Goal: Task Accomplishment & Management: Manage account settings

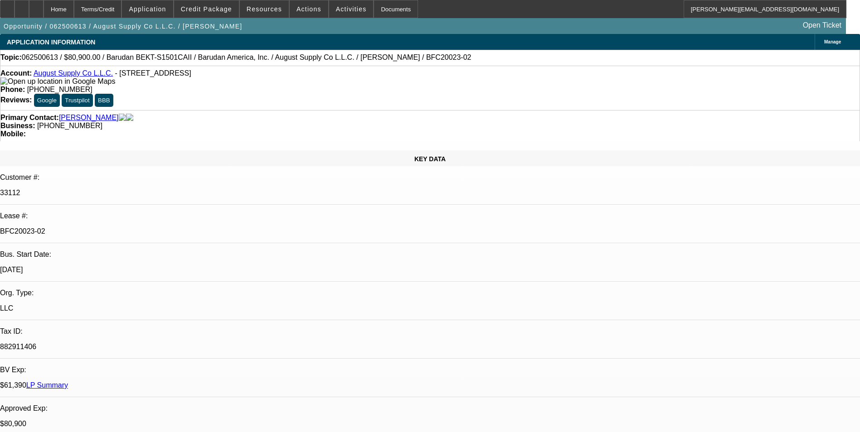
select select "0"
select select "2"
select select "0.1"
select select "4"
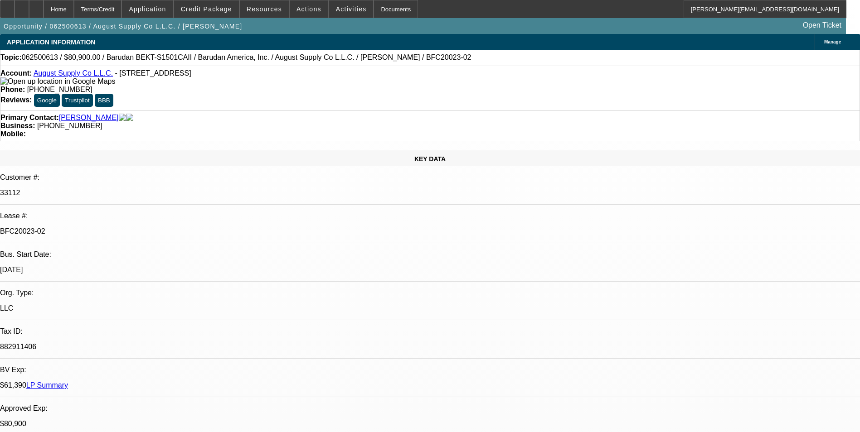
select select "0"
select select "2"
select select "0.1"
select select "4"
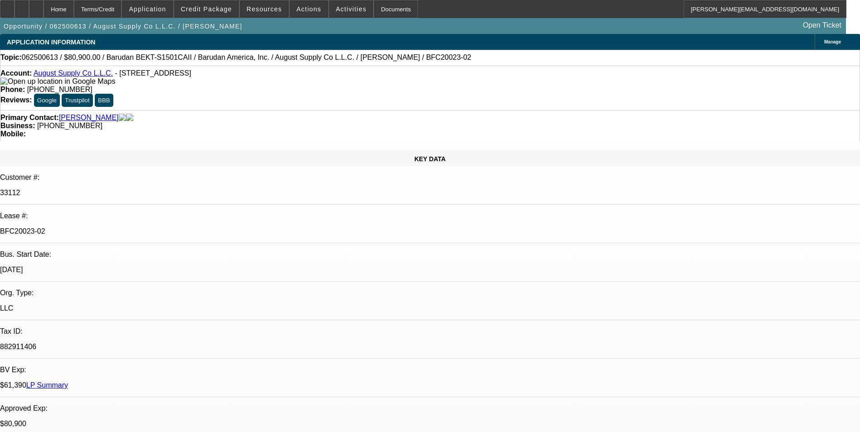
select select "0"
select select "2"
select select "0.1"
select select "4"
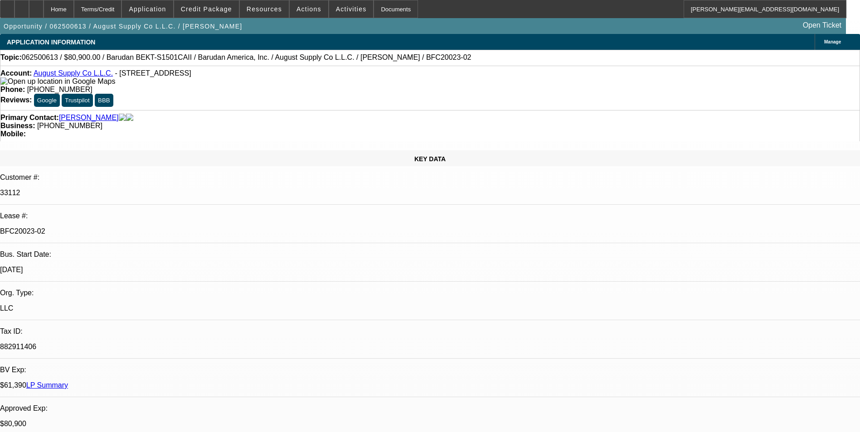
select select "0"
select select "2"
select select "0.1"
select select "4"
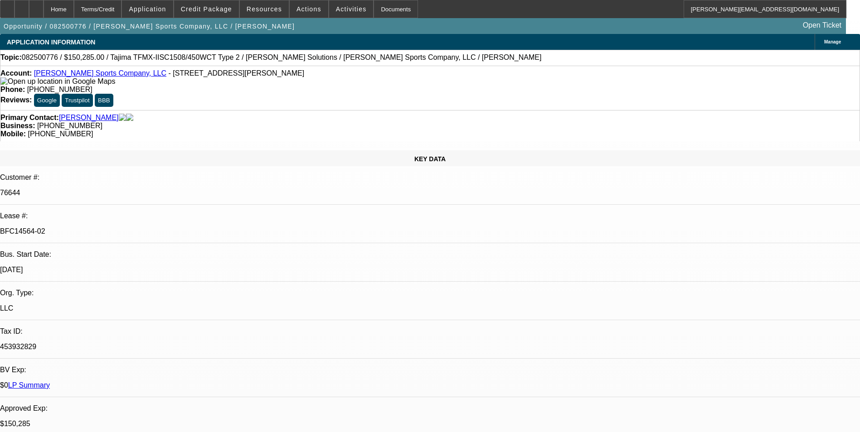
select select "0"
select select "2"
select select "0"
select select "2"
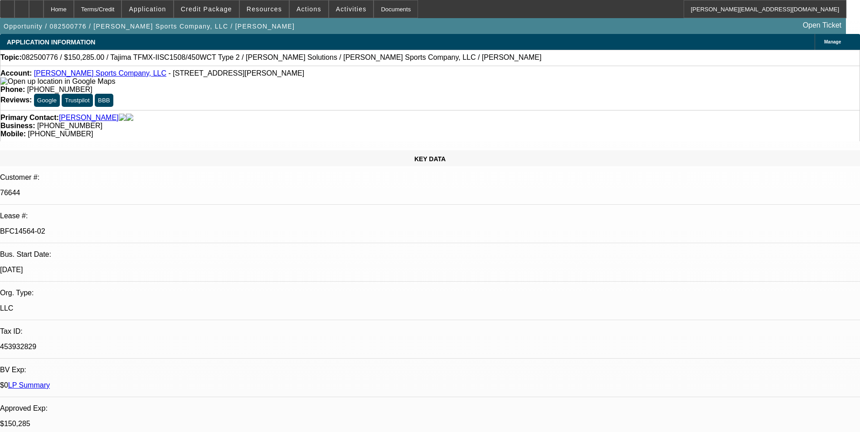
select select "0"
select select "2"
select select "0"
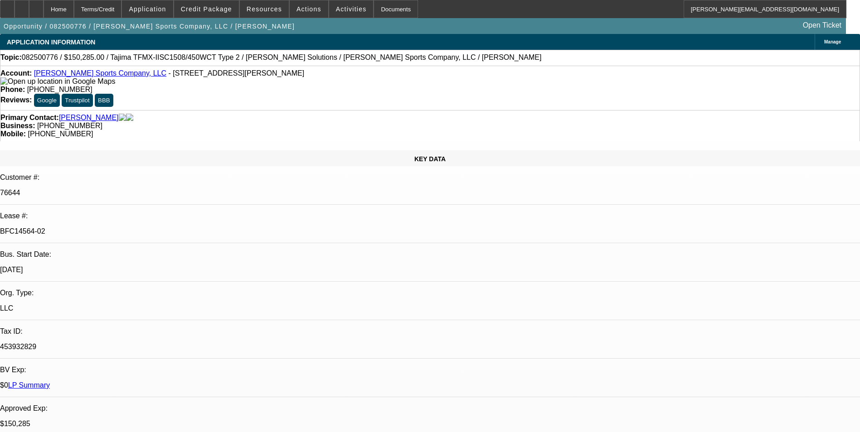
select select "2"
select select "0"
select select "1"
select select "2"
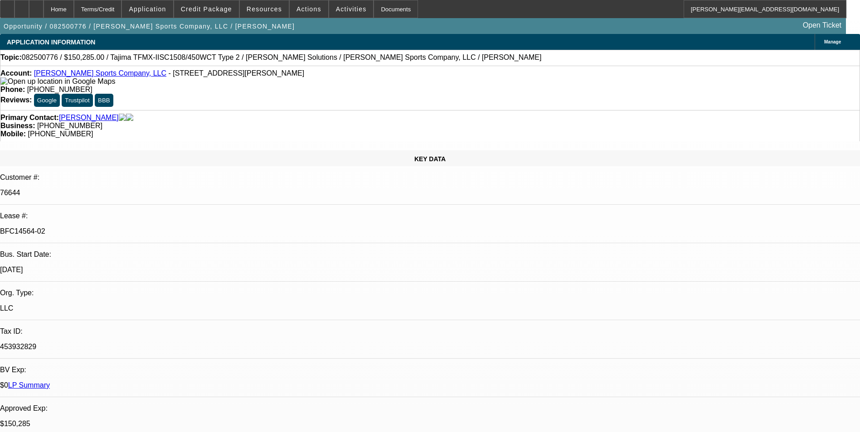
select select "1"
select select "2"
select select "1"
select select "2"
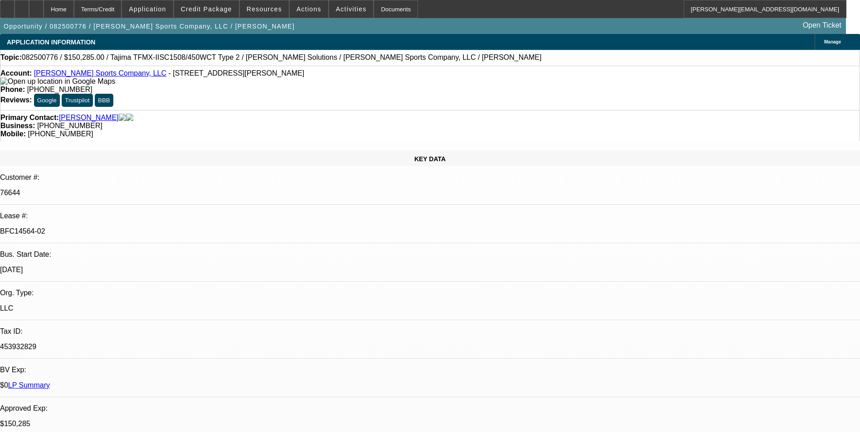
select select "2"
select select "1"
select select "2"
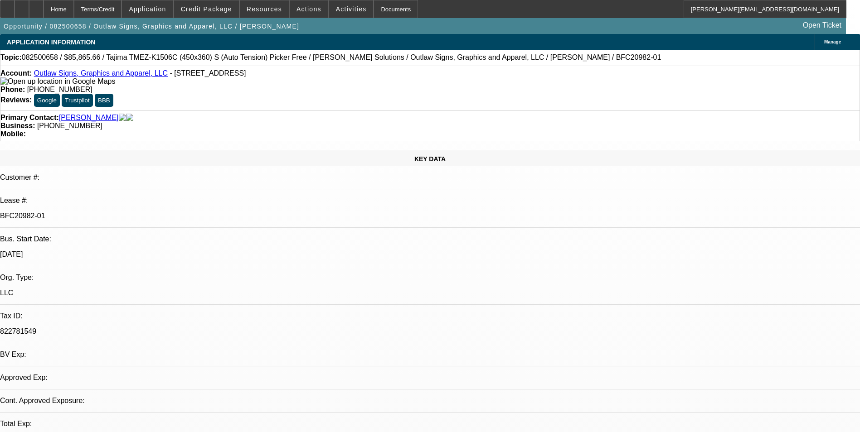
select select "0"
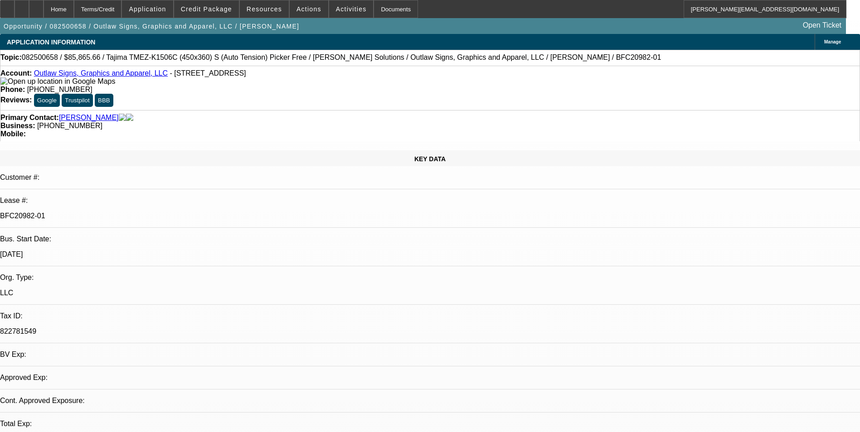
select select "0"
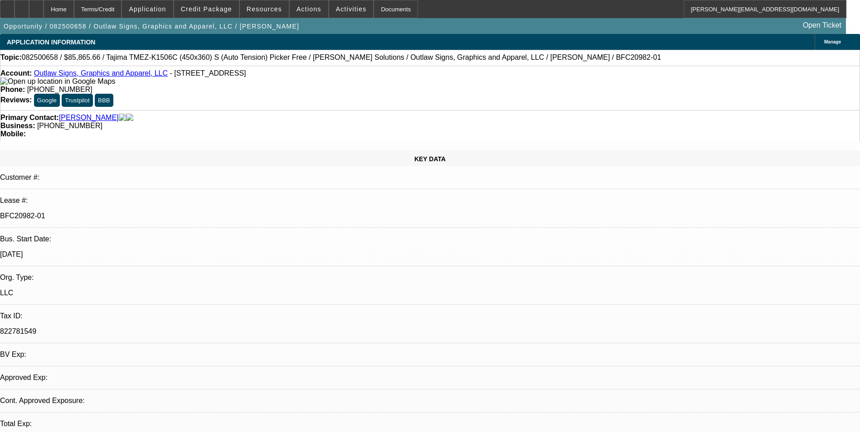
select select "0"
select select "1"
select select "6"
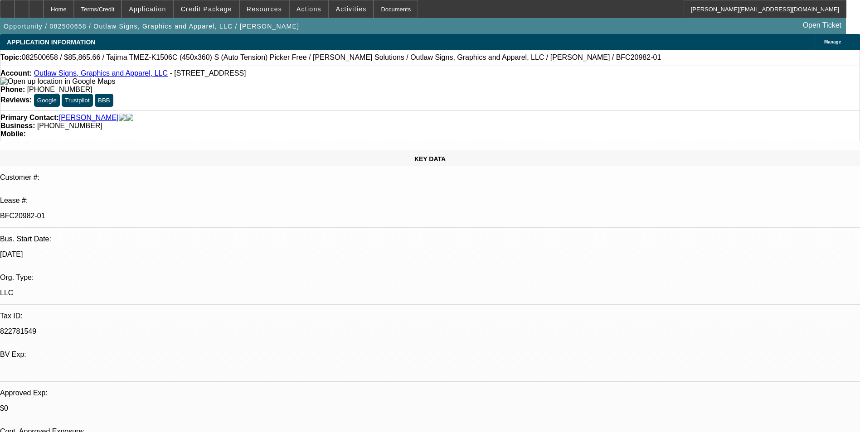
select select "1"
select select "6"
select select "1"
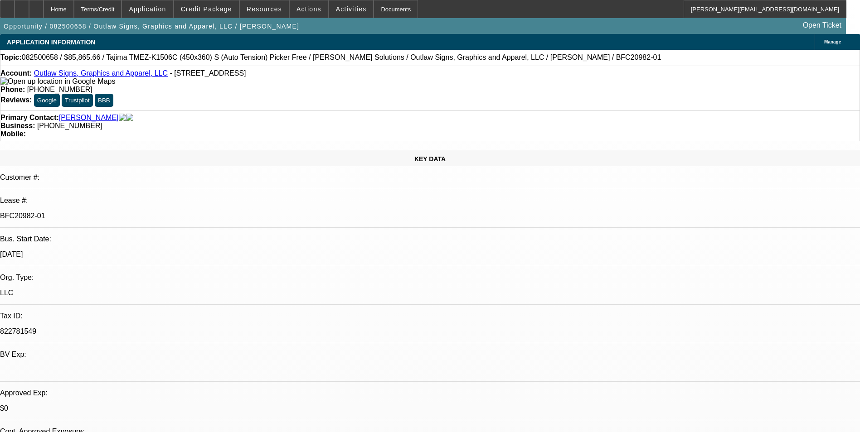
select select "6"
select select "1"
select select "6"
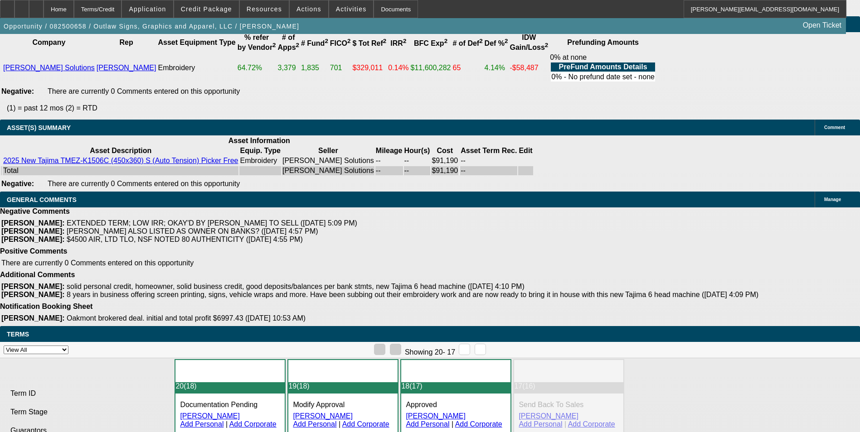
scroll to position [136, 0]
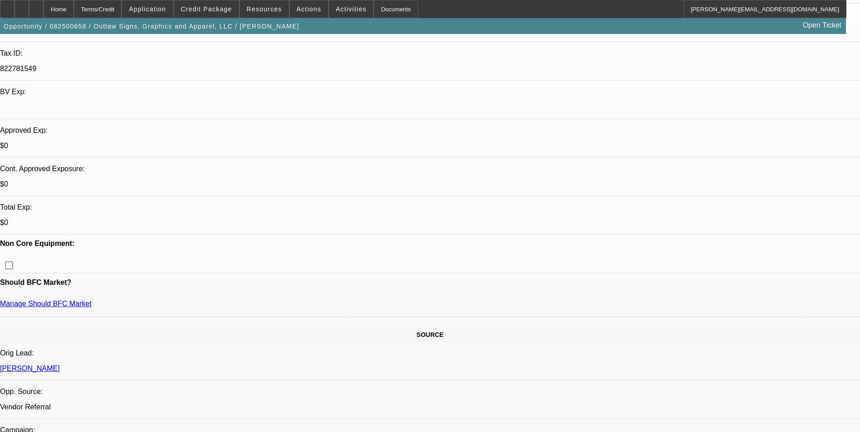
scroll to position [0, 0]
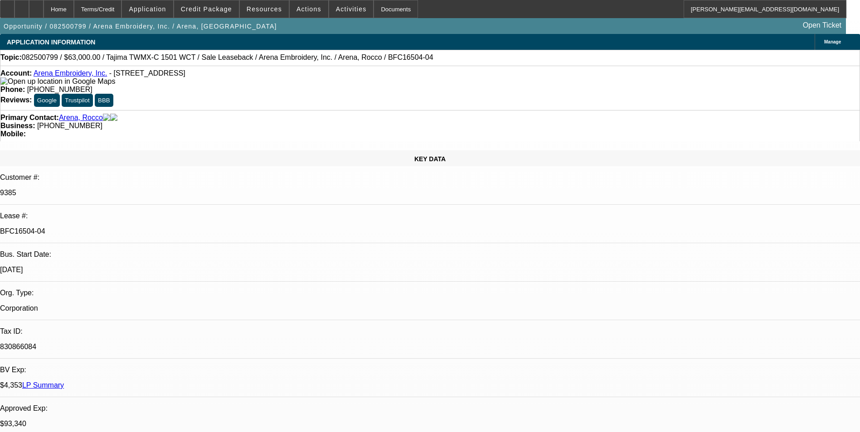
select select "0"
select select "2"
select select "0.1"
select select "0"
select select "2"
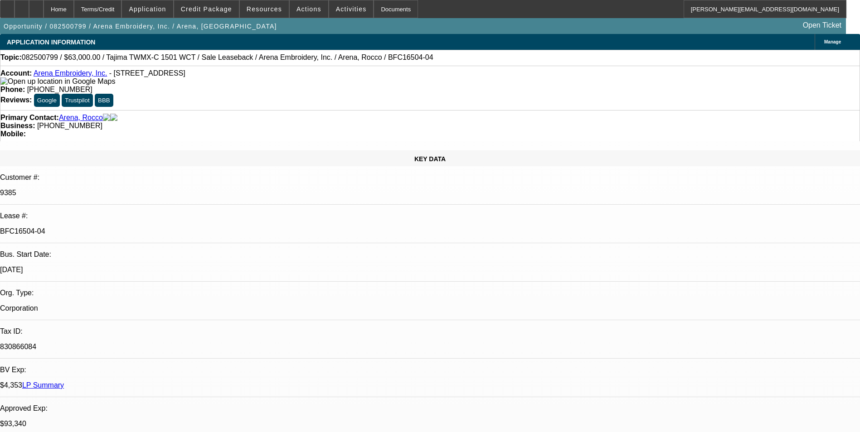
select select "0.1"
select select "0"
select select "2"
select select "0.1"
select select "0"
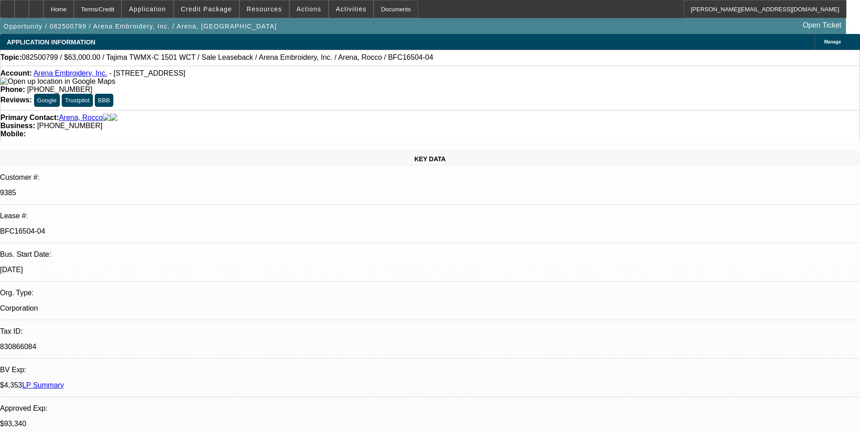
select select "2"
select select "0.1"
select select "1"
select select "2"
select select "4"
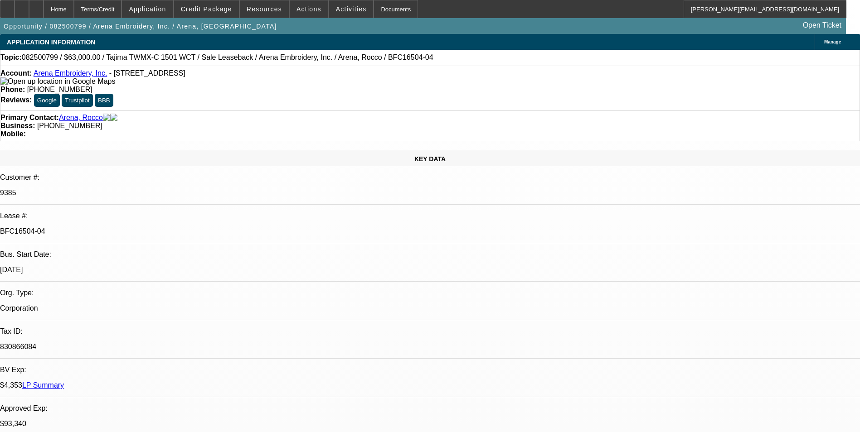
select select "1"
select select "2"
select select "4"
select select "1"
select select "2"
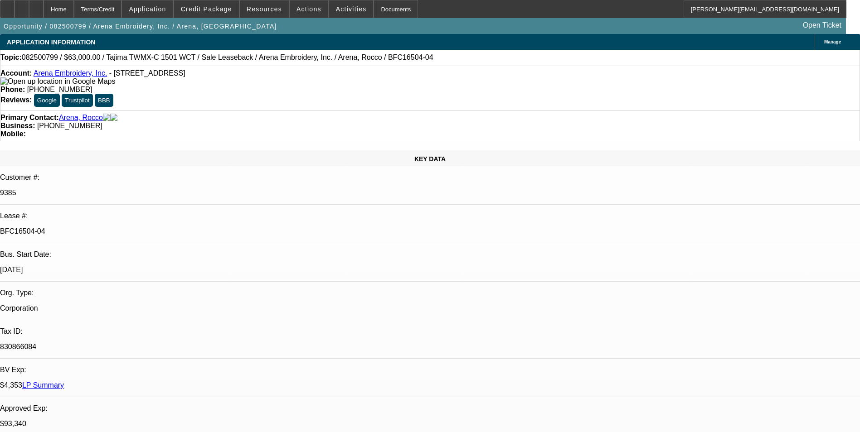
select select "4"
select select "1"
select select "2"
select select "4"
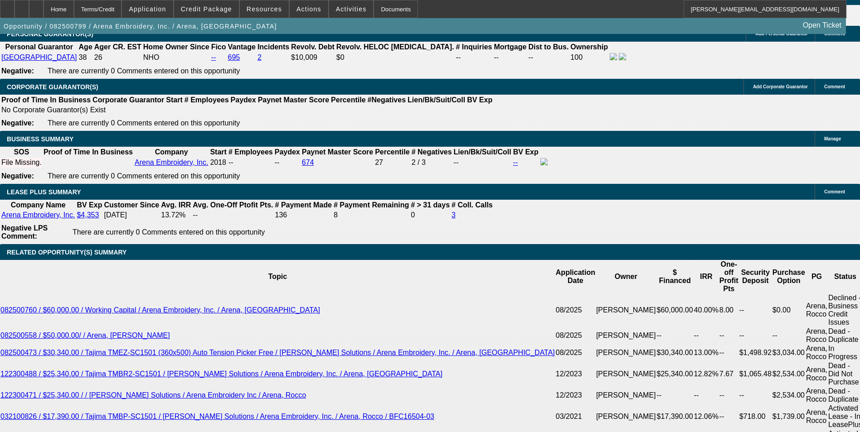
scroll to position [1450, 0]
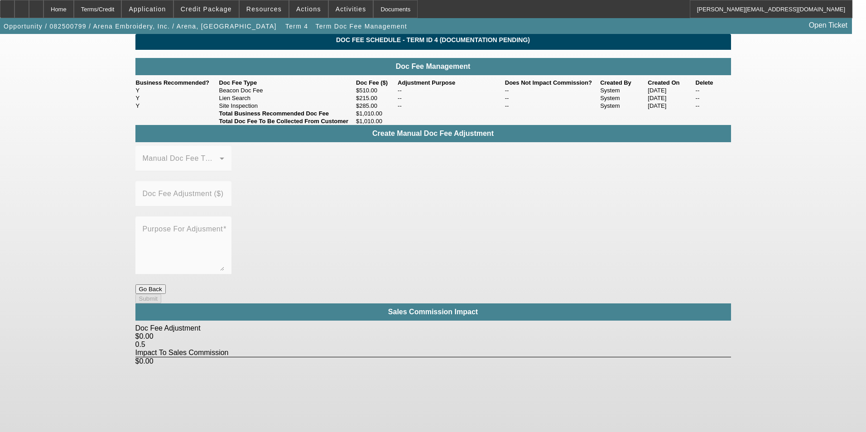
click at [166, 285] on button "Go Back" at bounding box center [150, 290] width 30 height 10
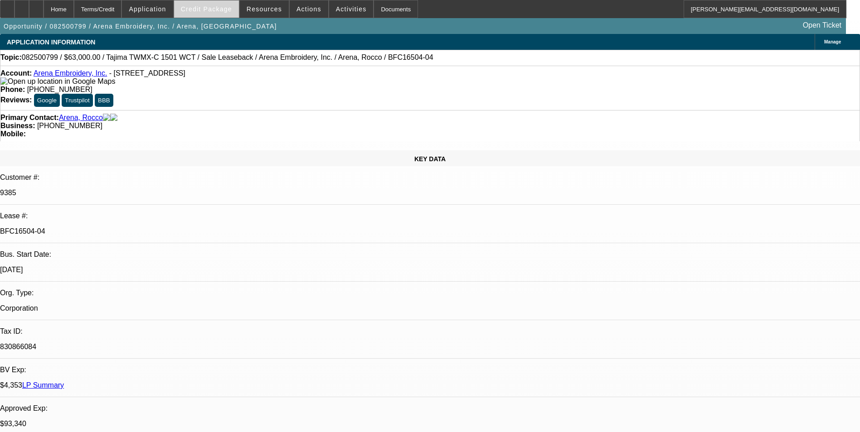
select select "0"
select select "2"
select select "0.1"
select select "4"
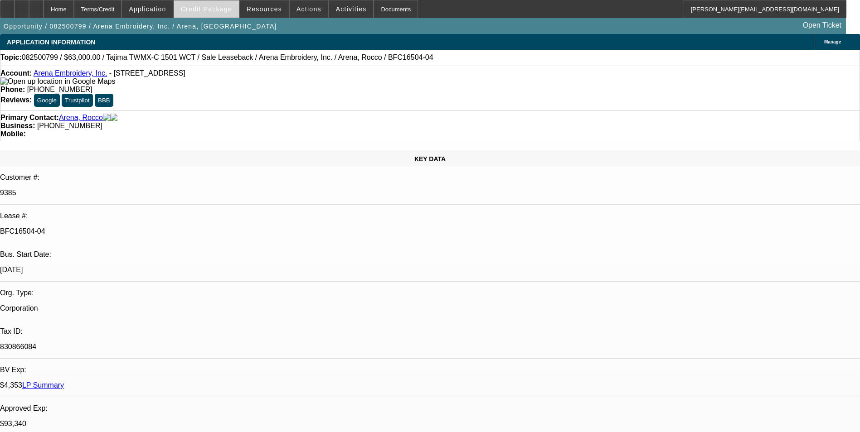
select select "0"
select select "2"
select select "0.1"
select select "4"
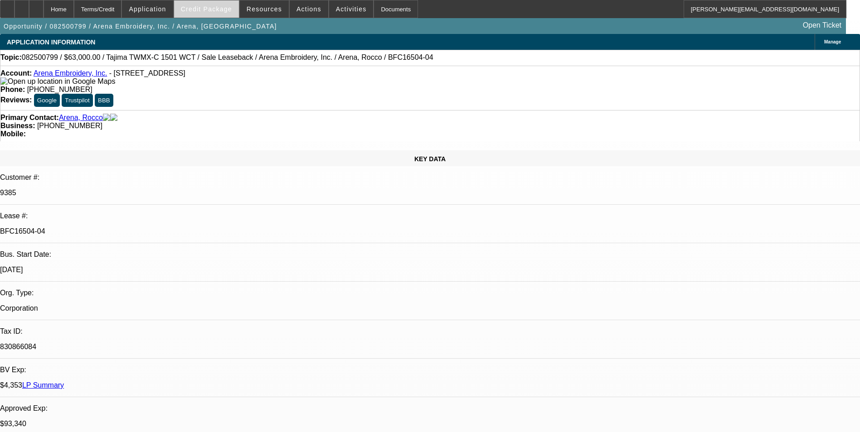
select select "0"
select select "2"
select select "0.1"
select select "4"
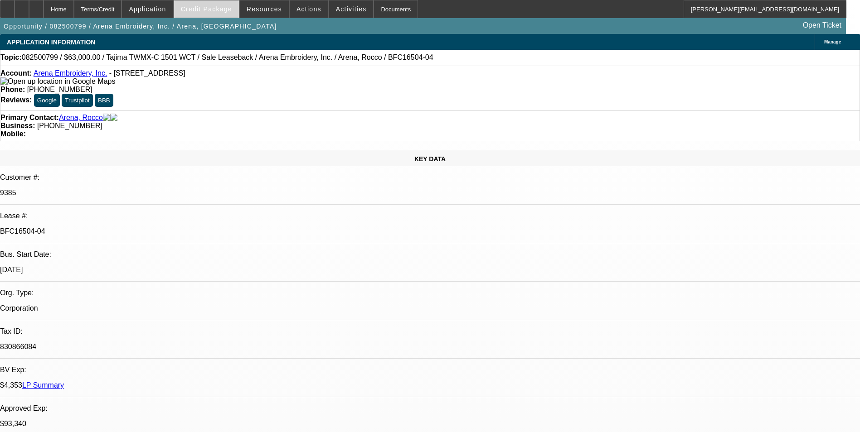
select select "0"
select select "2"
select select "0.1"
select select "4"
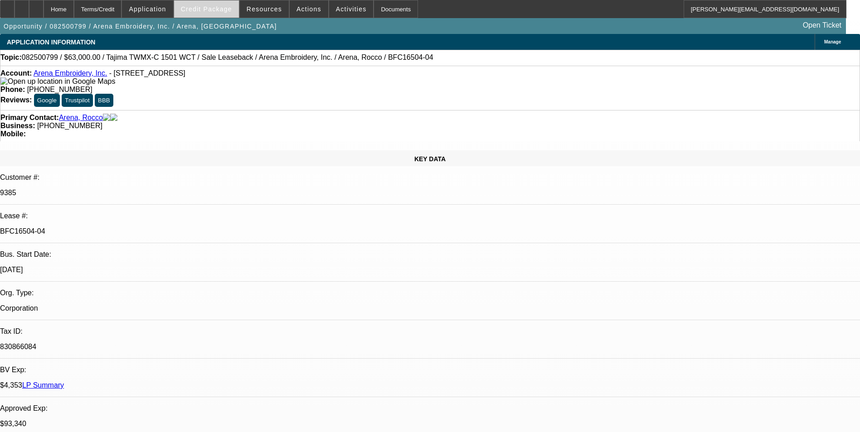
click at [222, 10] on span "Credit Package" at bounding box center [206, 8] width 51 height 7
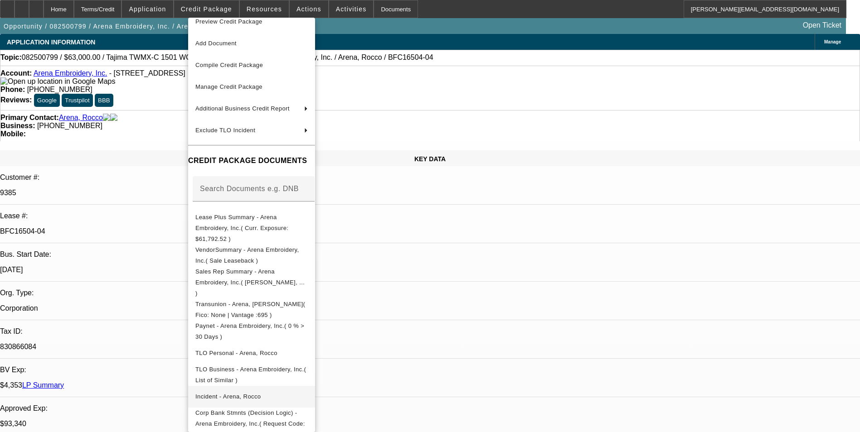
scroll to position [13, 0]
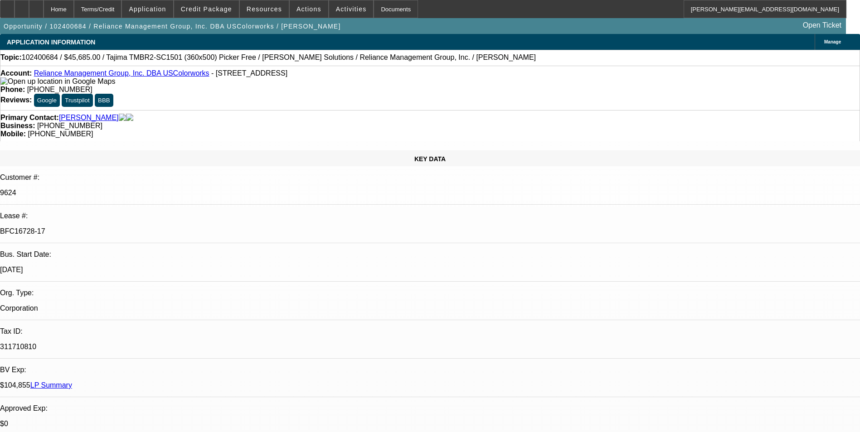
select select "0"
select select "2"
select select "0"
select select "2"
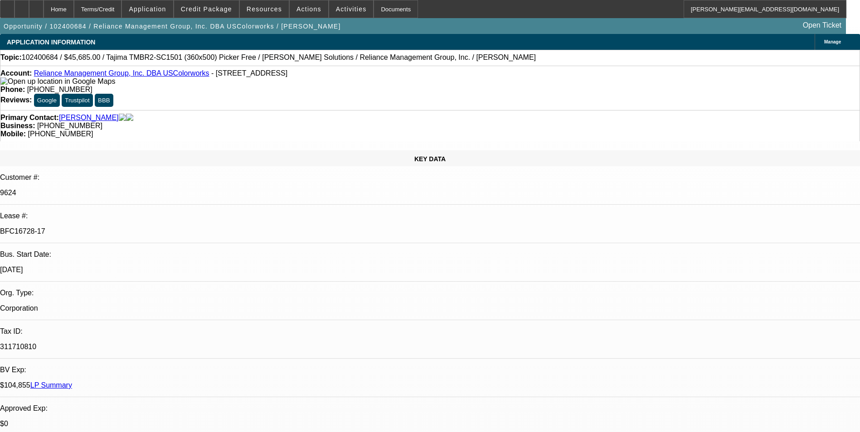
select select "0"
select select "2"
select select "0"
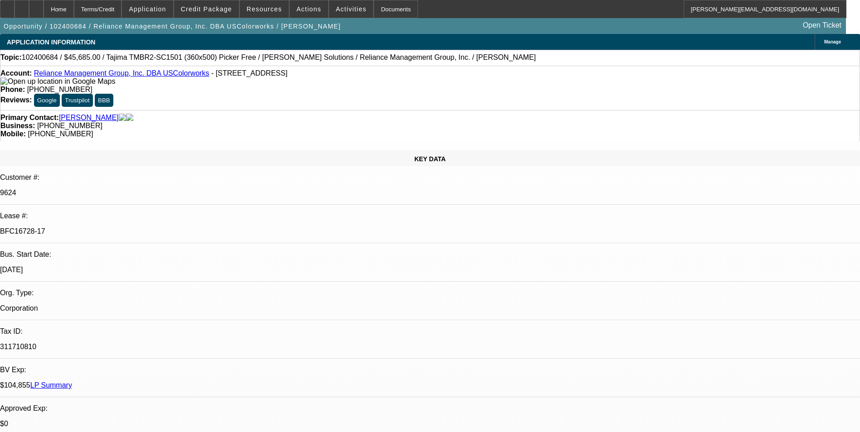
select select "2"
select select "0"
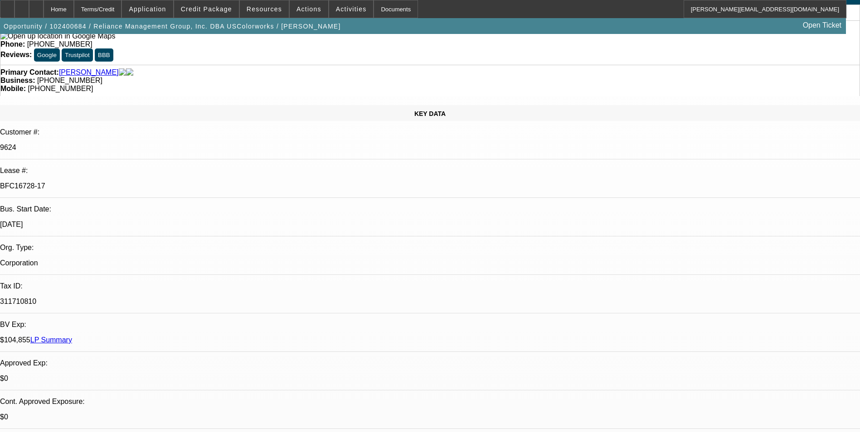
select select "1"
select select "2"
select select "6"
select select "1"
select select "2"
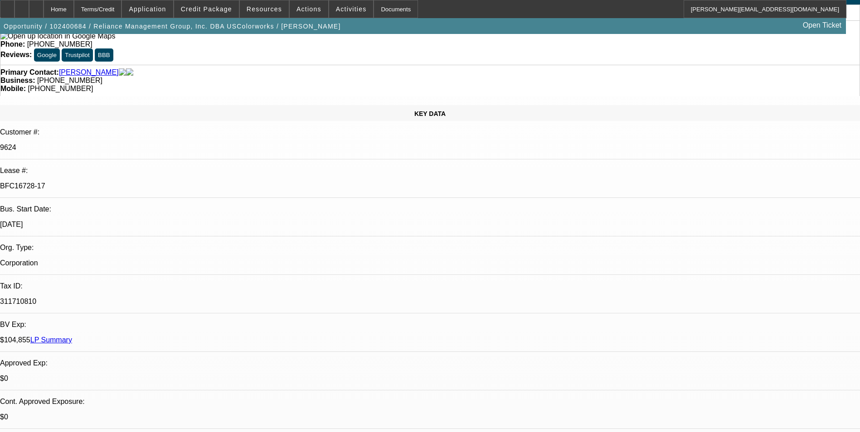
select select "6"
select select "1"
select select "2"
select select "6"
select select "1"
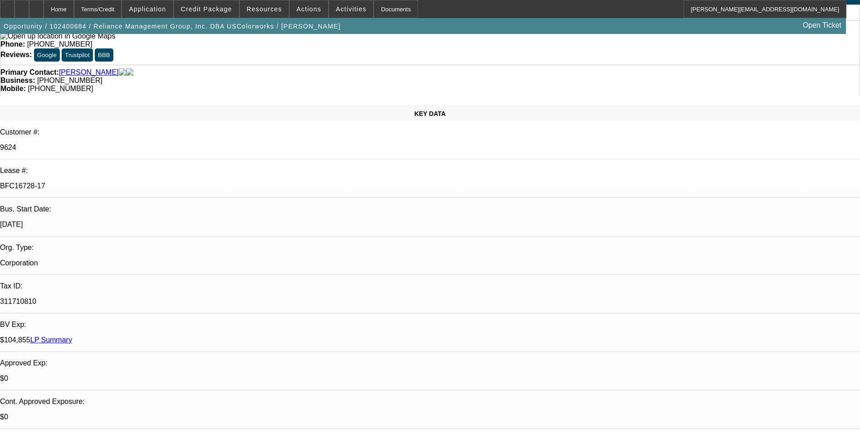
select select "2"
select select "6"
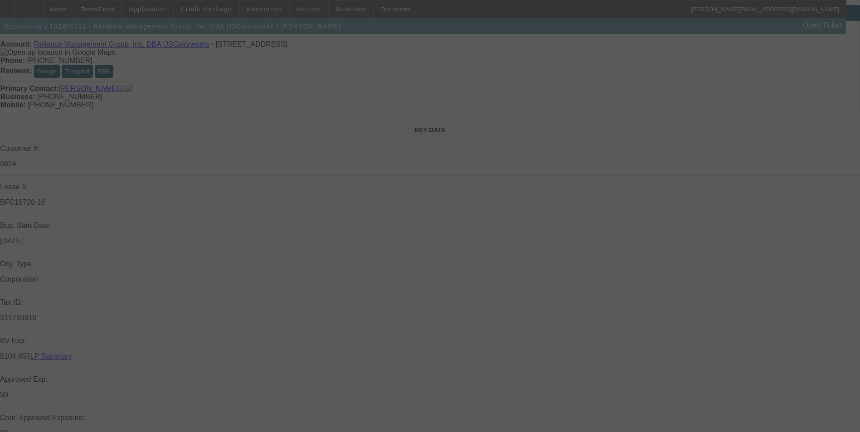
scroll to position [45, 0]
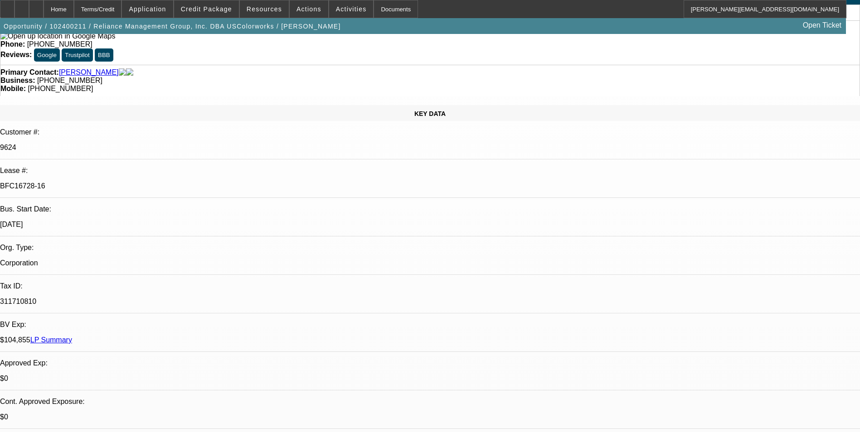
select select "0"
select select "2"
select select "0"
select select "2"
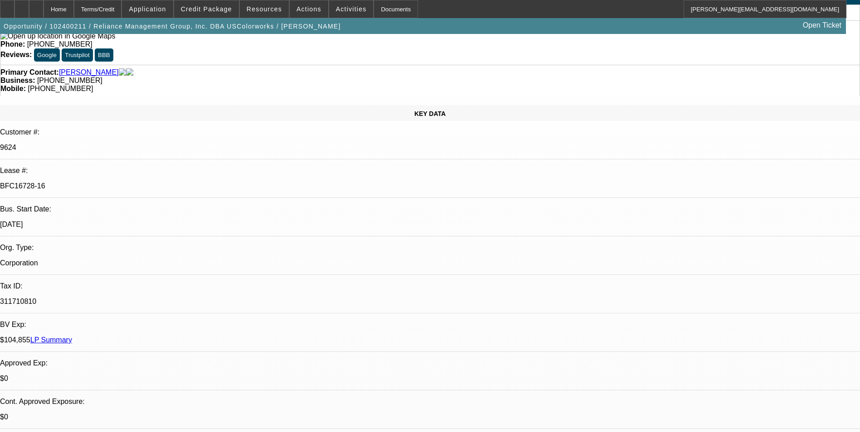
select select "0"
select select "2"
select select "0"
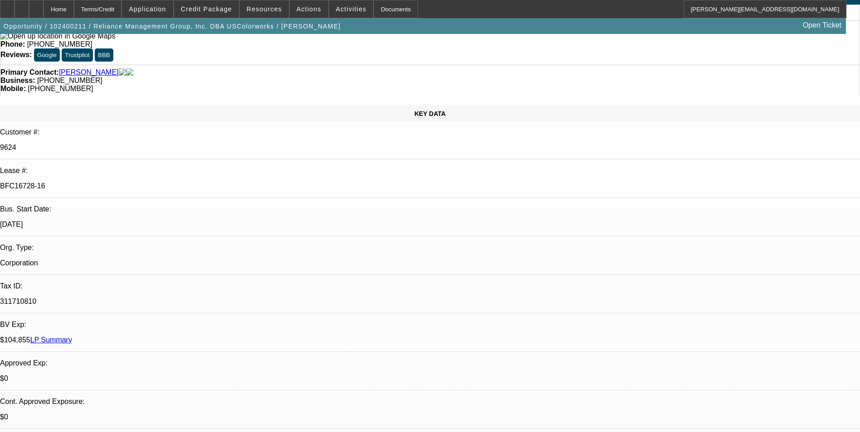
select select "2"
select select "0"
select select "1"
select select "2"
select select "6"
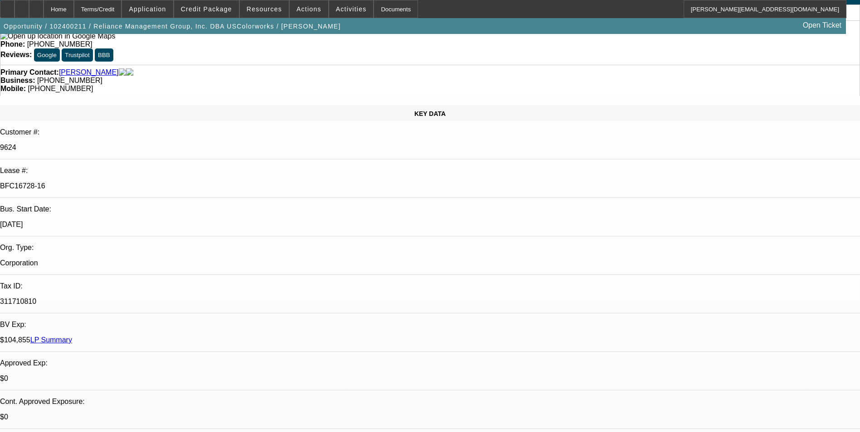
select select "1"
select select "2"
select select "6"
select select "1"
select select "2"
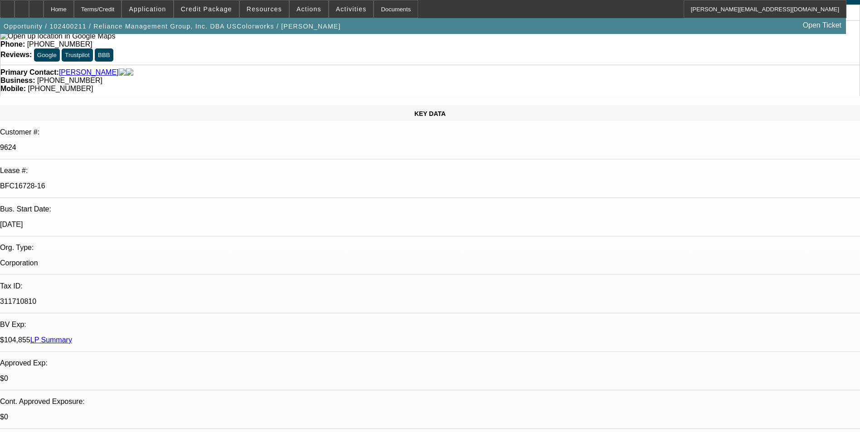
select select "6"
select select "1"
select select "2"
select select "6"
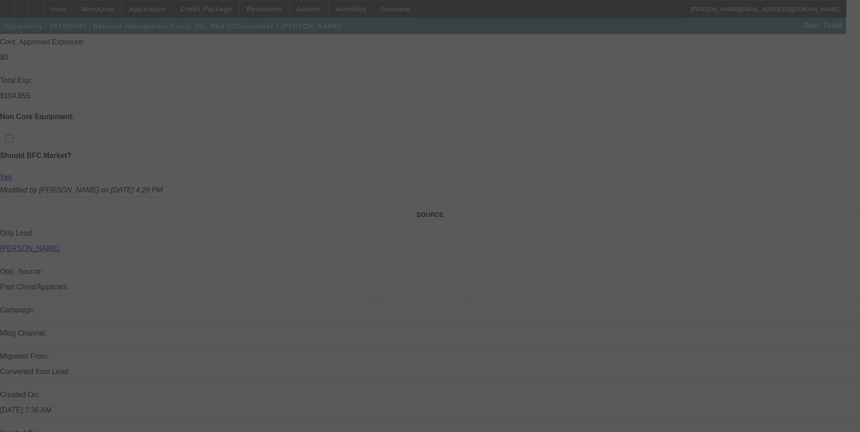
scroll to position [408, 0]
select select "0"
select select "2"
select select "0"
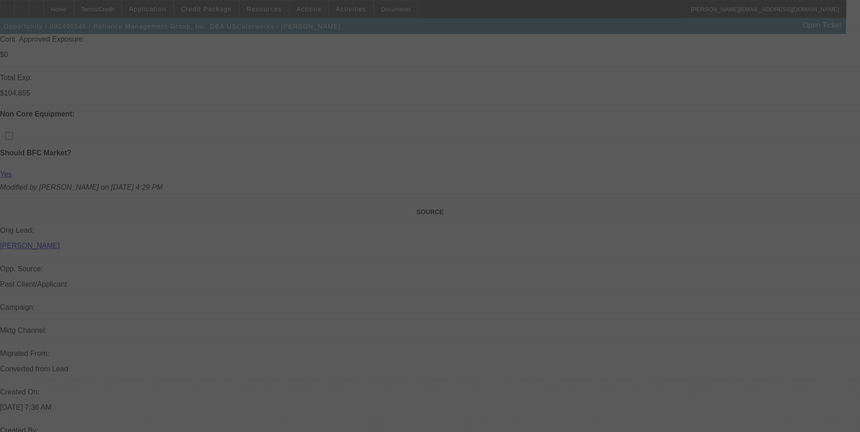
select select "2"
select select "0"
select select "2"
select select "0"
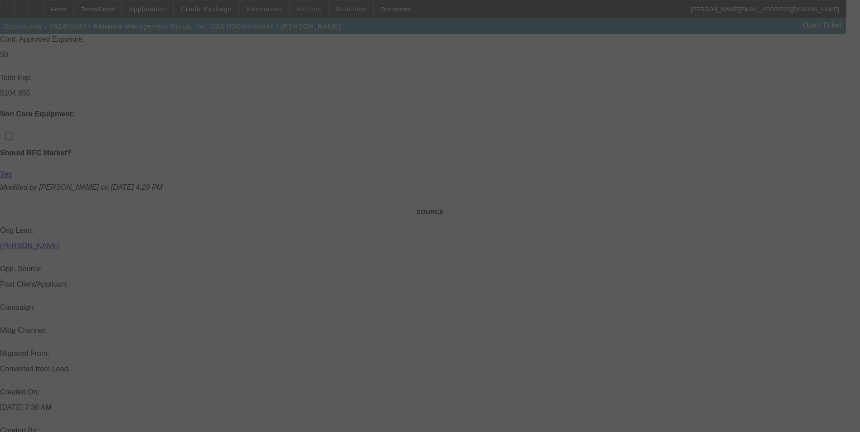
select select "0"
select select "2"
select select "0"
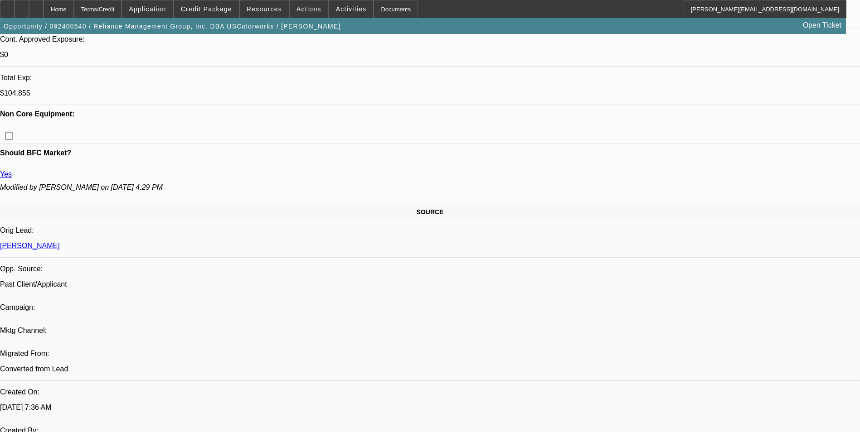
select select "1"
select select "2"
select select "6"
select select "1"
select select "2"
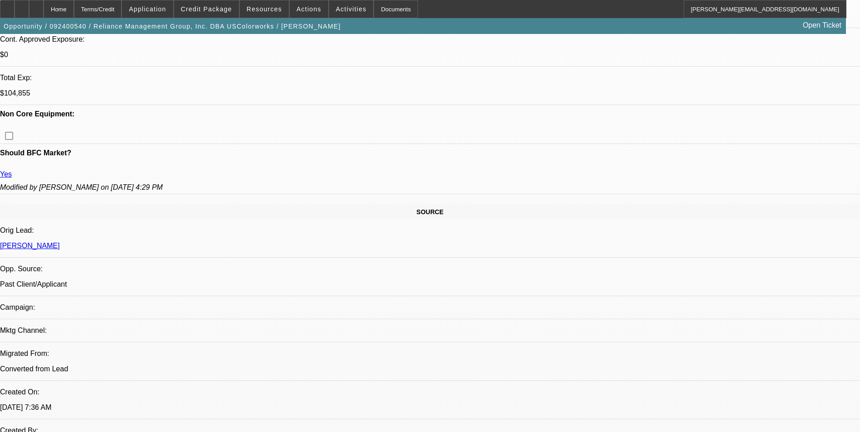
select select "6"
select select "1"
select select "2"
select select "6"
select select "1"
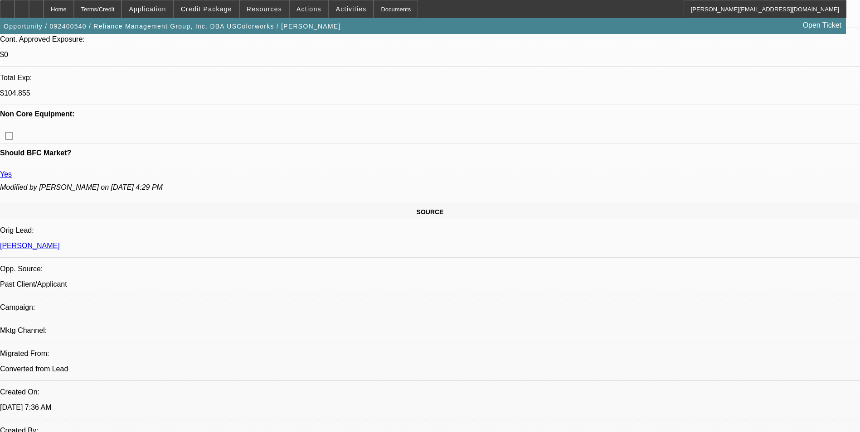
select select "2"
select select "6"
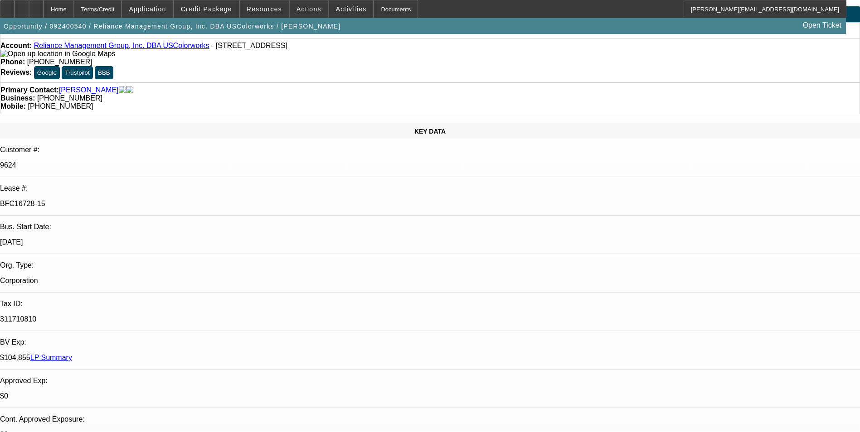
scroll to position [0, 0]
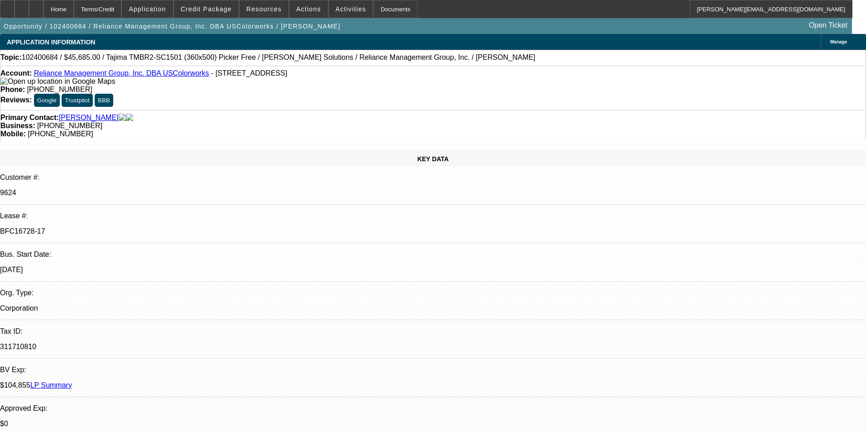
select select "0"
select select "2"
select select "0"
select select "6"
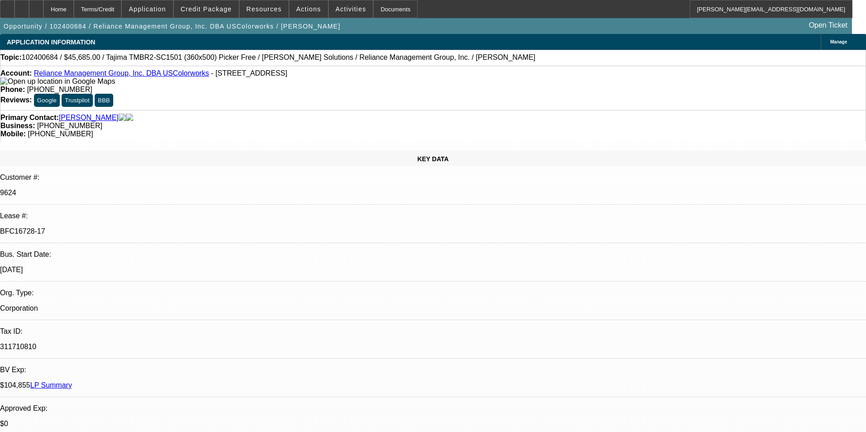
select select "0"
select select "2"
select select "0"
select select "6"
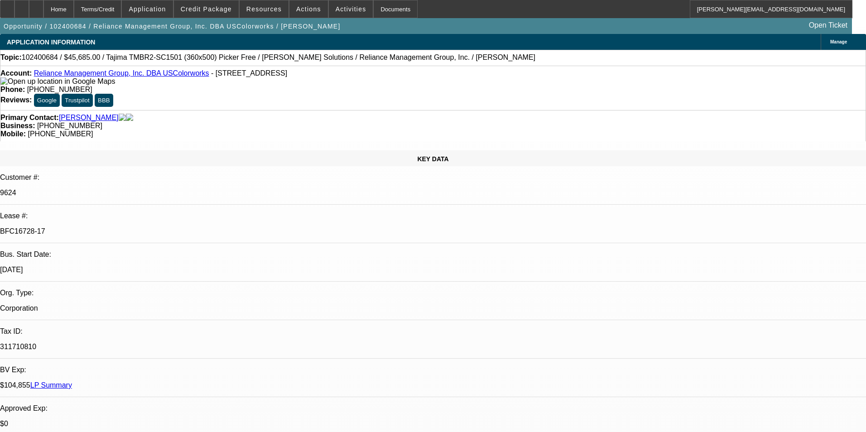
select select "0"
select select "2"
select select "0"
select select "6"
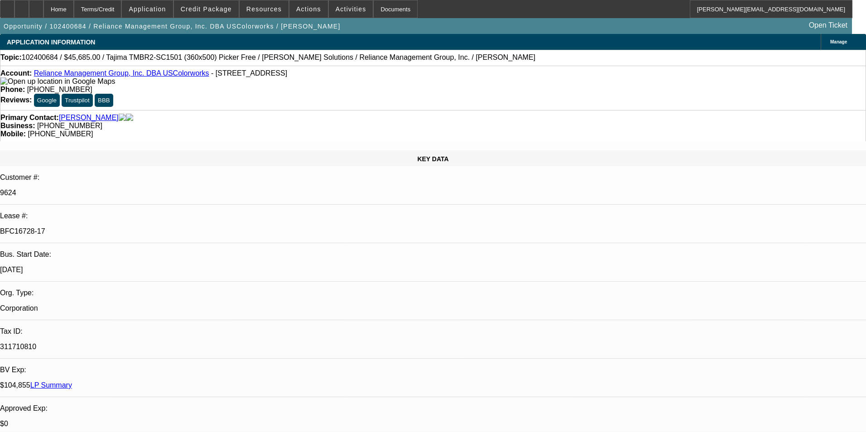
select select "0"
select select "2"
select select "0"
select select "6"
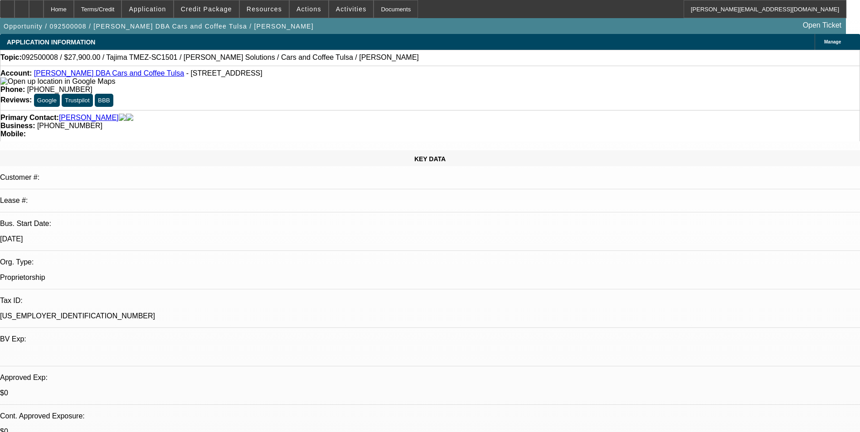
select select "0.1"
select select "2"
select select "0"
select select "6"
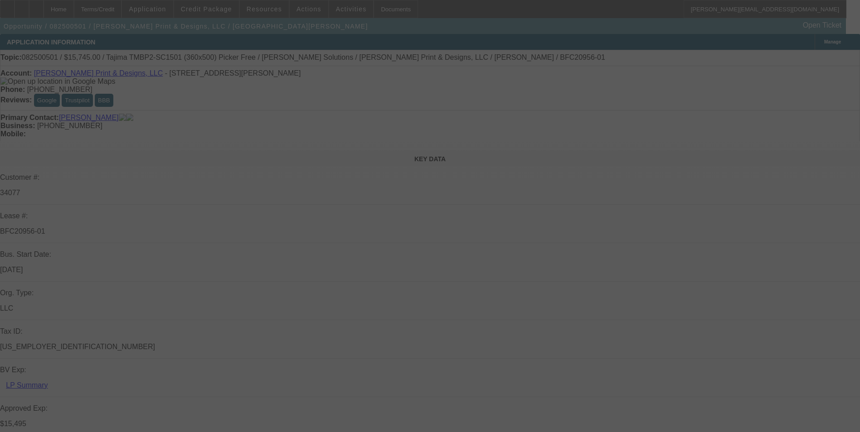
click at [783, 57] on div at bounding box center [430, 216] width 860 height 432
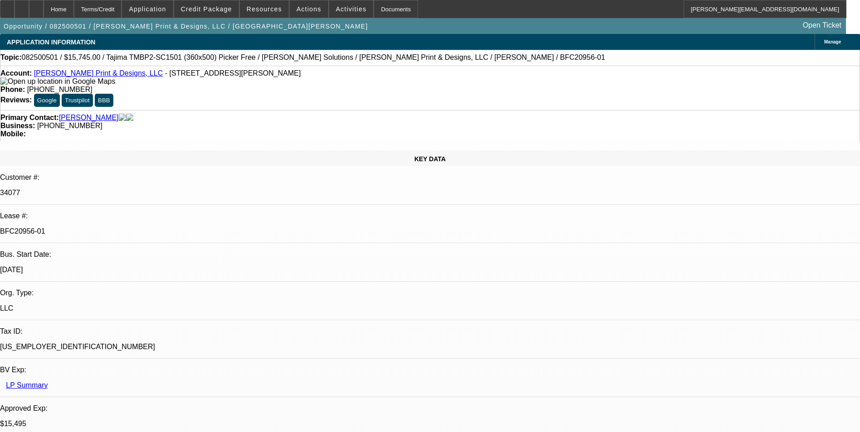
select select "0"
select select "2"
select select "0"
select select "2"
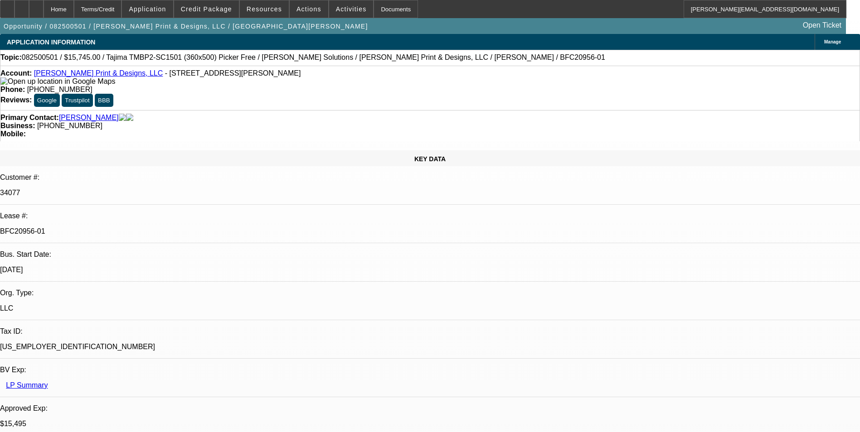
select select "0"
select select "2"
select select "0"
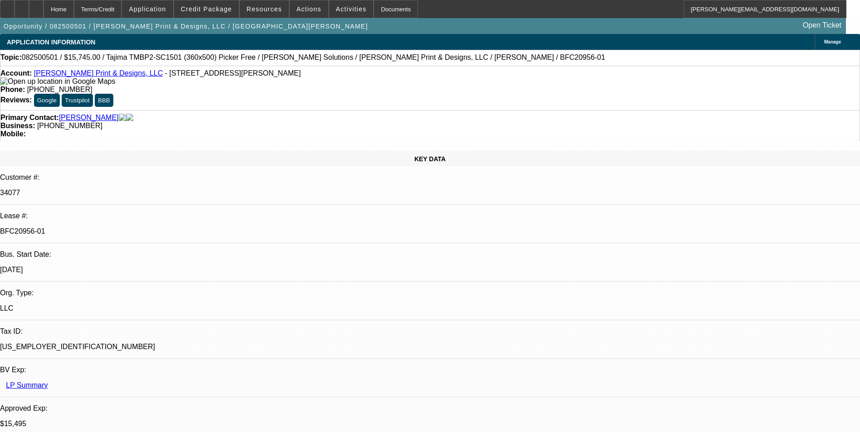
select select "2"
select select "0"
select select "1"
select select "2"
select select "6"
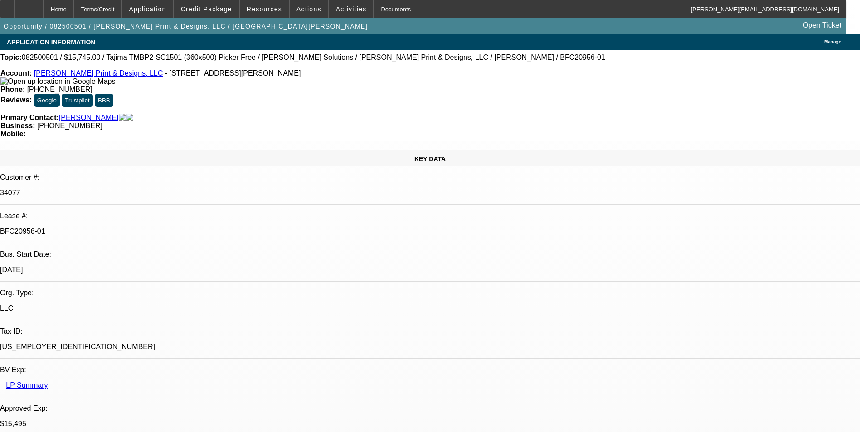
select select "1"
select select "2"
select select "6"
select select "1"
select select "2"
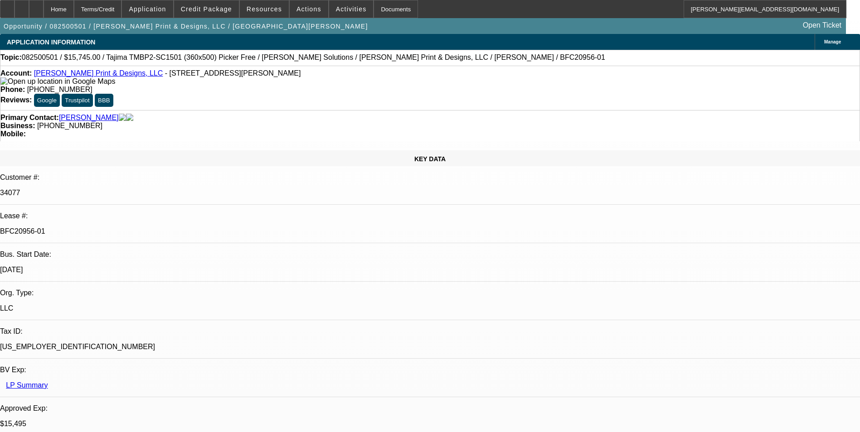
select select "6"
select select "1"
select select "2"
select select "6"
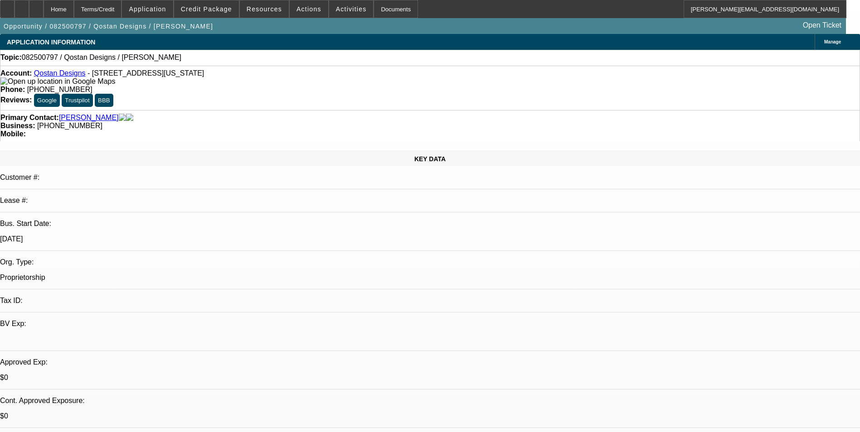
select select "0"
select select "2"
select select "0.1"
select select "1"
select select "2"
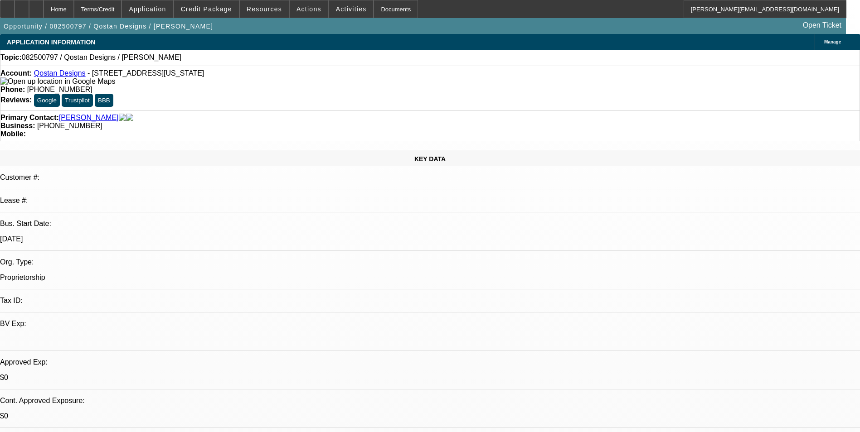
select select "4"
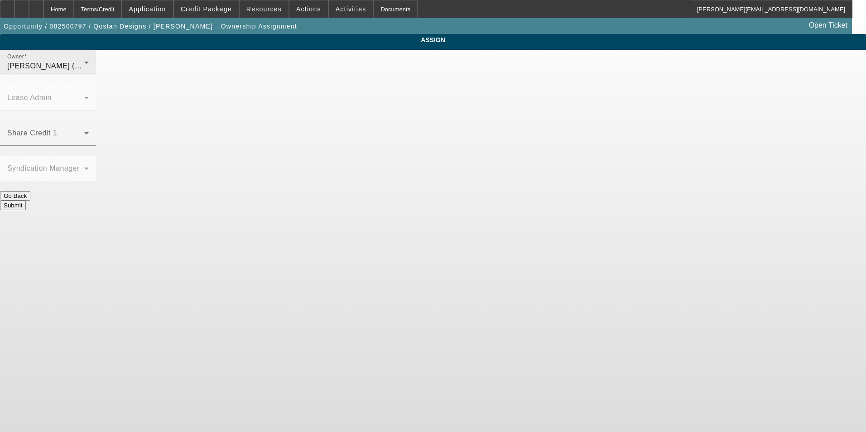
click at [89, 66] on div "Owner [PERSON_NAME] (Lvl 6)" at bounding box center [48, 62] width 82 height 25
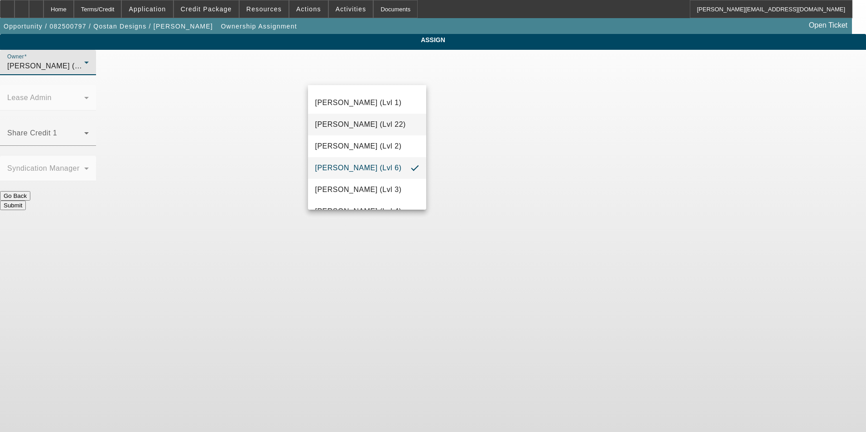
scroll to position [1299, 0]
click at [366, 174] on span "[PERSON_NAME] (Lvl 3)" at bounding box center [358, 170] width 87 height 11
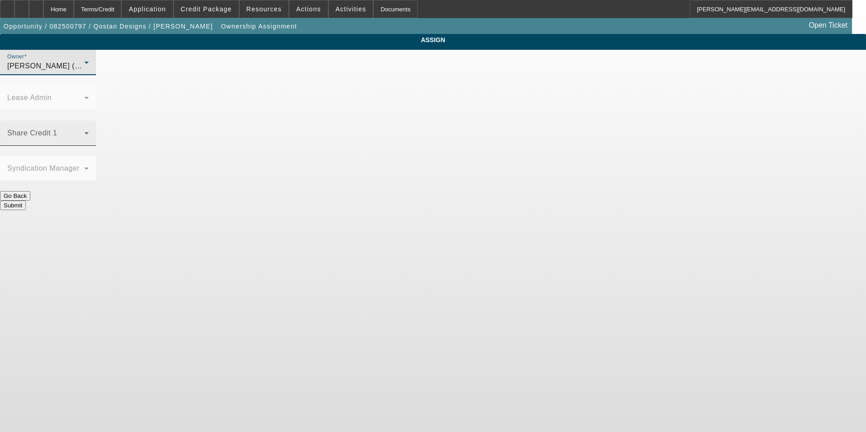
click at [84, 131] on span at bounding box center [45, 136] width 77 height 11
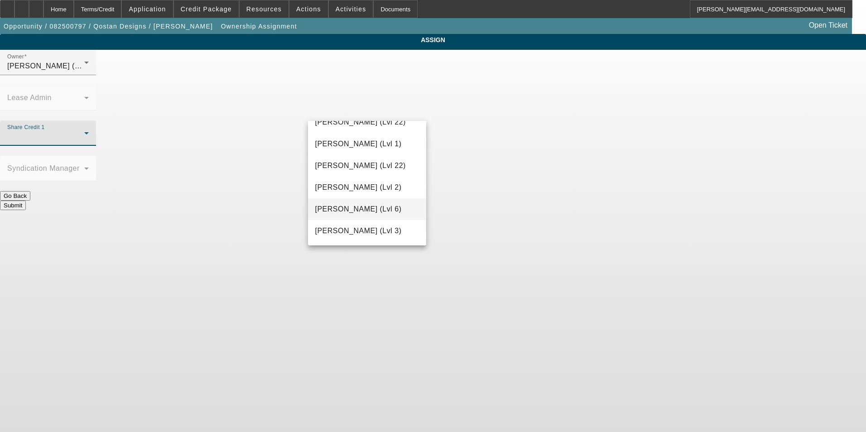
scroll to position [1186, 0]
click at [368, 212] on span "[PERSON_NAME] (Lvl 3)" at bounding box center [358, 211] width 87 height 11
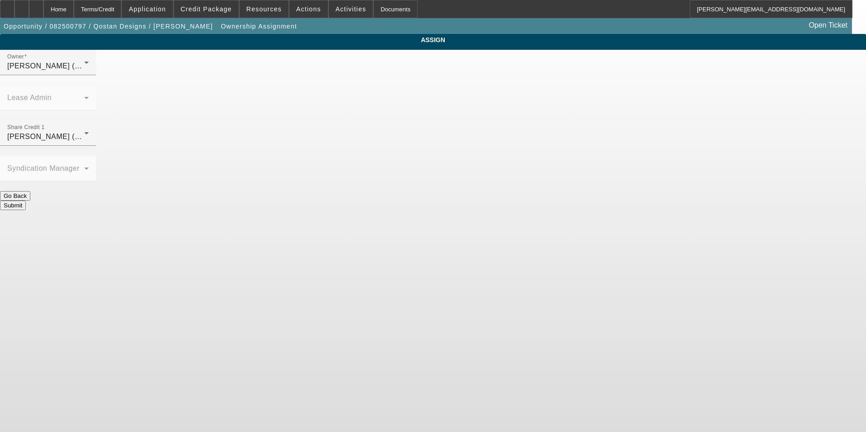
click at [26, 201] on button "Submit" at bounding box center [13, 206] width 26 height 10
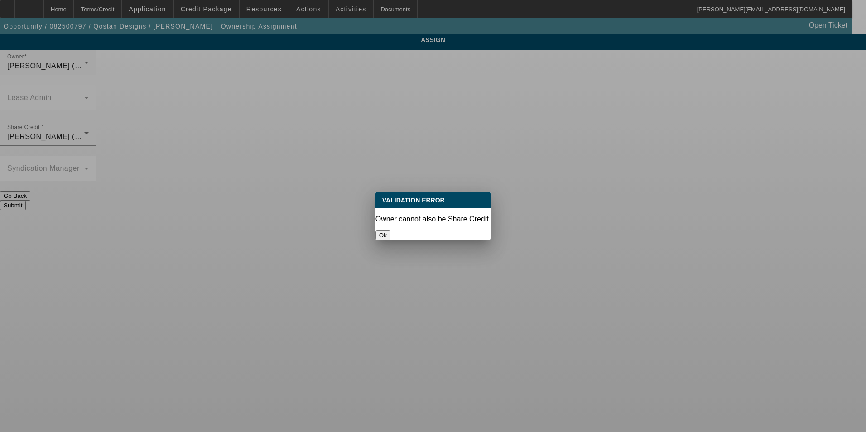
click at [391, 231] on button "Ok" at bounding box center [383, 236] width 15 height 10
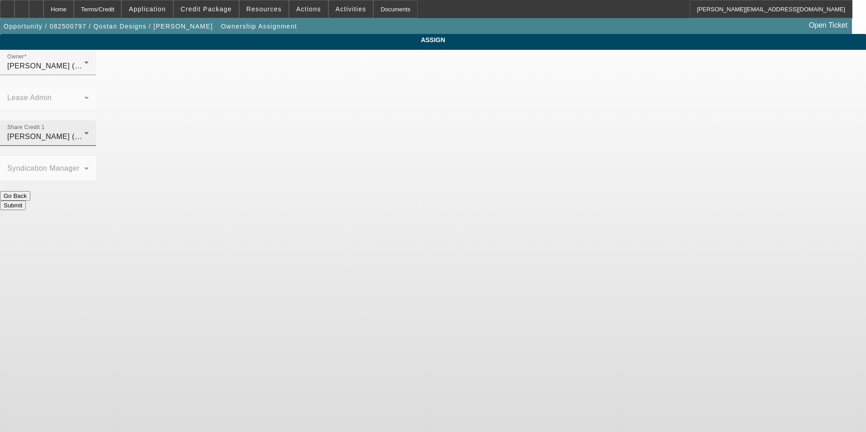
click at [84, 131] on div "[PERSON_NAME] (Lvl 3)" at bounding box center [45, 136] width 77 height 11
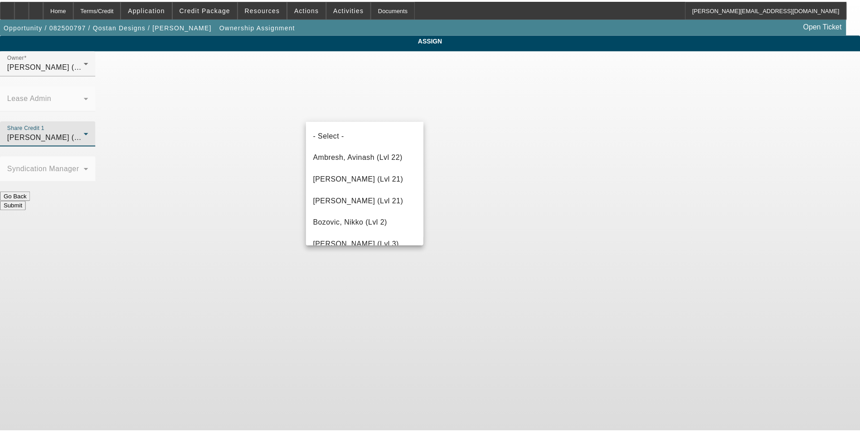
scroll to position [1167, 0]
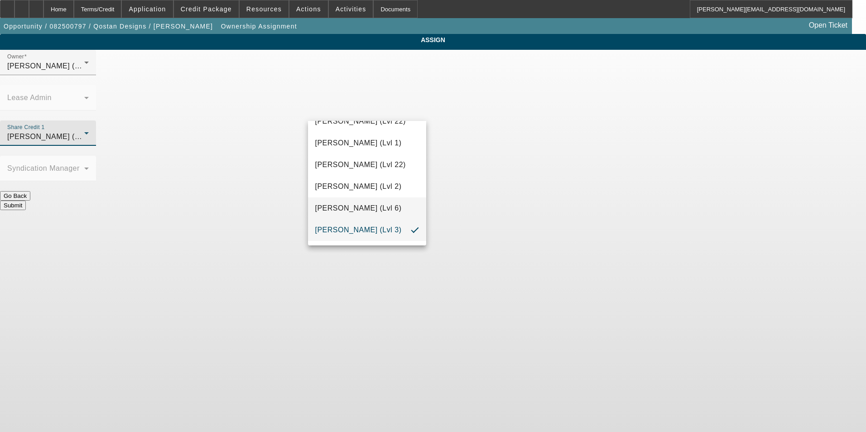
click at [388, 207] on span "Wesolowski, John (Lvl 6)" at bounding box center [358, 208] width 87 height 11
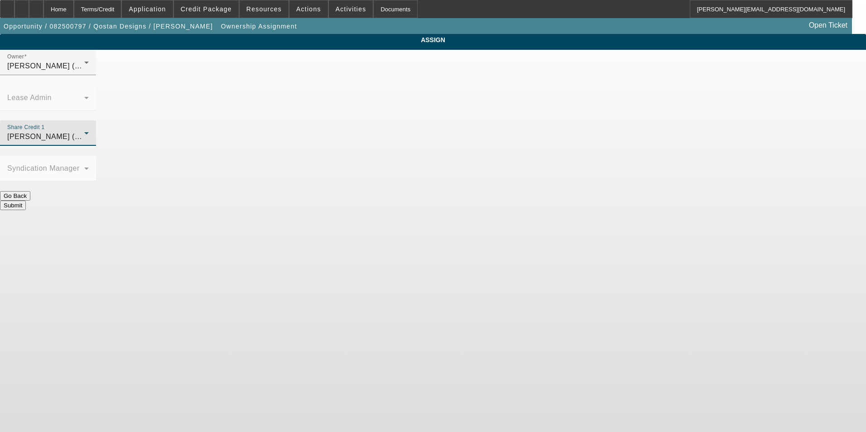
click at [26, 201] on button "Submit" at bounding box center [13, 206] width 26 height 10
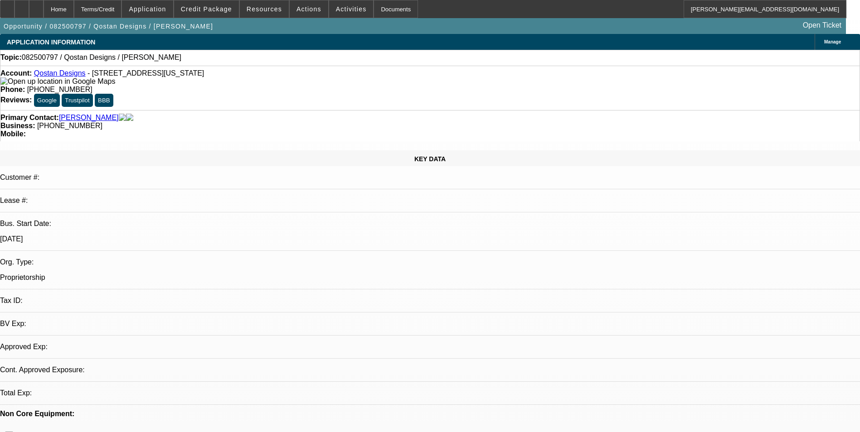
select select "0"
select select "2"
select select "0.1"
select select "4"
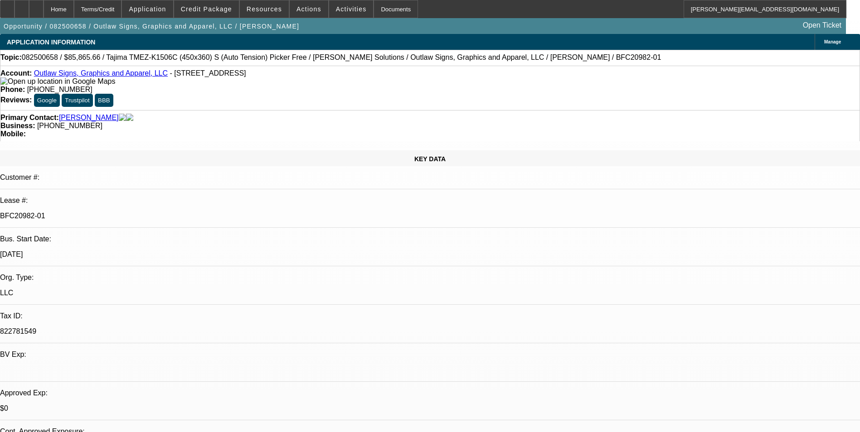
select select "0"
select select "6"
select select "0"
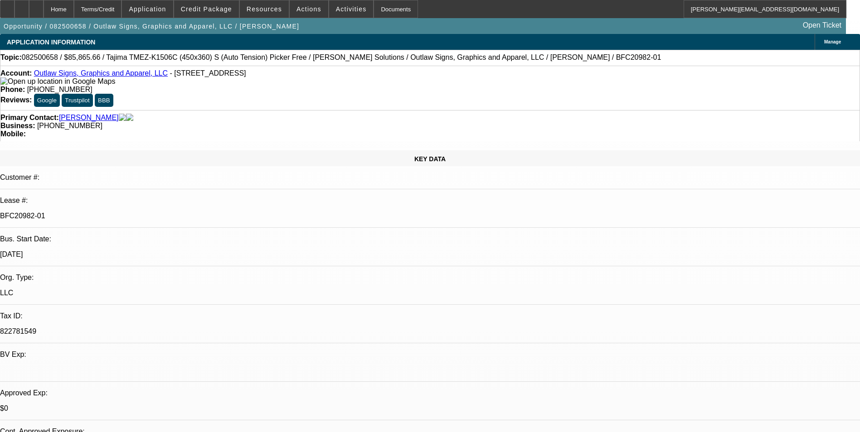
select select "0"
select select "6"
select select "0"
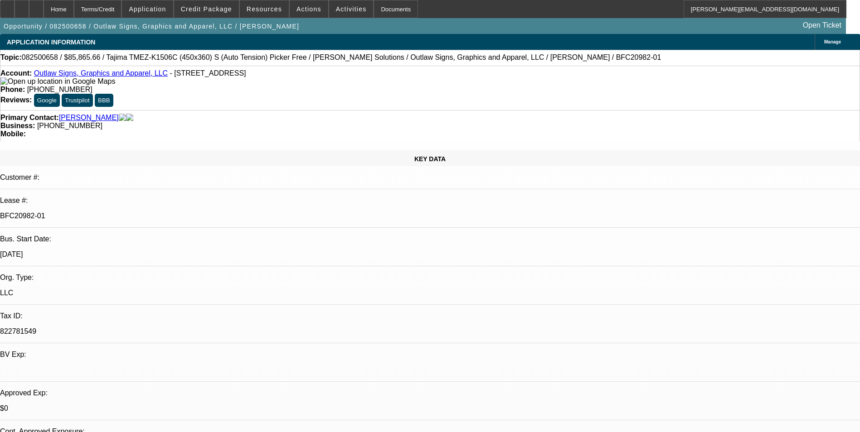
select select "0"
select select "6"
select select "0"
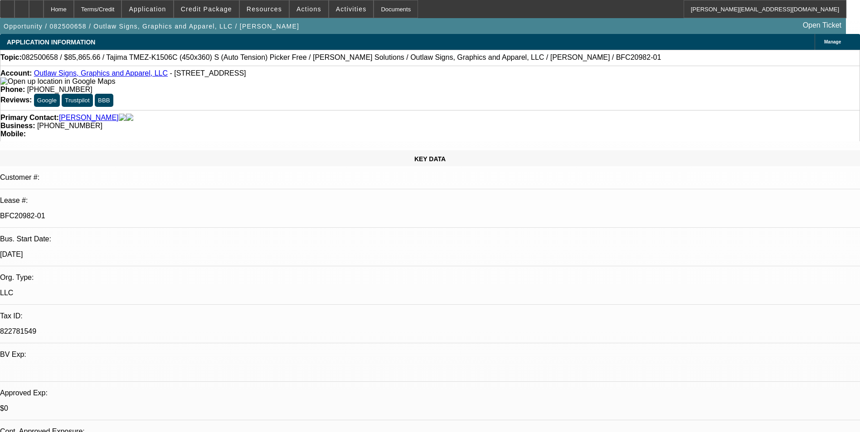
select select "6"
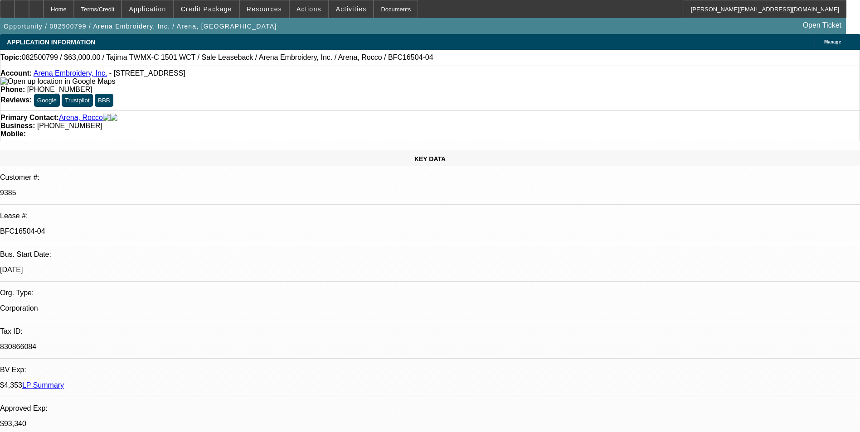
select select "0"
select select "2"
select select "0.1"
select select "4"
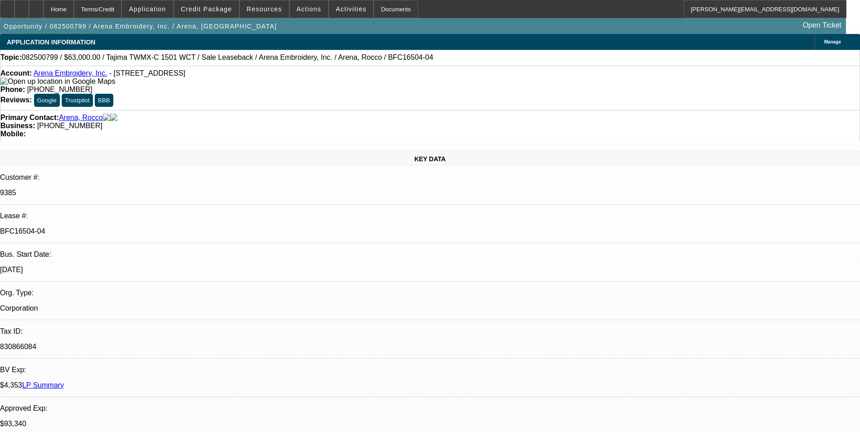
select select "0"
select select "2"
select select "0.1"
select select "4"
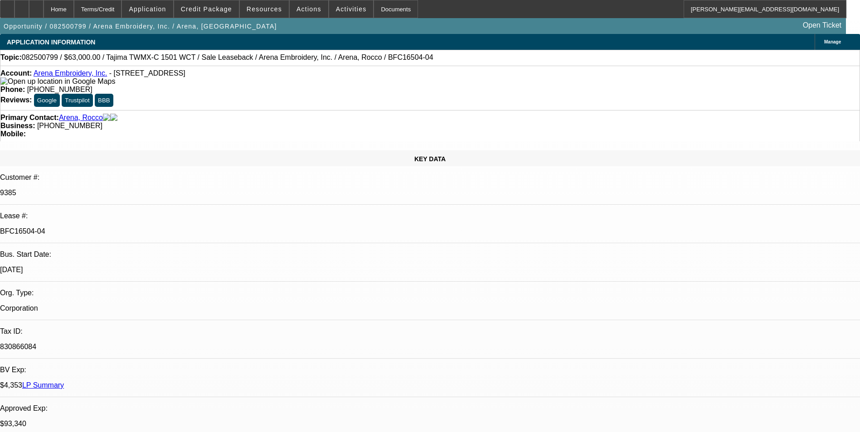
select select "0"
select select "2"
select select "0.1"
select select "4"
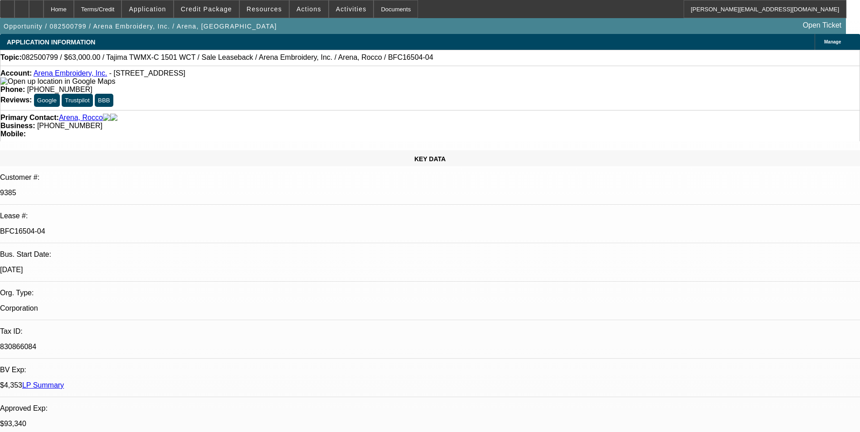
select select "0"
select select "2"
select select "0.1"
select select "4"
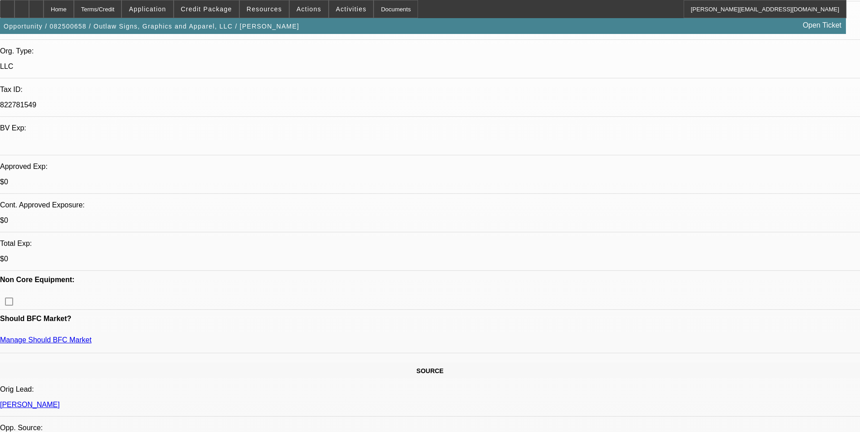
select select "0"
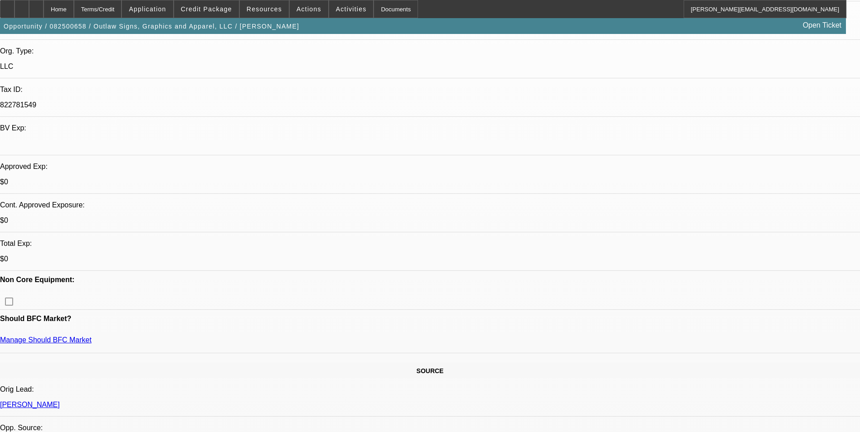
select select "0"
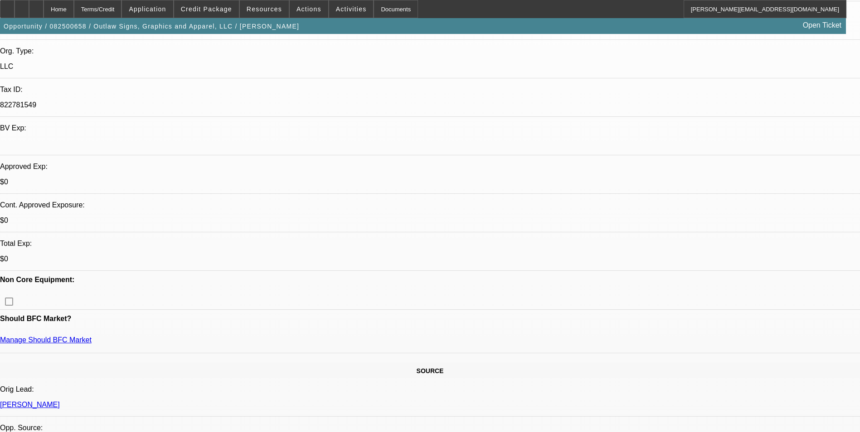
select select "0"
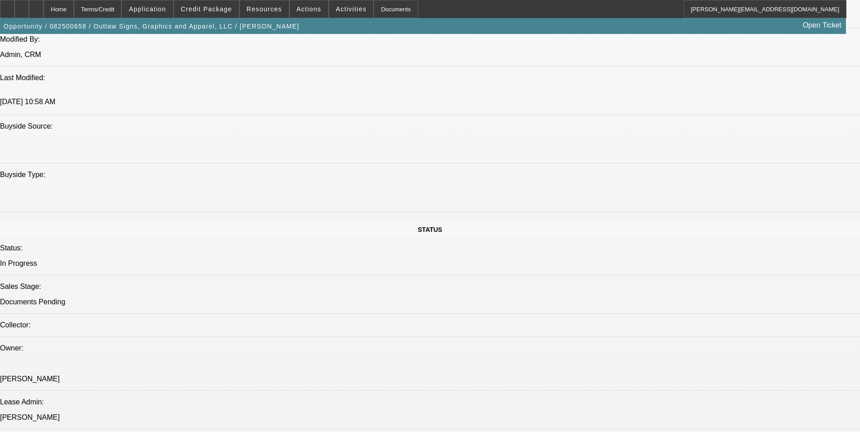
select select "1"
select select "6"
select select "1"
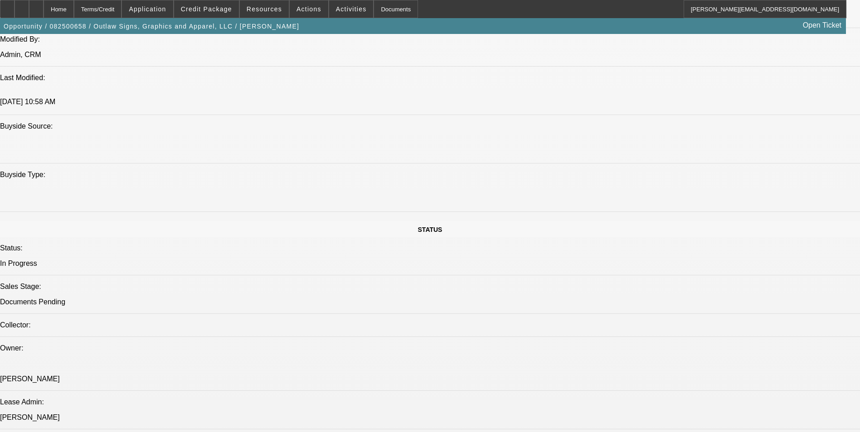
select select "6"
select select "1"
select select "6"
select select "1"
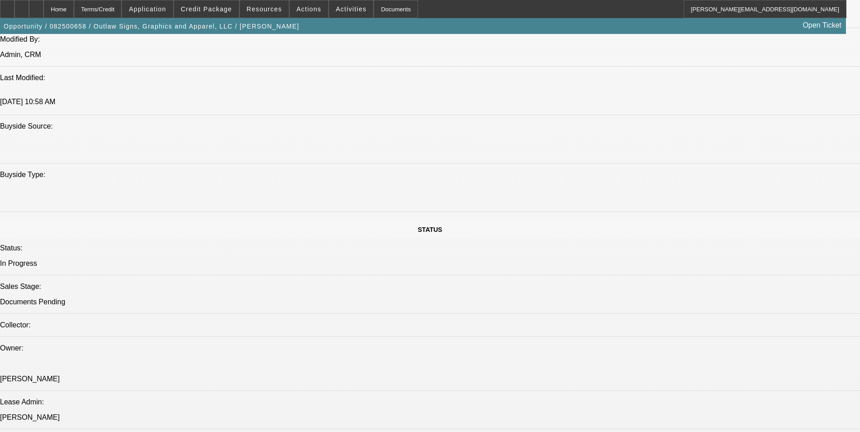
select select "1"
select select "6"
click at [209, 10] on span "Credit Package" at bounding box center [206, 8] width 51 height 7
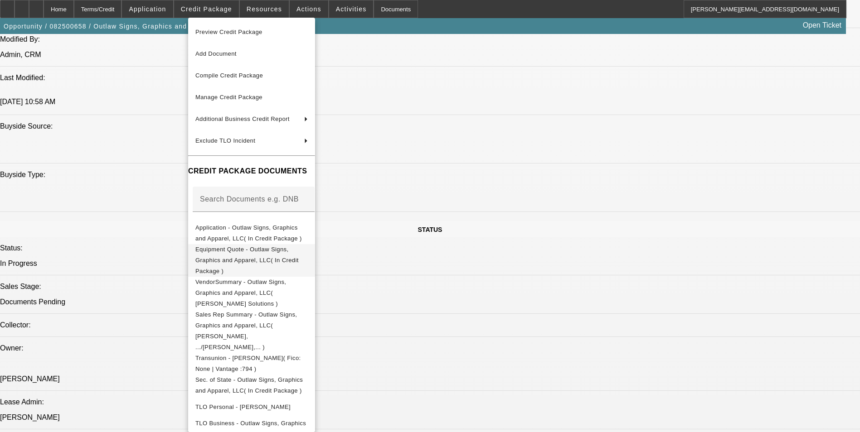
click at [266, 250] on span "Equipment Quote - Outlaw Signs, Graphics and Apparel, LLC( In Credit Package )" at bounding box center [246, 260] width 103 height 29
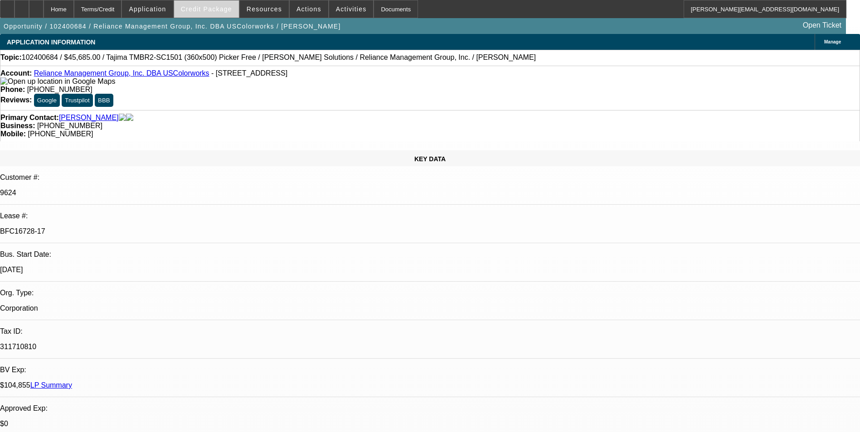
select select "0"
select select "2"
select select "0"
select select "2"
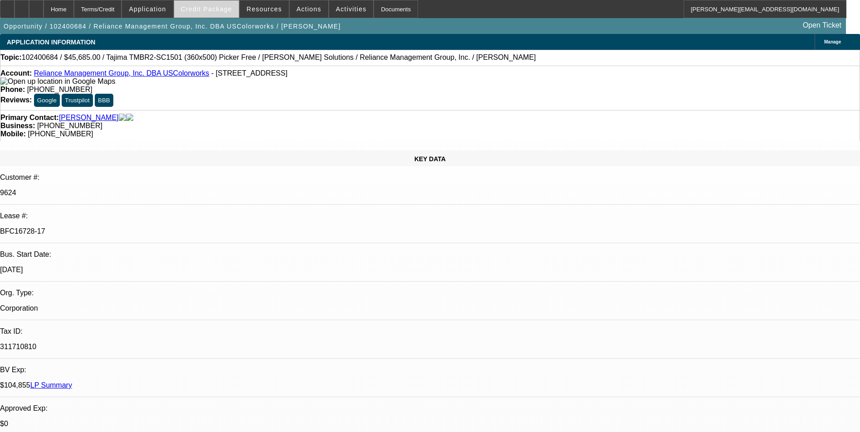
select select "0"
select select "2"
select select "0"
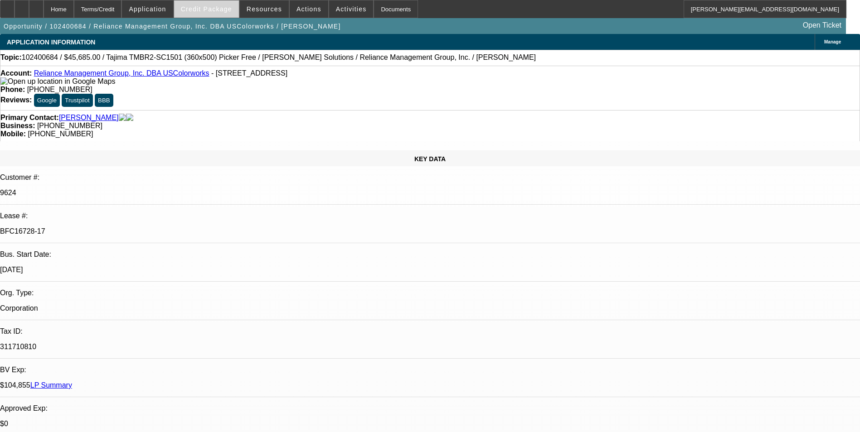
select select "2"
select select "0"
select select "1"
select select "2"
select select "6"
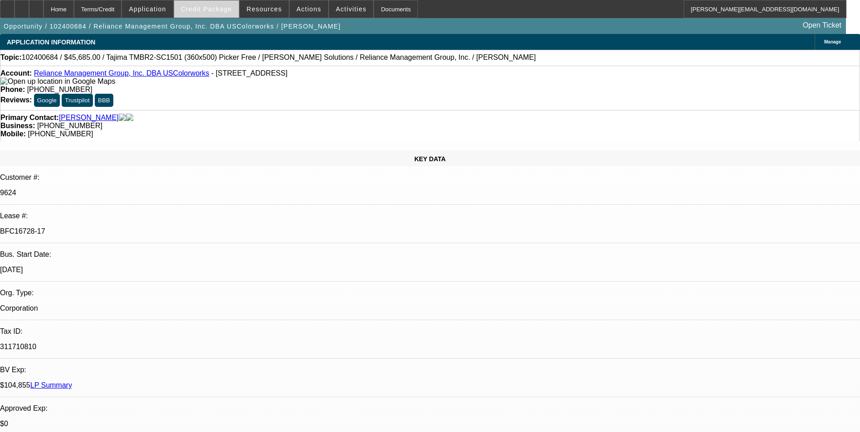
select select "1"
select select "2"
select select "6"
select select "1"
select select "2"
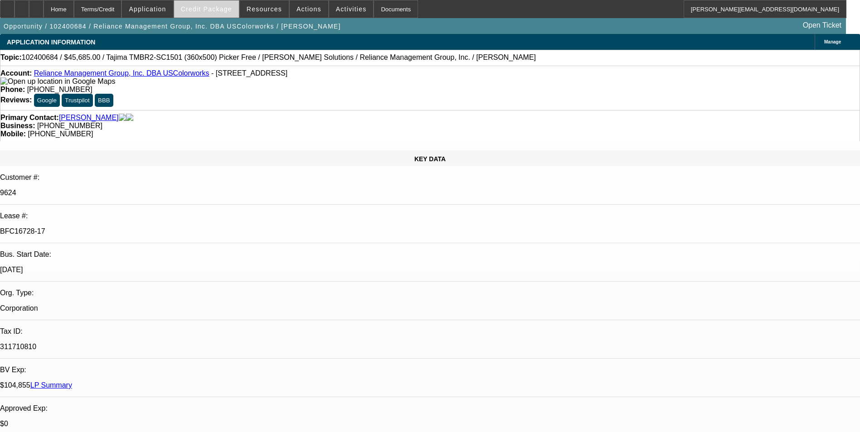
select select "6"
select select "1"
select select "2"
select select "6"
click at [229, 8] on span "Credit Package" at bounding box center [206, 8] width 51 height 7
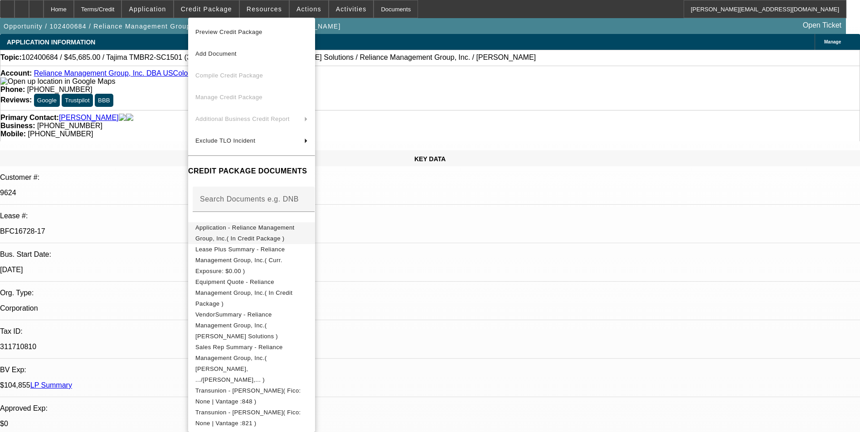
click at [282, 225] on span "Application - Reliance Management Group, Inc.( In Credit Package )" at bounding box center [251, 233] width 112 height 22
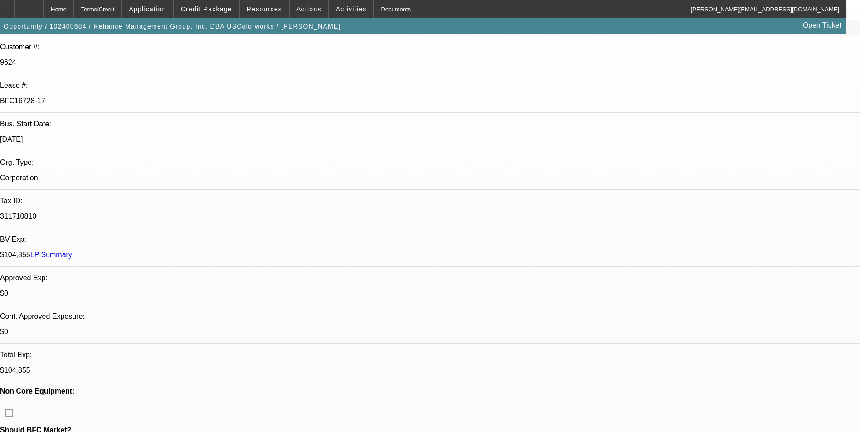
scroll to position [136, 0]
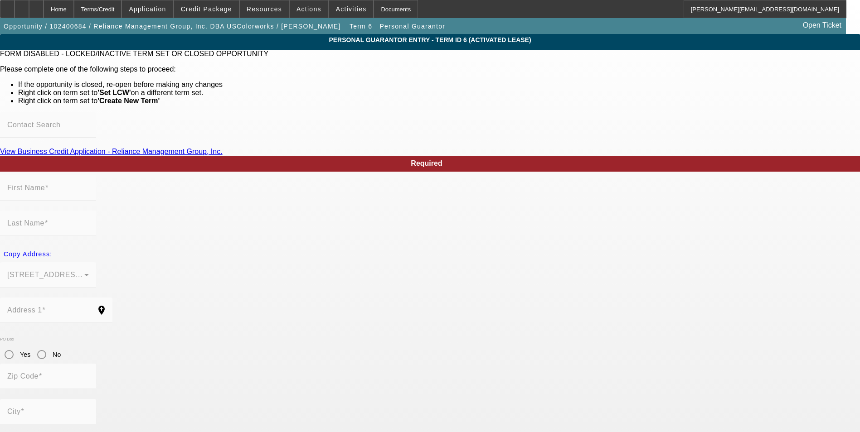
type input "George"
type input "Bohle"
type input "1530 Lilac Drive"
radio input "true"
type input "28209"
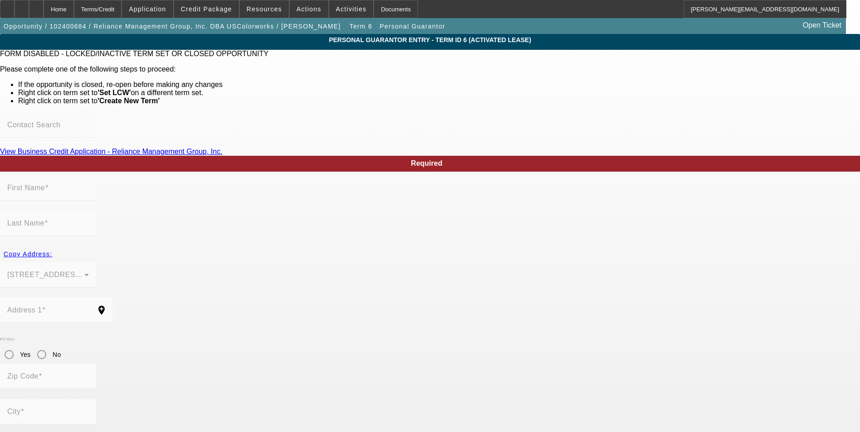
type input "Charlotte"
type input "(704) 282-2255"
type input "20"
type input "212-80-8702"
type input "gbohle20@gmail.com"
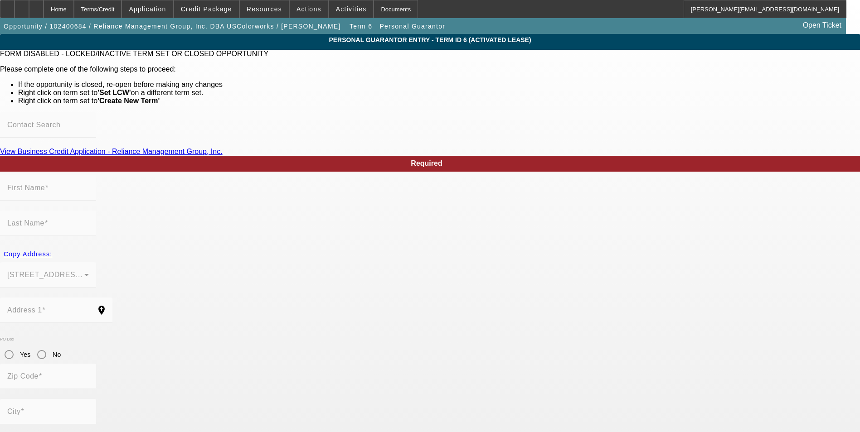
type input "(704) 906-3939"
type input "$600,000.00"
type input "$210,000.00"
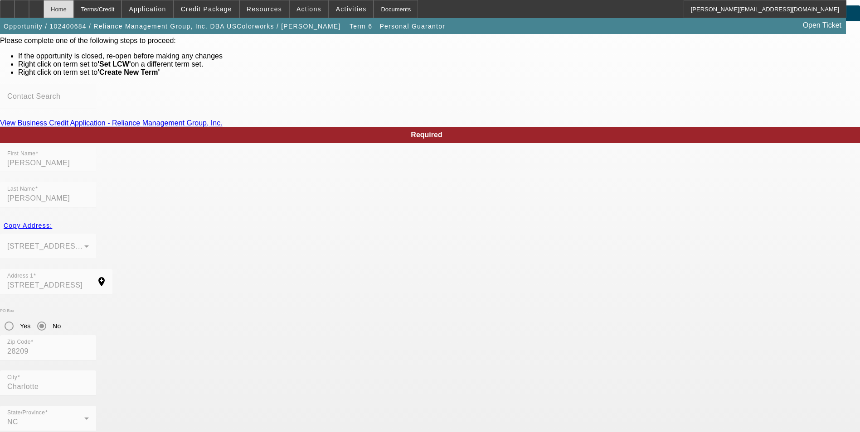
click at [72, 10] on div "Home" at bounding box center [59, 9] width 30 height 18
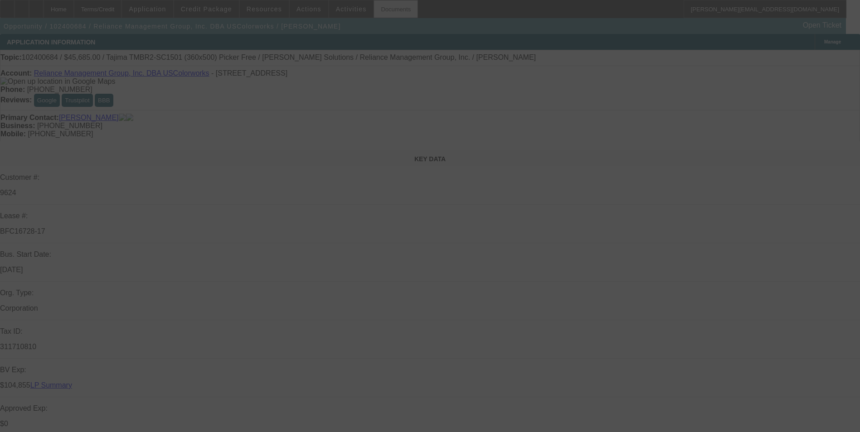
select select "0"
select select "2"
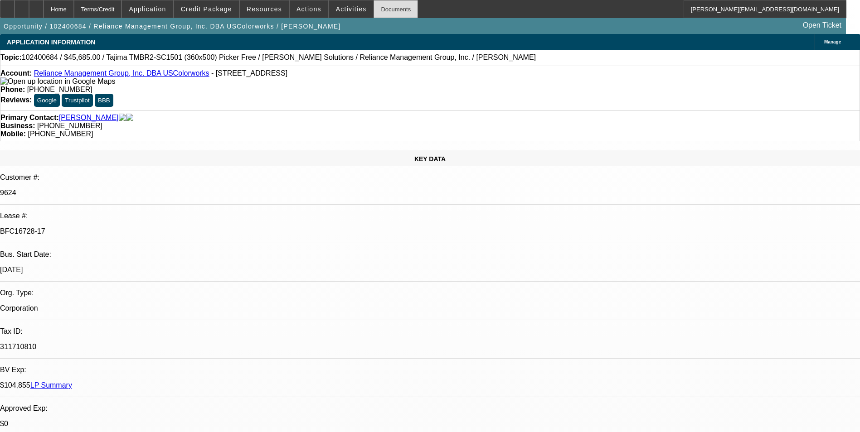
select select "0"
select select "6"
select select "0"
select select "2"
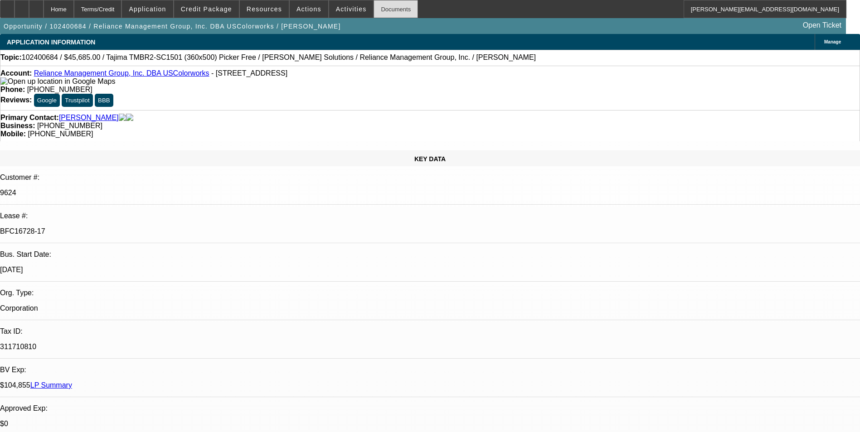
select select "0"
select select "6"
select select "0"
select select "2"
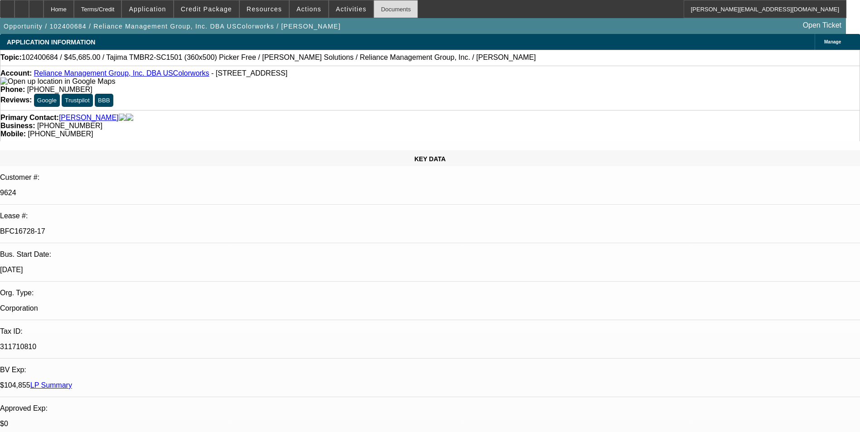
select select "0"
select select "6"
select select "0"
select select "2"
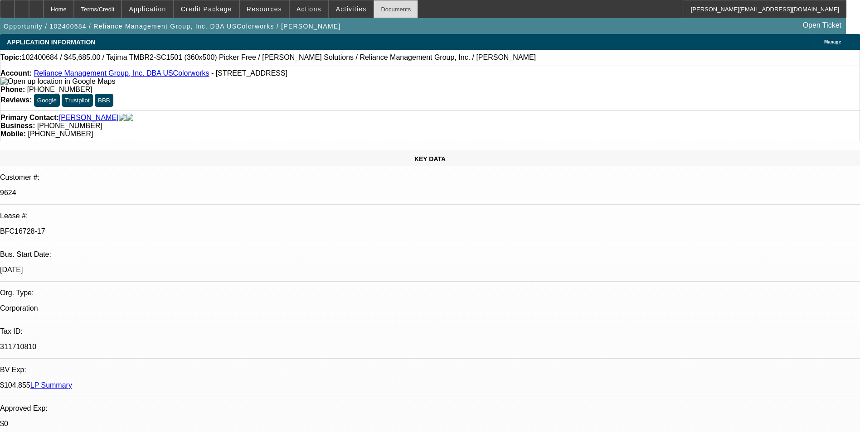
select select "0"
select select "6"
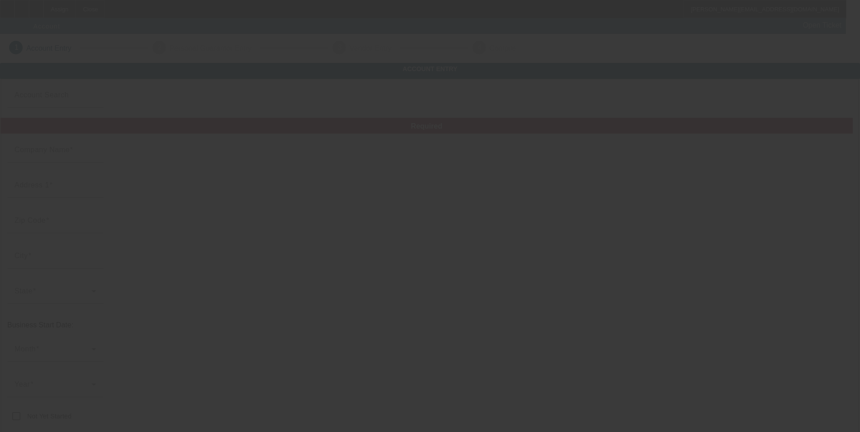
type input "Reliance Management Group, Inc."
type input "4910 Starcrest Dr"
type input "28110"
type input "Monroe"
type input "[PHONE_NUMBER]"
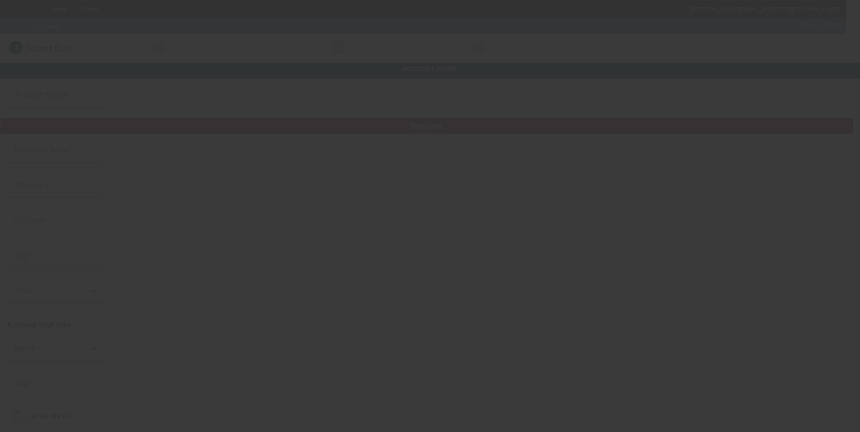
type input "USColorworks"
type input "blaze@uscolorworks.com"
type input "Union"
type input "311710810"
type input "Textile decoration"
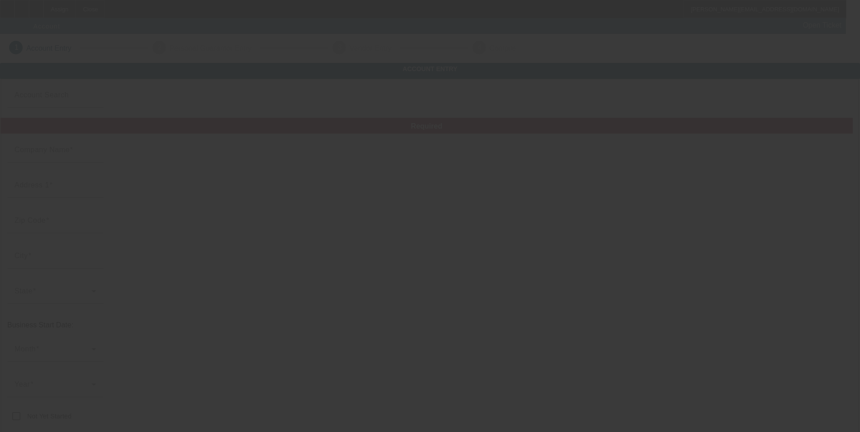
type input "https://www.uscolorworks.com"
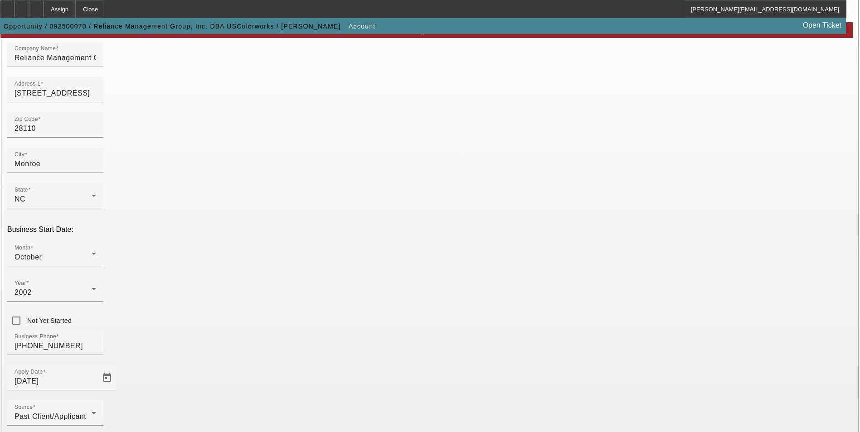
scroll to position [140, 0]
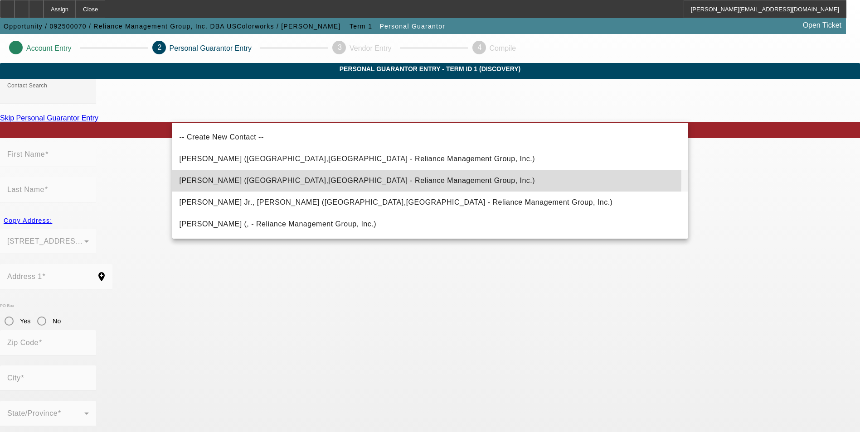
click at [251, 179] on span "McDonald, Rodney (Charlotte,NC - Reliance Management Group, Inc.)" at bounding box center [357, 181] width 356 height 8
type input "McDonald, Rodney (Charlotte,NC - Reliance Management Group, Inc.)"
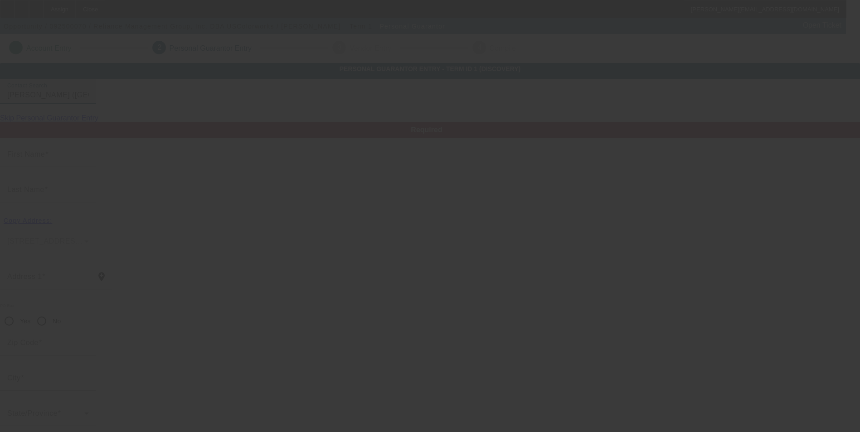
type input "Rodney"
type input "McDonald"
type input "12304 Landry Renee Place"
radio input "true"
type input "28277"
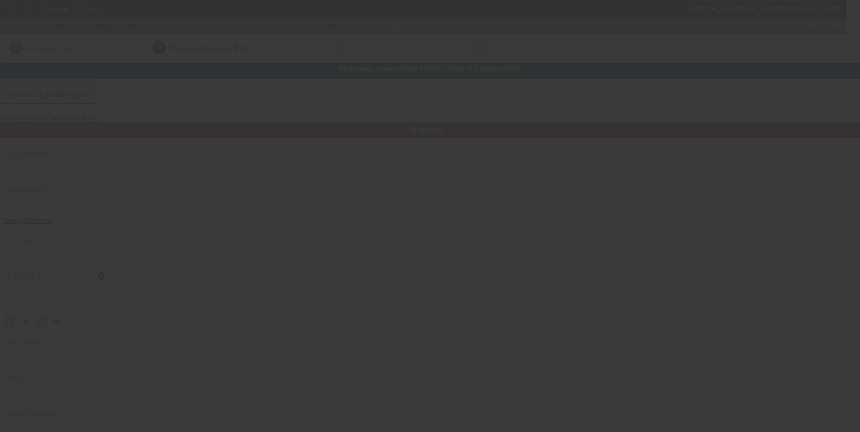
type input "Charlotte"
type input "(704) 282-2255"
type input "40"
type input "228-35-9416"
type input "rodney@uscolorworks.com"
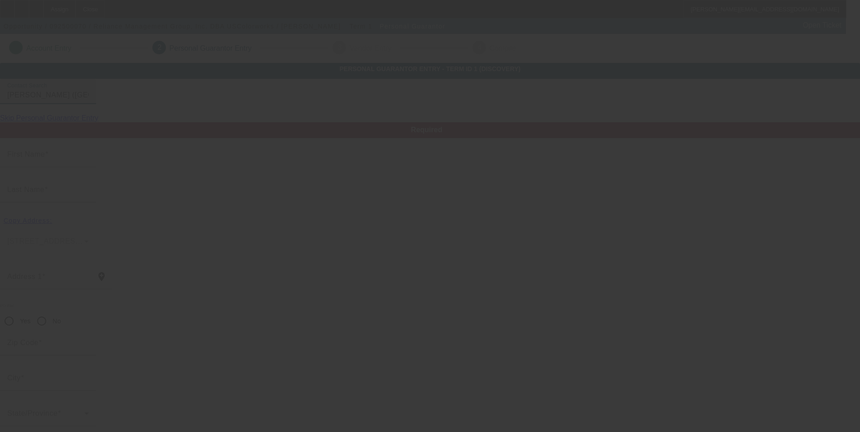
type input "(704) 507-9535"
type input "$450,000.00"
type input "$0.00"
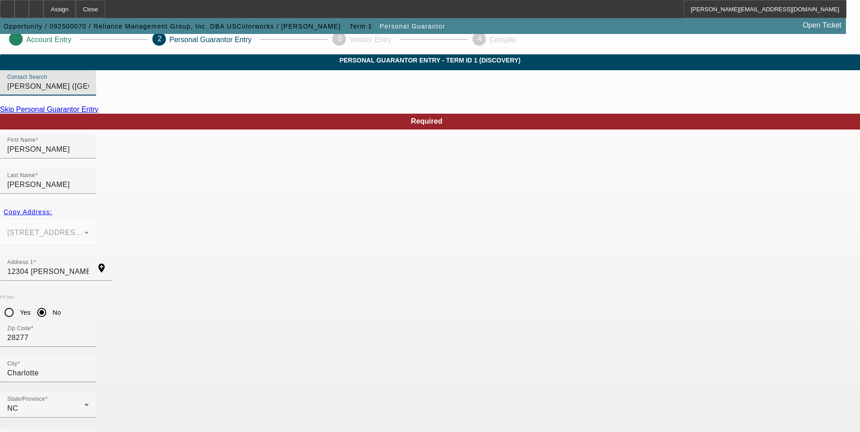
scroll to position [11, 0]
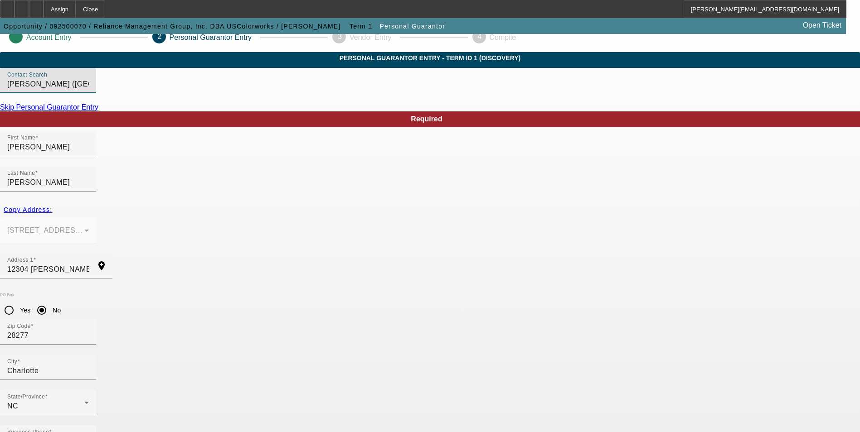
type input "450000"
drag, startPoint x: 549, startPoint y: 281, endPoint x: 712, endPoint y: 273, distance: 162.9
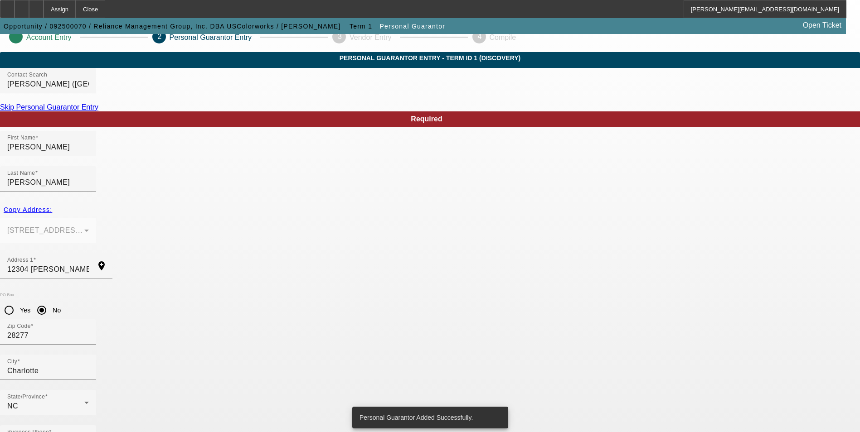
scroll to position [0, 0]
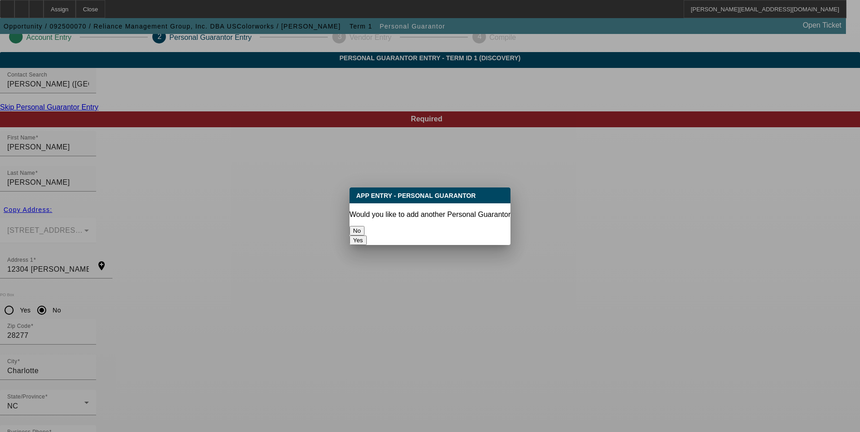
click at [367, 236] on button "Yes" at bounding box center [357, 241] width 17 height 10
radio input "false"
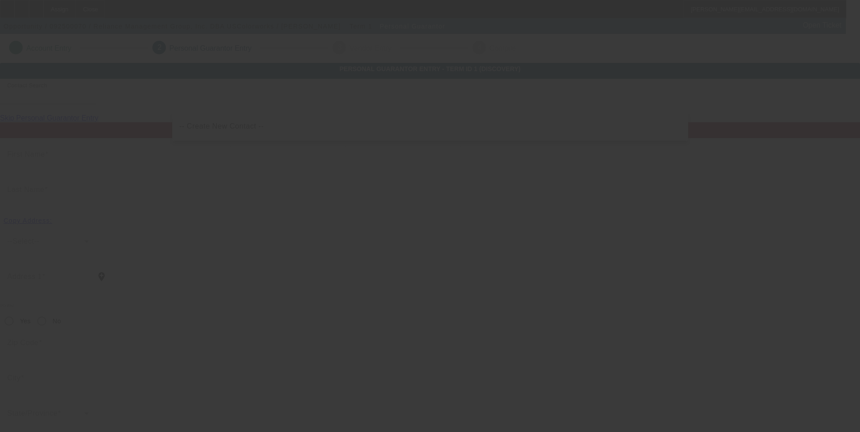
scroll to position [11, 0]
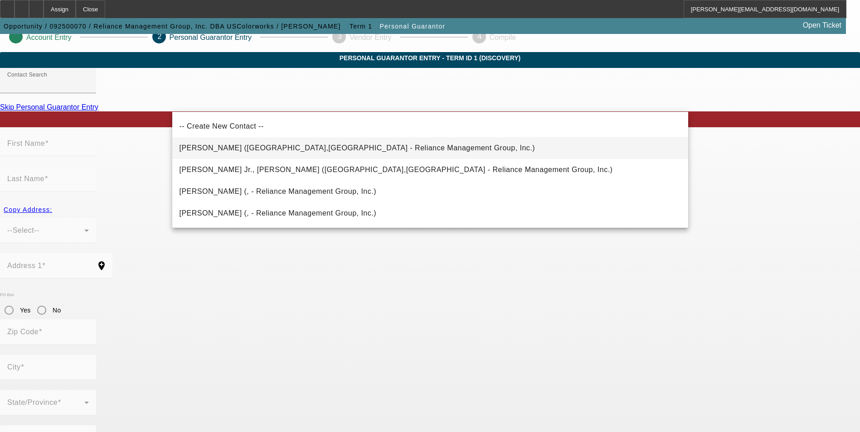
click at [242, 147] on span "Mizzi, Anthony (Charlotte,NC - Reliance Management Group, Inc.)" at bounding box center [357, 148] width 356 height 8
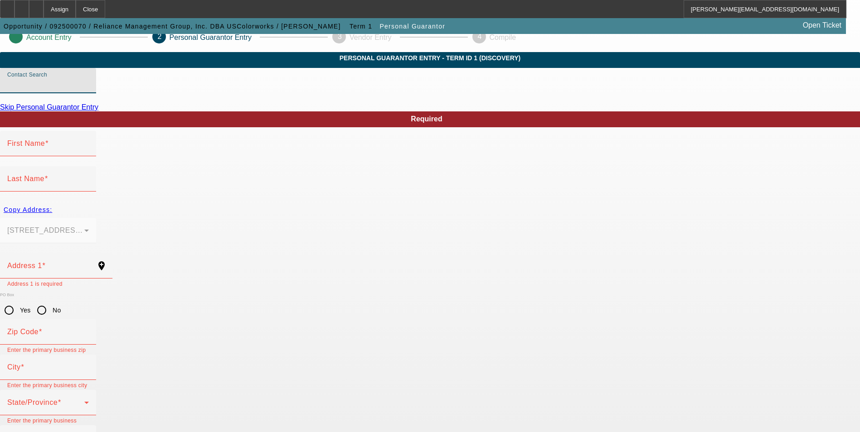
type input "Mizzi, Anthony (Charlotte,NC - Reliance Management Group, Inc.)"
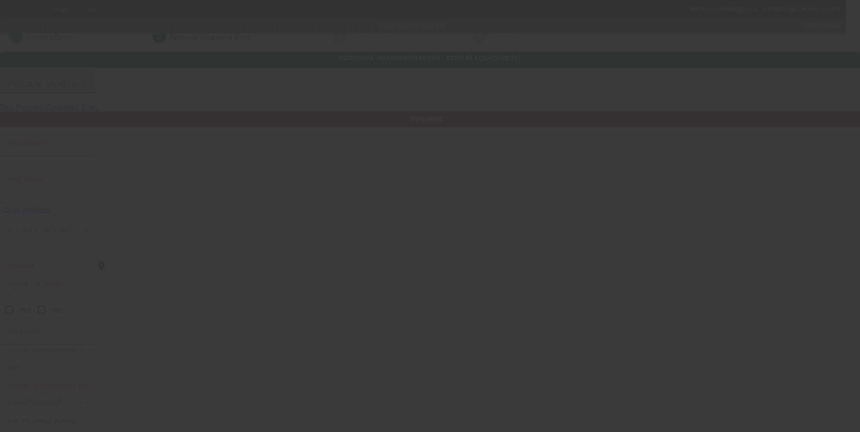
type input "Anthony"
type input "Mizzi"
type input "13006 Simoneaux Lane"
radio input "true"
type input "28277"
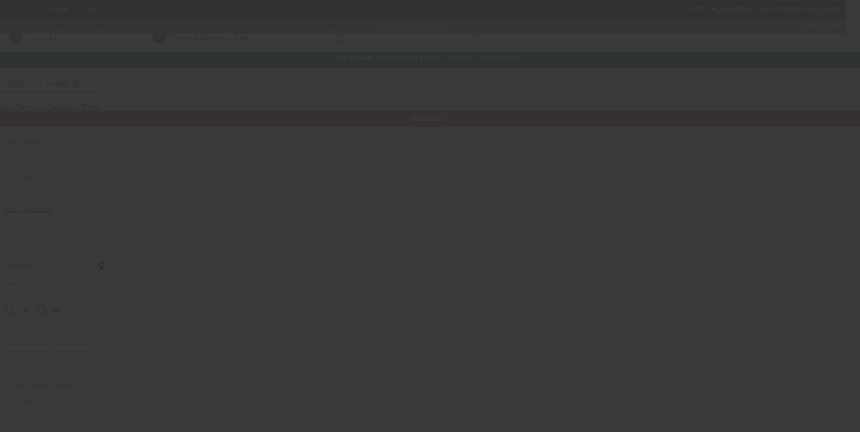
type input "Charlotte"
type input "(704) 282-2255"
type input "40"
type input "376-84-6303"
type input "tmizzi@uscolorworks.com"
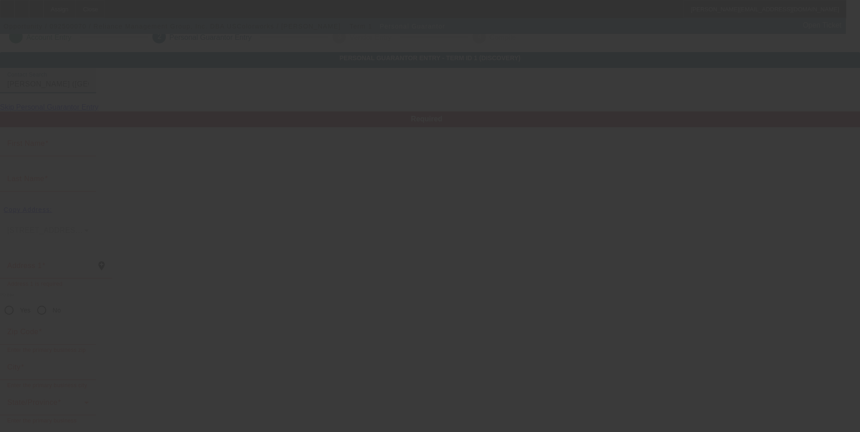
type input "(704) 763-9977"
type input "$552,604.00"
type input "$0.00"
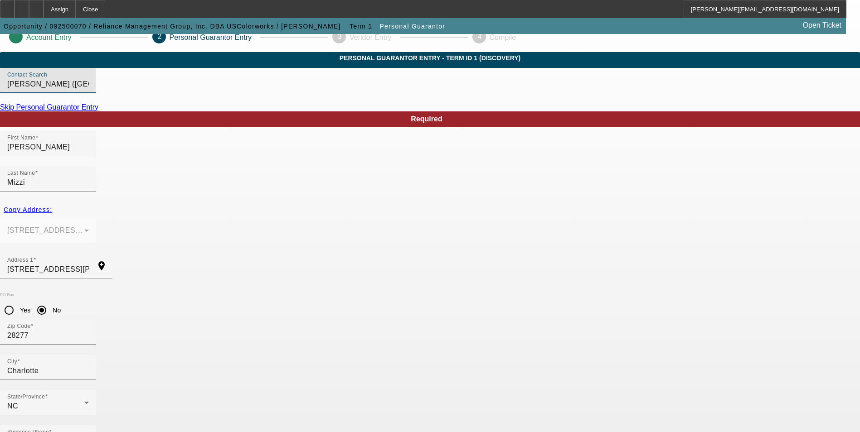
type input "552604"
drag, startPoint x: 560, startPoint y: 279, endPoint x: 653, endPoint y: 269, distance: 93.8
drag, startPoint x: 689, startPoint y: 344, endPoint x: 635, endPoint y: 360, distance: 56.1
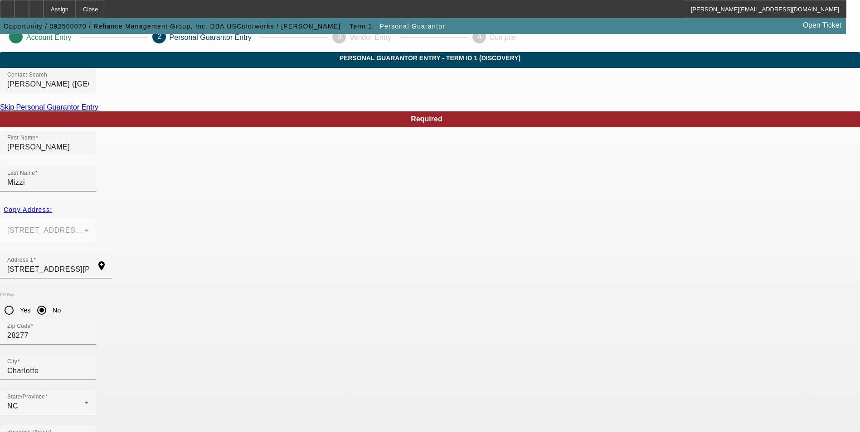
drag, startPoint x: 787, startPoint y: 210, endPoint x: 766, endPoint y: 209, distance: 20.8
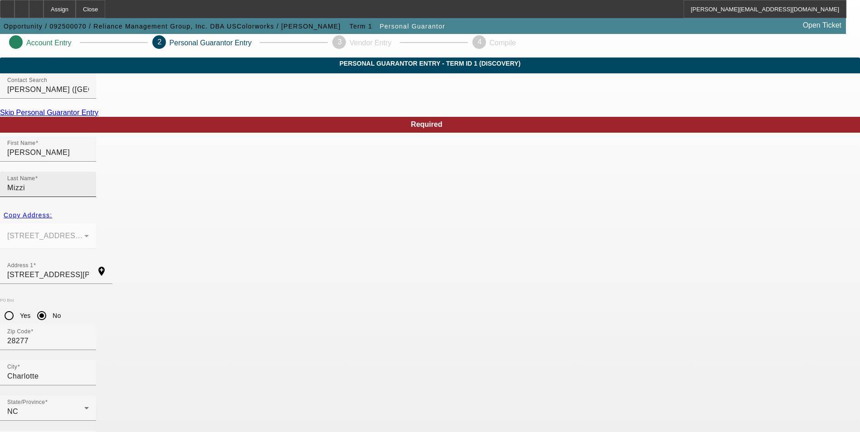
scroll to position [0, 0]
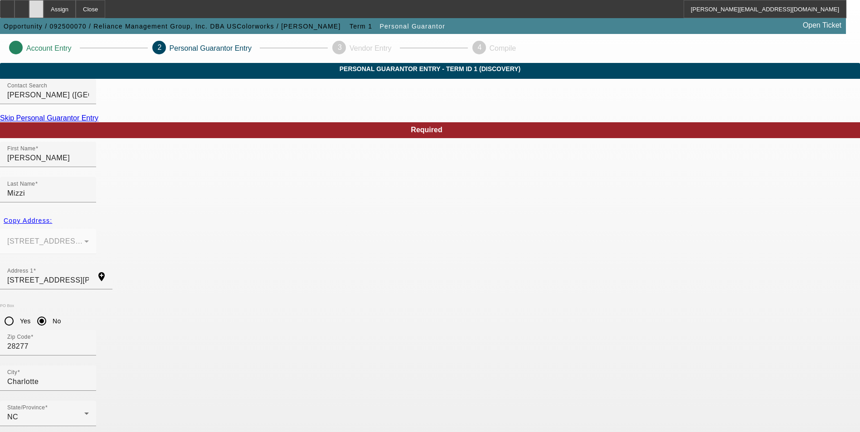
click at [44, 12] on div at bounding box center [36, 9] width 15 height 18
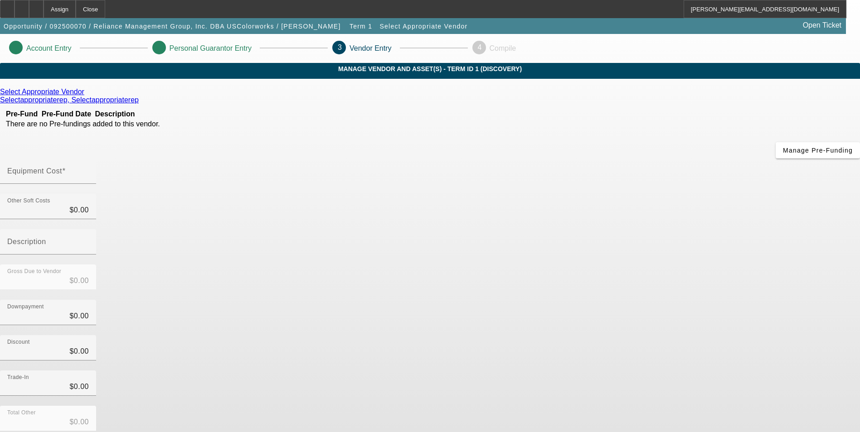
click at [87, 96] on icon at bounding box center [87, 92] width 0 height 8
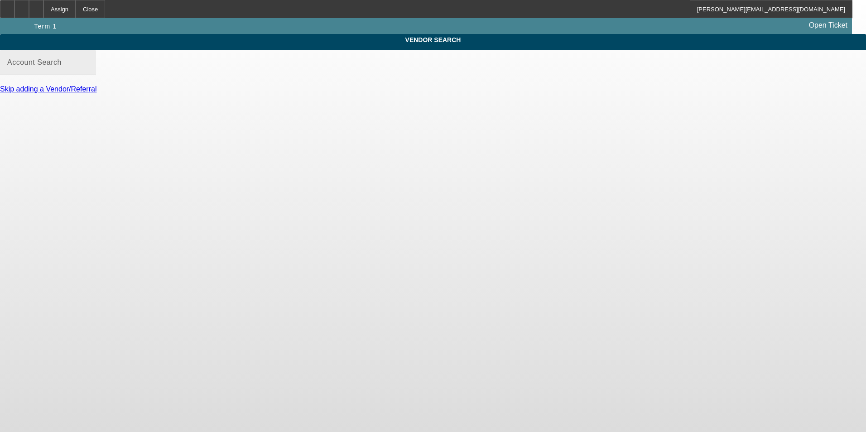
click at [89, 72] on input "Account Search" at bounding box center [48, 66] width 82 height 11
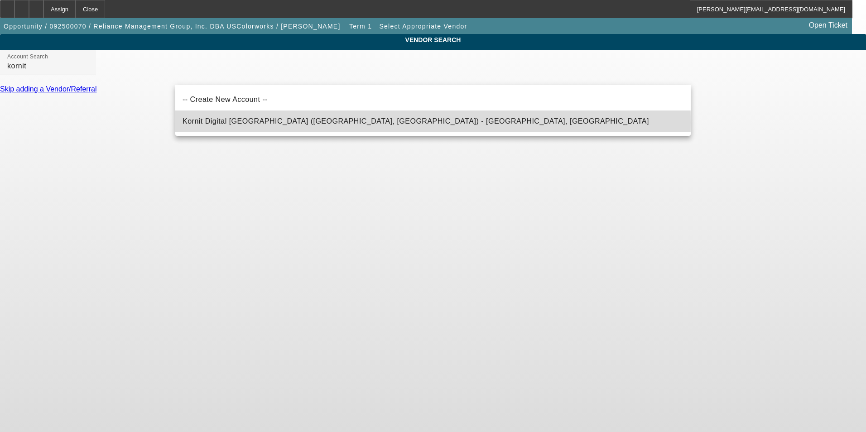
click at [271, 122] on span "Kornit Digital [GEOGRAPHIC_DATA] ([GEOGRAPHIC_DATA], [GEOGRAPHIC_DATA]) - [GEOG…" at bounding box center [416, 121] width 467 height 8
type input "Kornit Digital [GEOGRAPHIC_DATA] ([GEOGRAPHIC_DATA], [GEOGRAPHIC_DATA]) - [GEOG…"
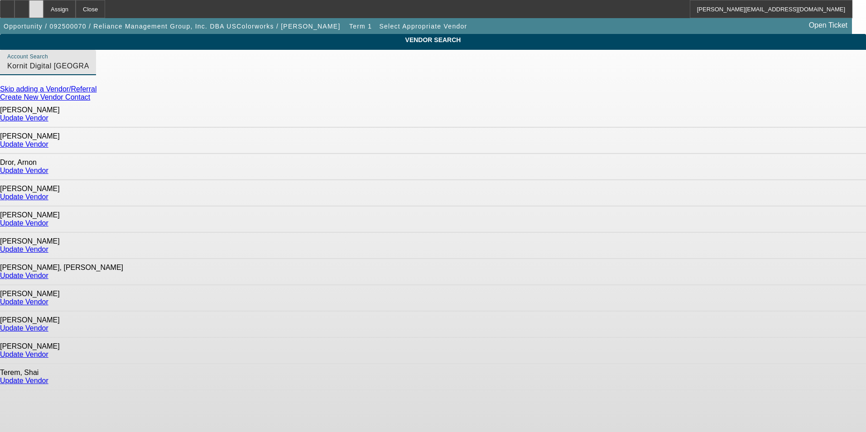
click at [36, 6] on icon at bounding box center [36, 6] width 0 height 0
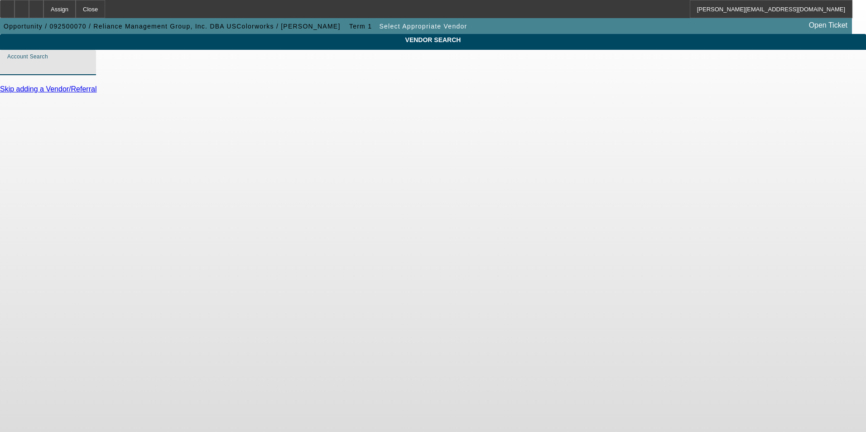
click at [89, 72] on input "Account Search" at bounding box center [48, 66] width 82 height 11
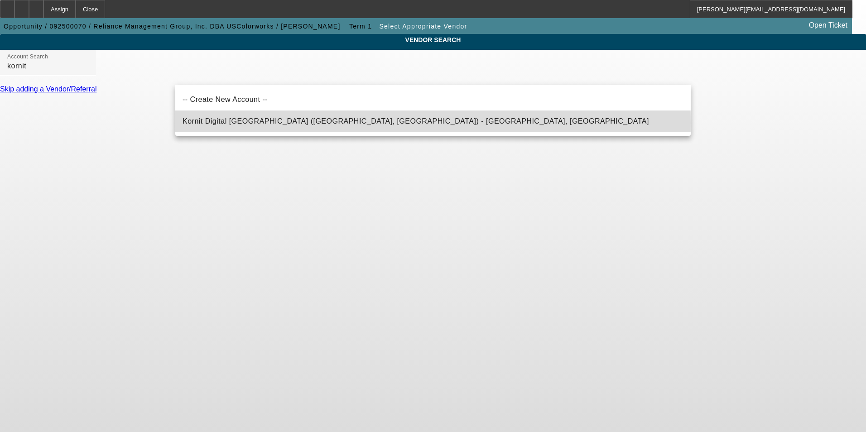
click at [247, 122] on span "Kornit Digital [GEOGRAPHIC_DATA] ([GEOGRAPHIC_DATA], [GEOGRAPHIC_DATA]) - [GEOG…" at bounding box center [416, 121] width 467 height 8
type input "Kornit Digital [GEOGRAPHIC_DATA] ([GEOGRAPHIC_DATA], [GEOGRAPHIC_DATA]) - [GEOG…"
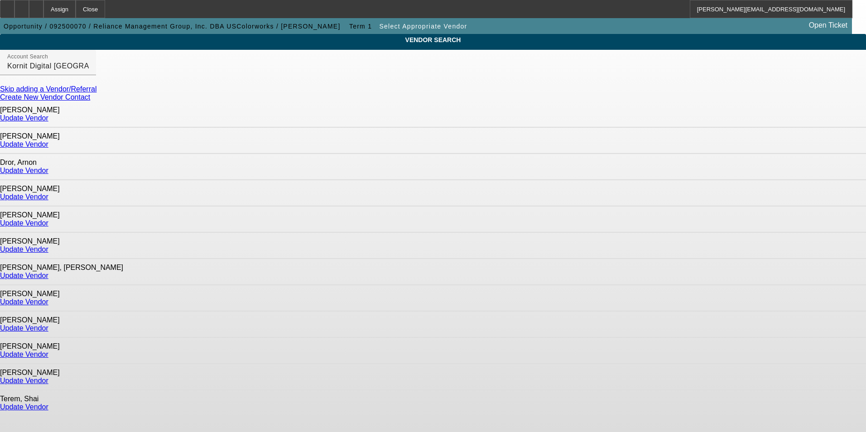
click at [48, 351] on link "Update Vendor" at bounding box center [24, 355] width 48 height 8
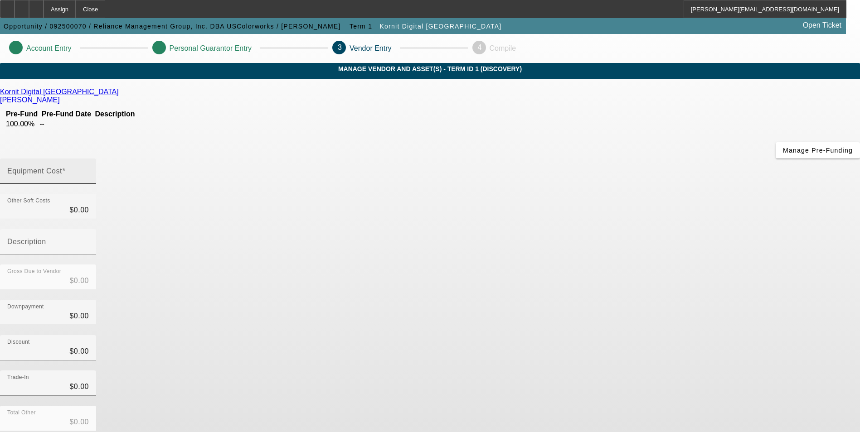
click at [62, 167] on mat-label "Equipment Cost" at bounding box center [34, 171] width 55 height 8
click at [89, 169] on input "Equipment Cost" at bounding box center [48, 174] width 82 height 11
type input "4"
type input "$4.00"
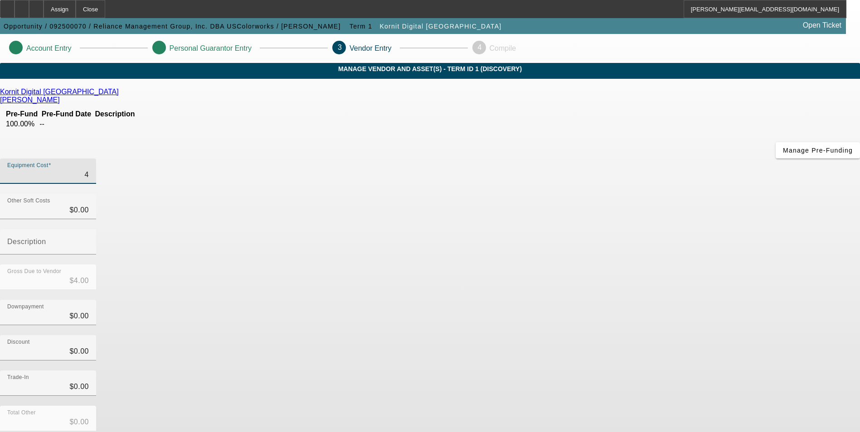
type input "49"
type input "$49.00"
type input "499"
type input "$499.00"
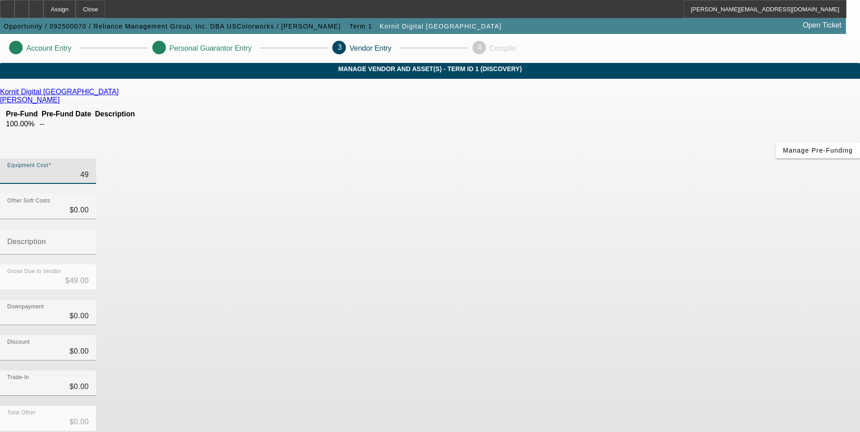
type input "$499.00"
type input "4990"
type input "$4,990.00"
type input "49900"
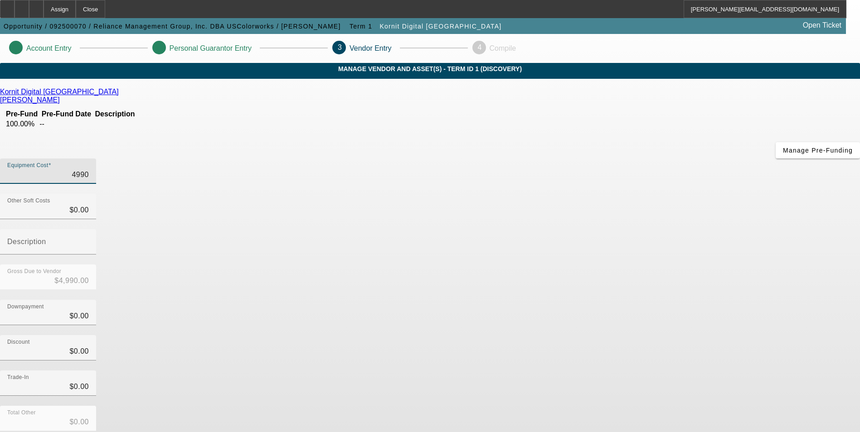
type input "$49,900.00"
type input "499000"
type input "$499,000.00"
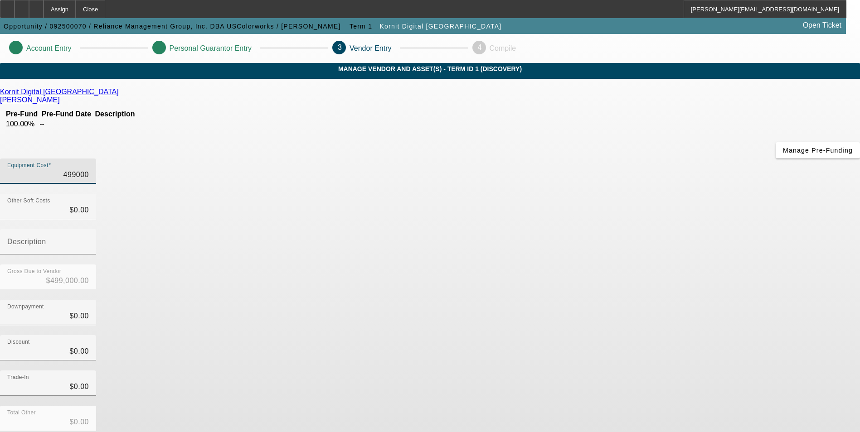
type input "$499,000.00"
click at [640, 335] on div "Discount $0.00" at bounding box center [430, 352] width 860 height 35
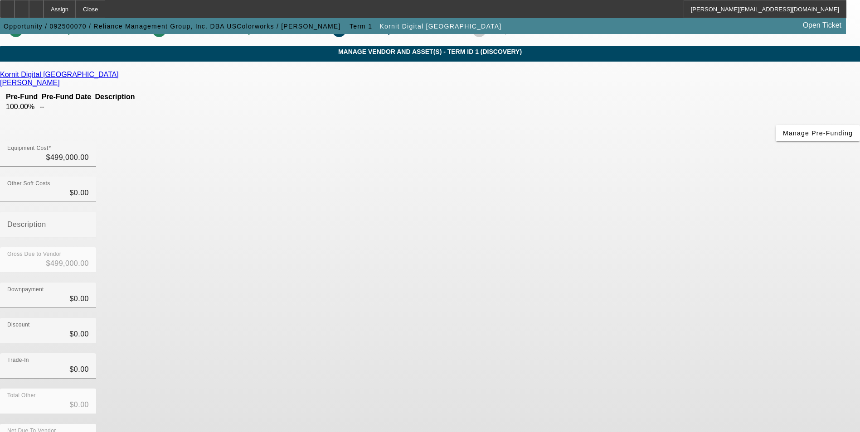
scroll to position [27, 0]
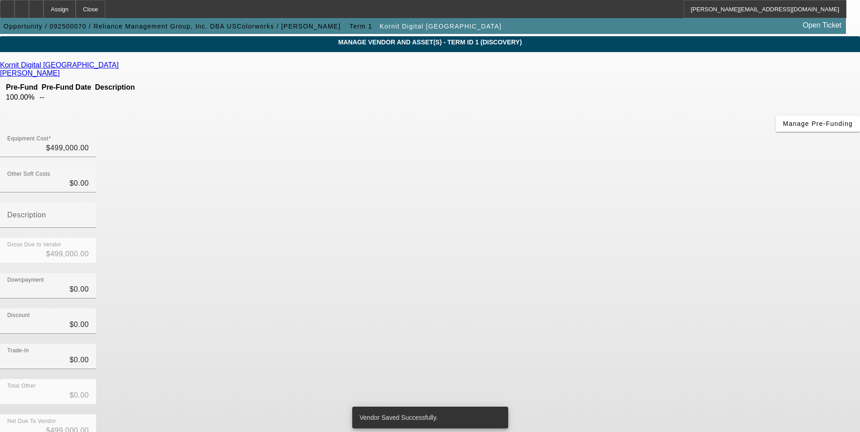
scroll to position [0, 0]
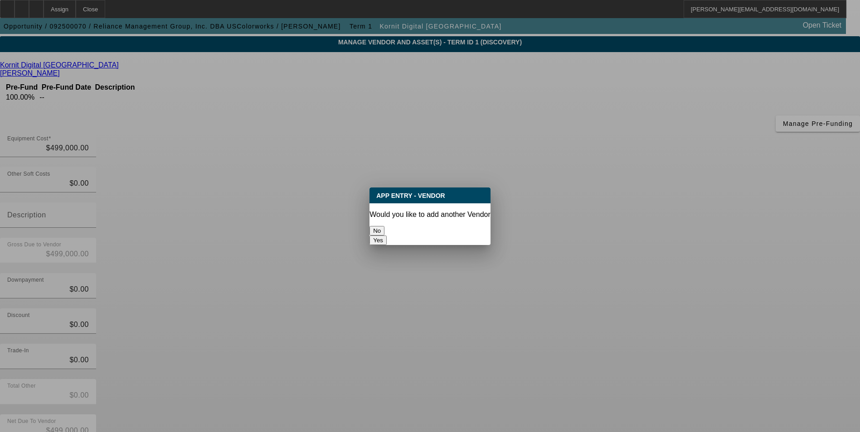
click at [384, 226] on button "No" at bounding box center [376, 231] width 15 height 10
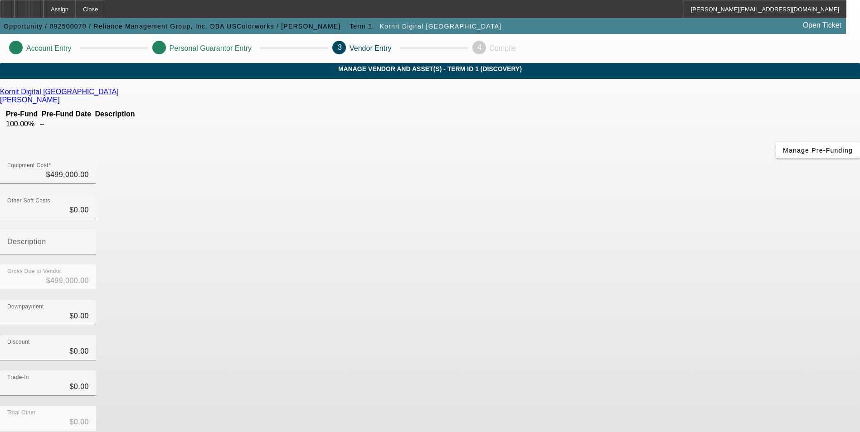
scroll to position [27, 0]
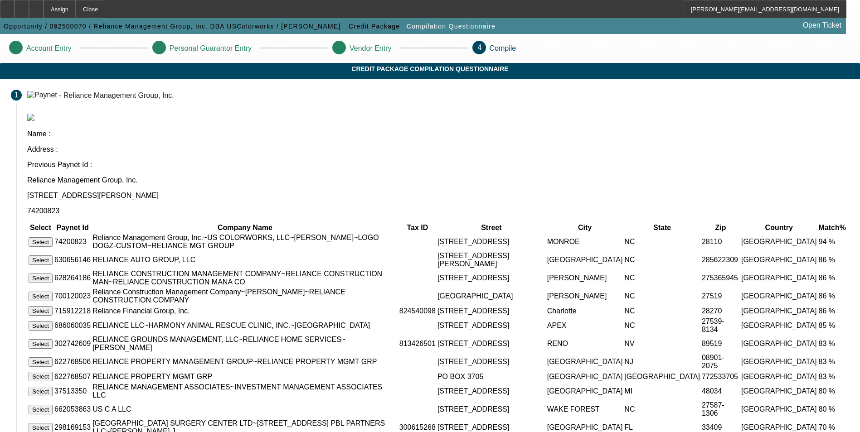
click at [53, 237] on button "Select" at bounding box center [41, 242] width 24 height 10
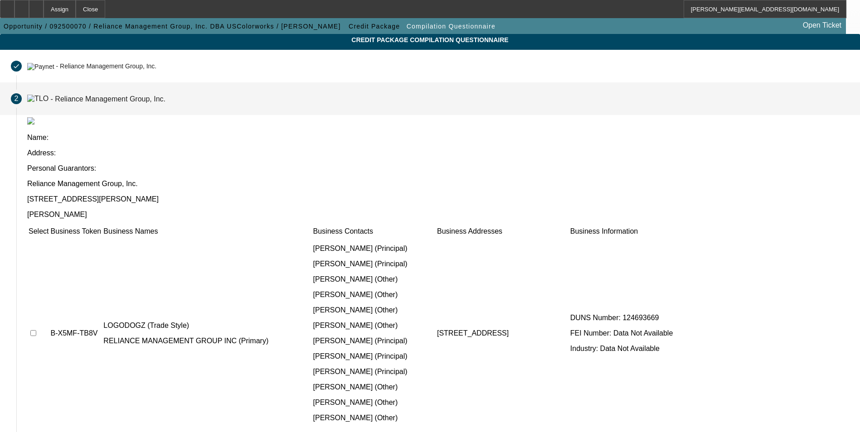
scroll to position [69, 0]
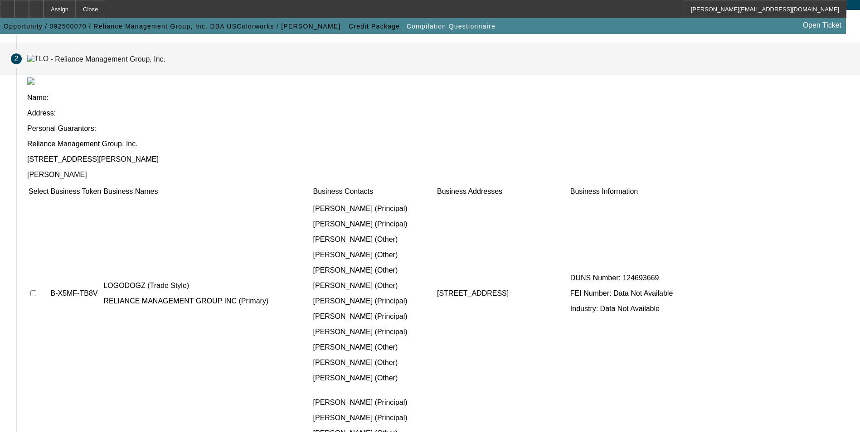
click at [36, 290] on input "checkbox" at bounding box center [33, 293] width 6 height 6
checkbox input "true"
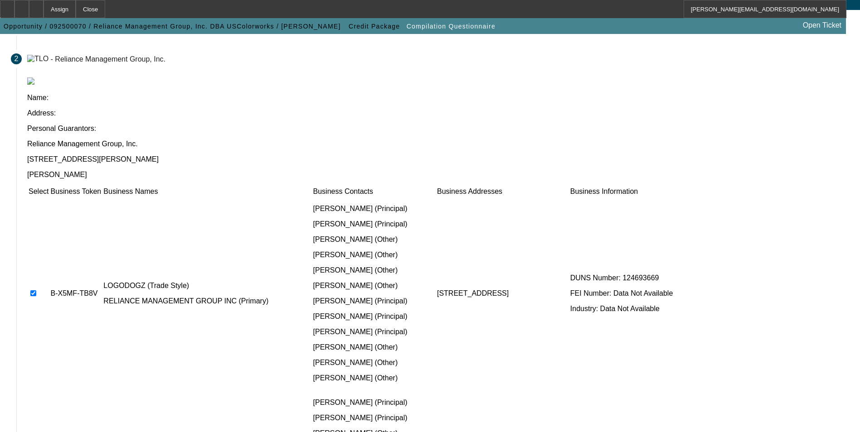
checkbox input "true"
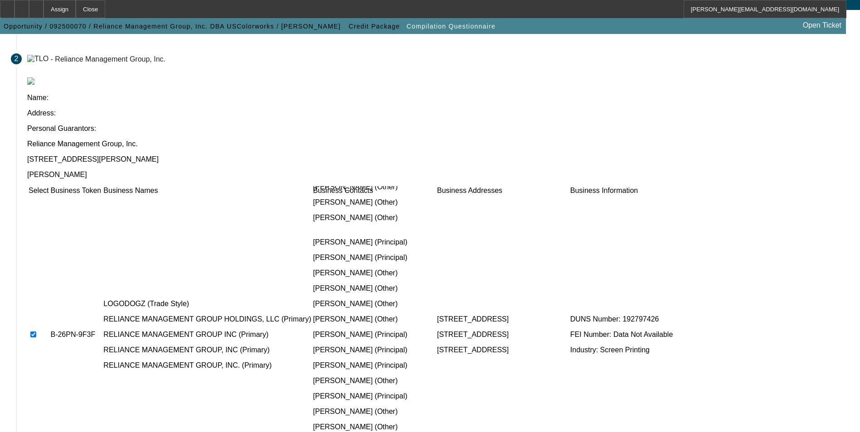
scroll to position [181, 0]
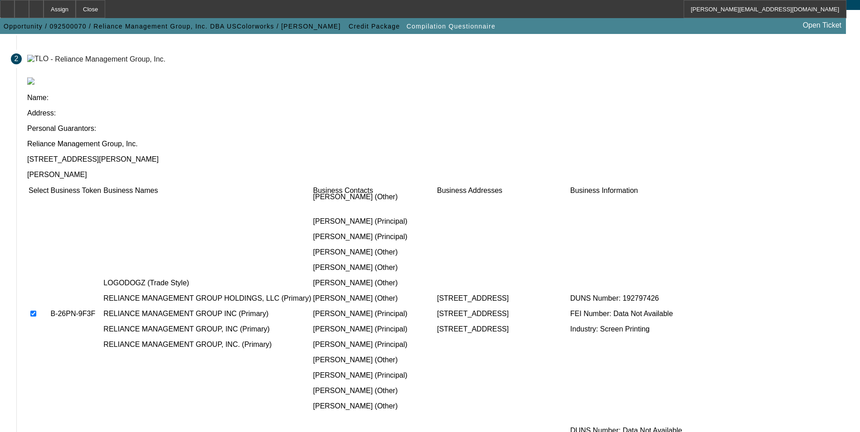
checkbox input "true"
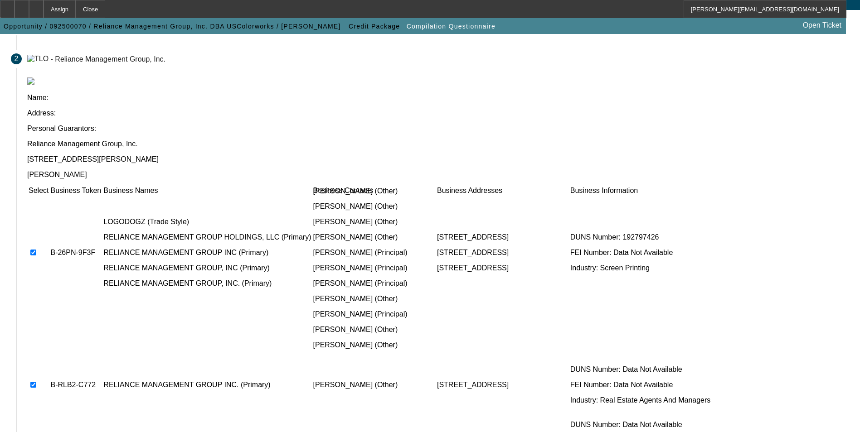
scroll to position [227, 0]
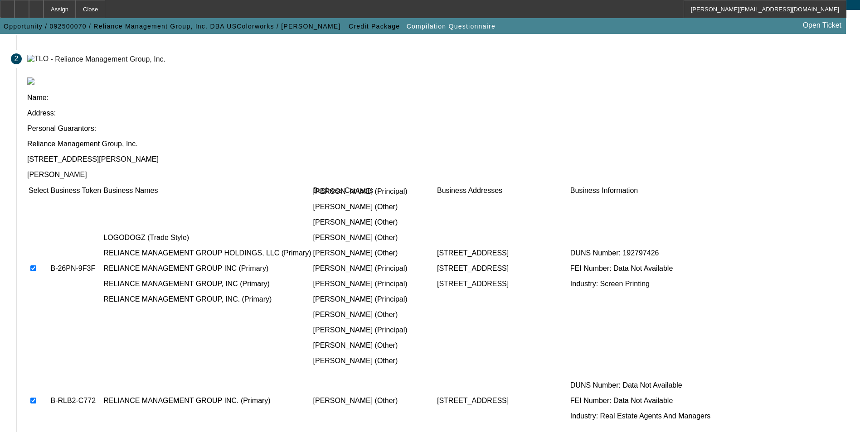
drag, startPoint x: 198, startPoint y: 252, endPoint x: 199, endPoint y: 234, distance: 18.6
checkbox input "false"
click at [36, 398] on input "checkbox" at bounding box center [33, 401] width 6 height 6
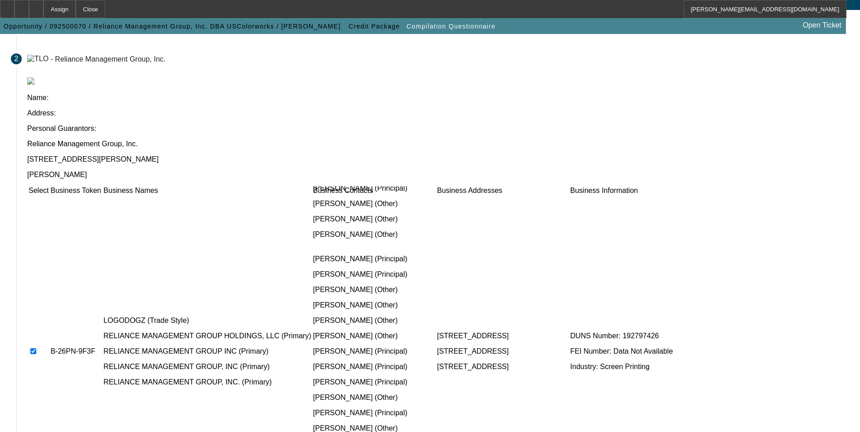
scroll to position [136, 0]
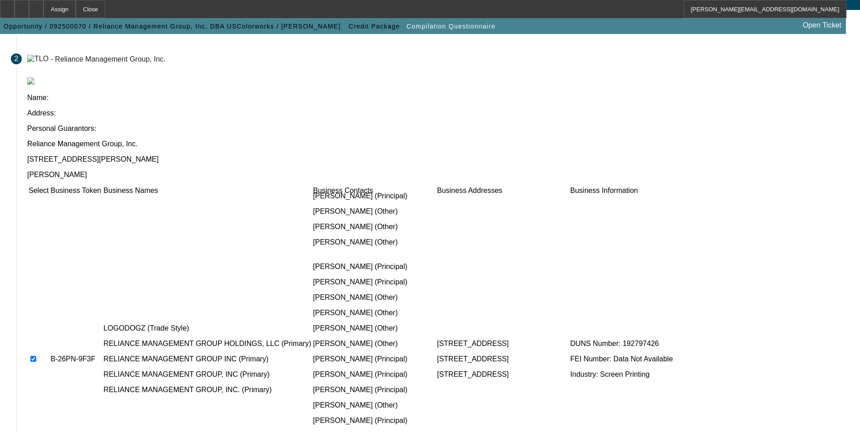
checkbox input "true"
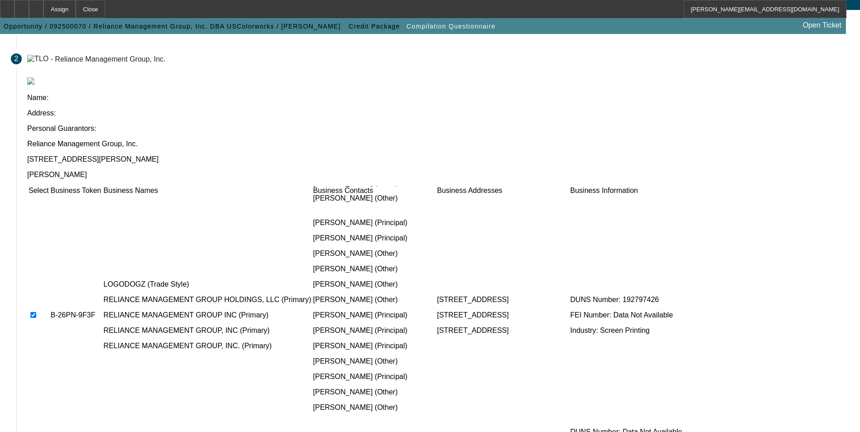
scroll to position [256, 0]
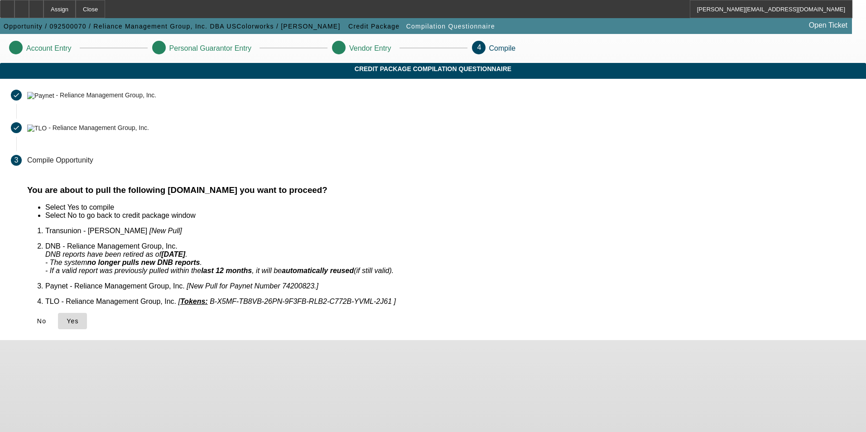
click at [79, 318] on span "Yes" at bounding box center [73, 321] width 12 height 7
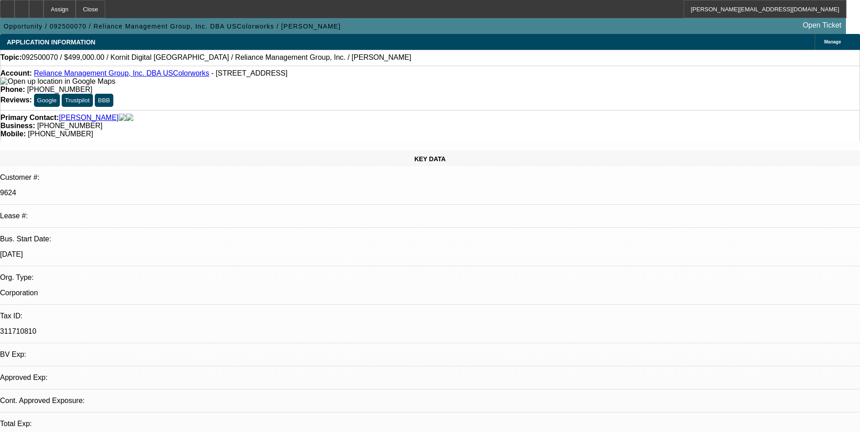
select select "0"
select select "2"
select select "0.1"
select select "4"
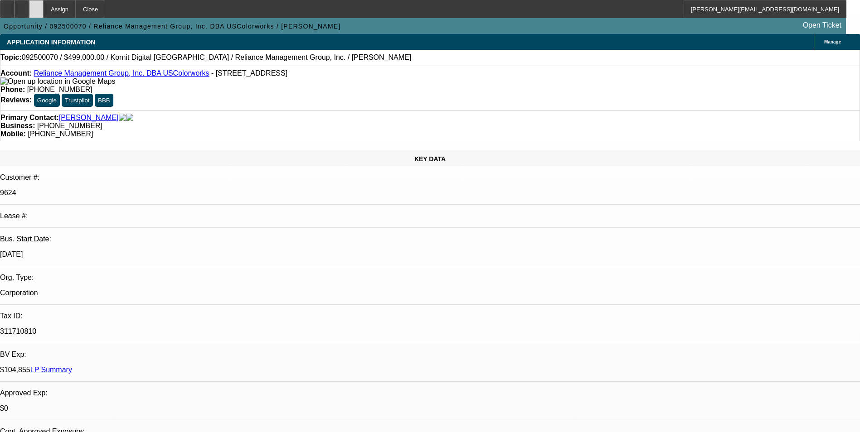
click at [44, 5] on div at bounding box center [36, 9] width 15 height 18
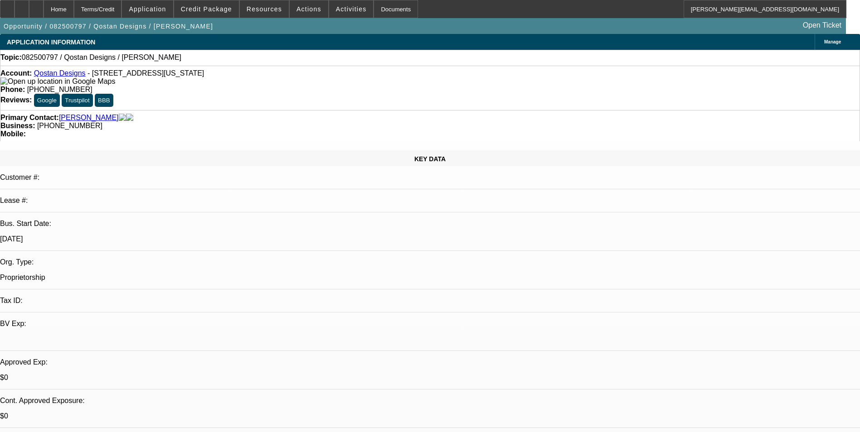
select select "0"
select select "2"
select select "0.1"
select select "4"
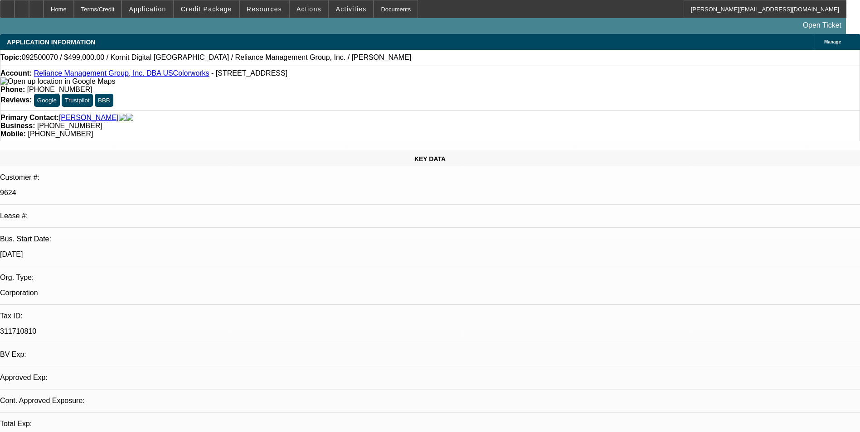
select select "0"
select select "2"
select select "0.1"
select select "1"
select select "2"
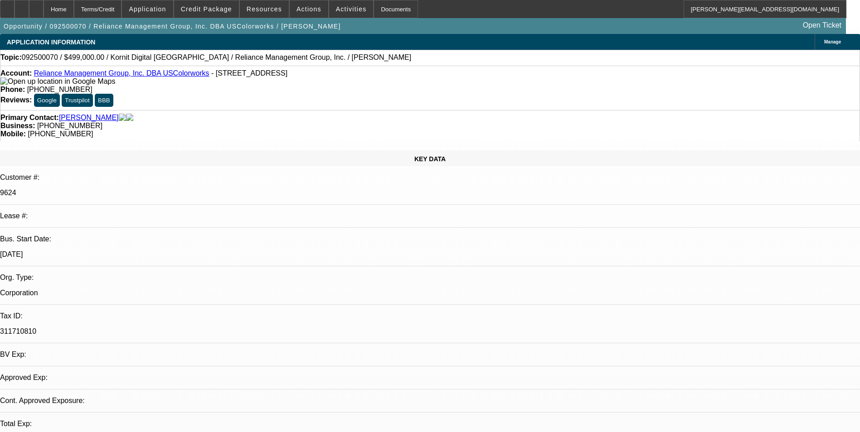
select select "4"
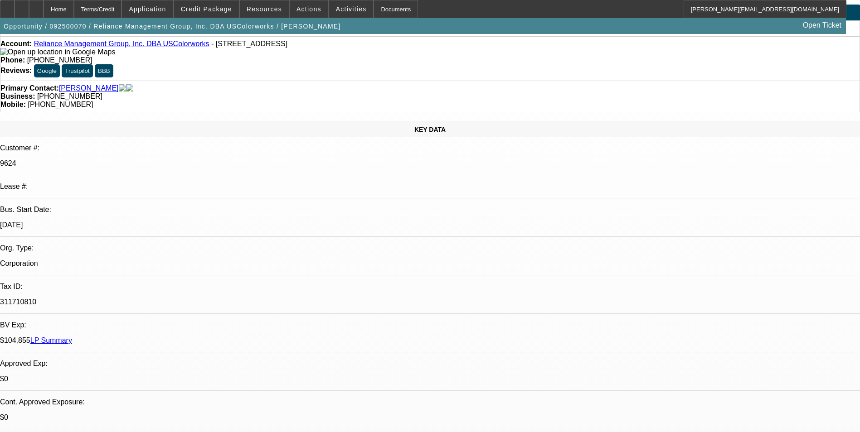
scroll to position [45, 0]
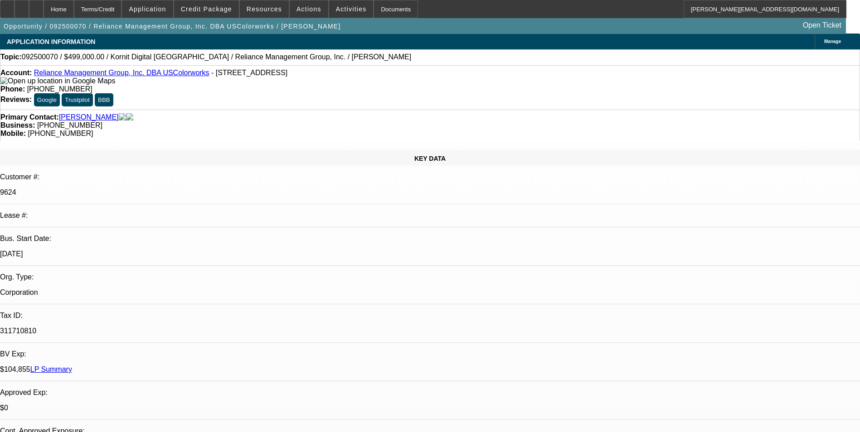
scroll to position [0, 0]
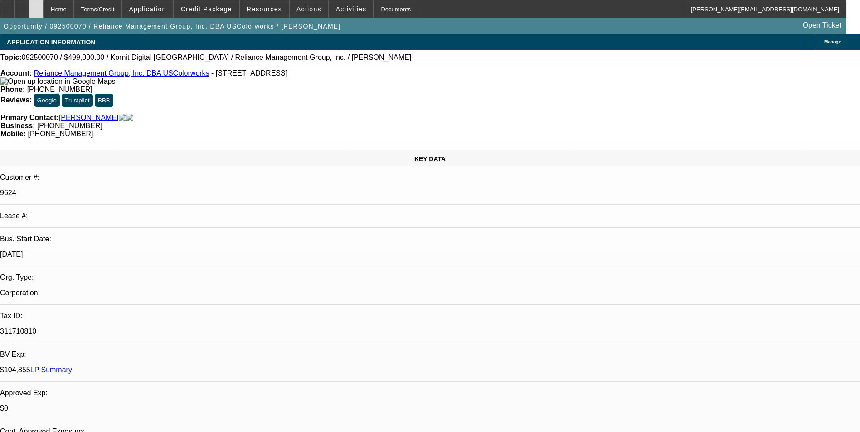
click at [44, 11] on div at bounding box center [36, 9] width 15 height 18
select select "0"
select select "2"
select select "0.1"
select select "2"
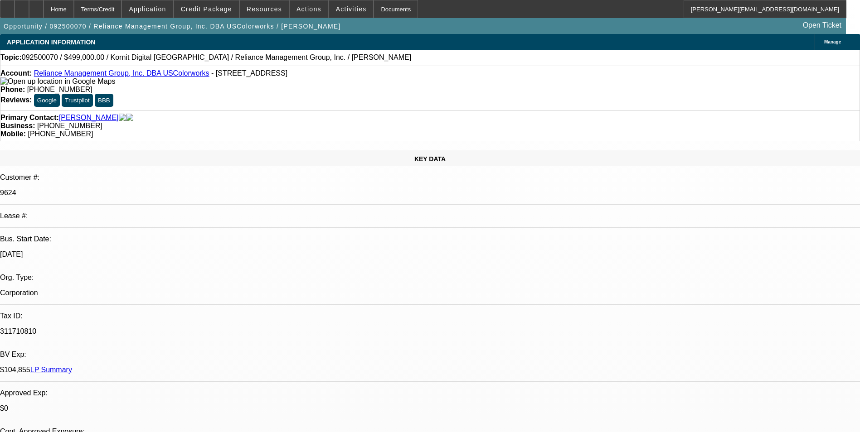
select select "4"
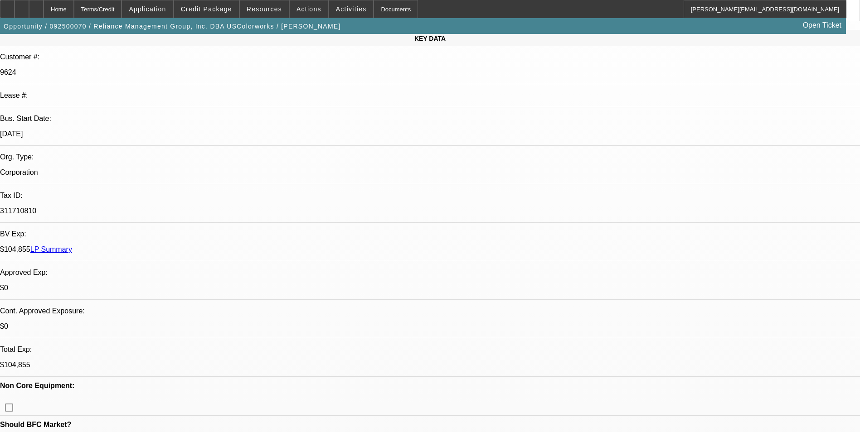
scroll to position [91, 0]
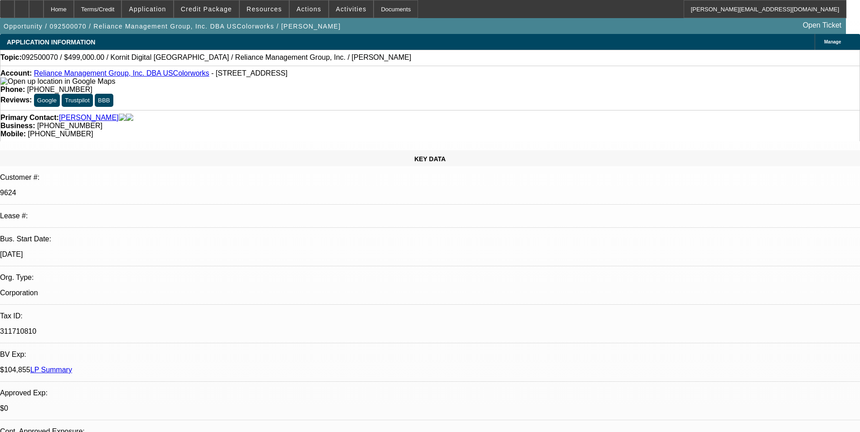
select select "0"
select select "2"
select select "0.1"
select select "1"
select select "2"
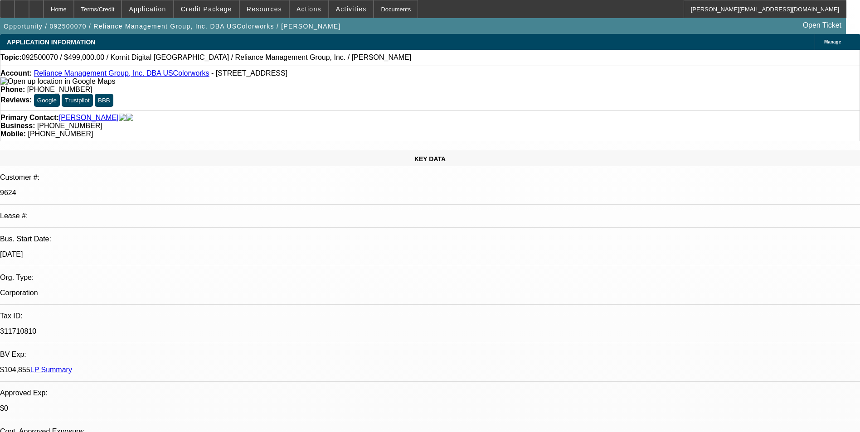
select select "4"
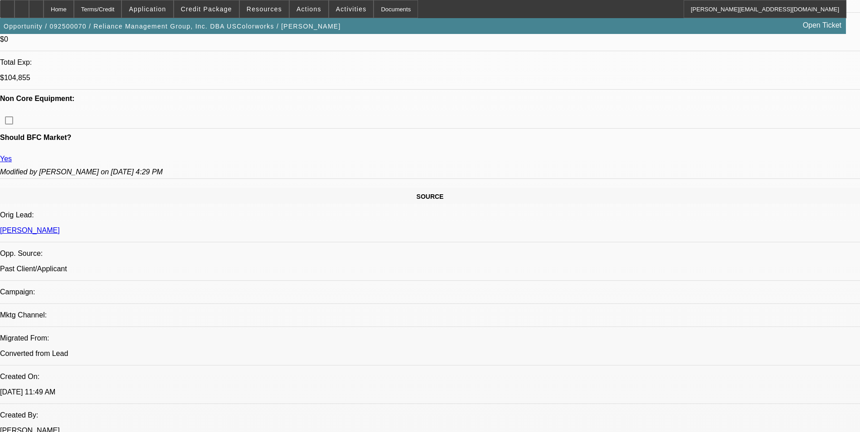
scroll to position [227, 0]
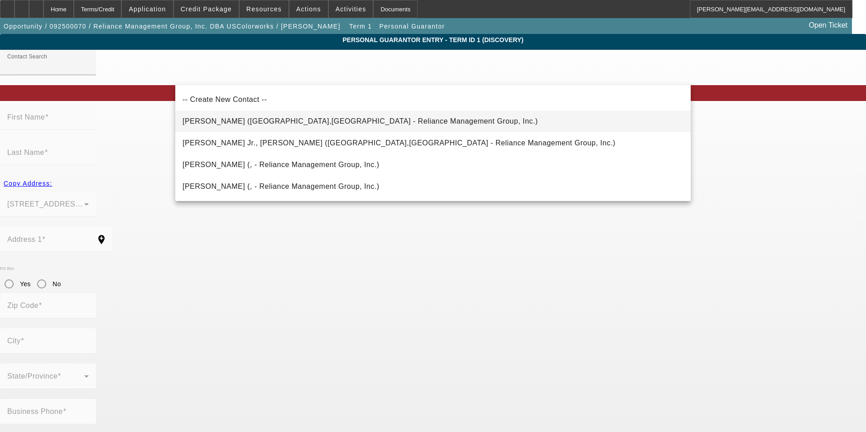
click at [331, 122] on span "Mizzi, Anthony (Charlotte,NC - Reliance Management Group, Inc.)" at bounding box center [361, 121] width 356 height 8
type input "Mizzi, Anthony (Charlotte,NC - Reliance Management Group, Inc.)"
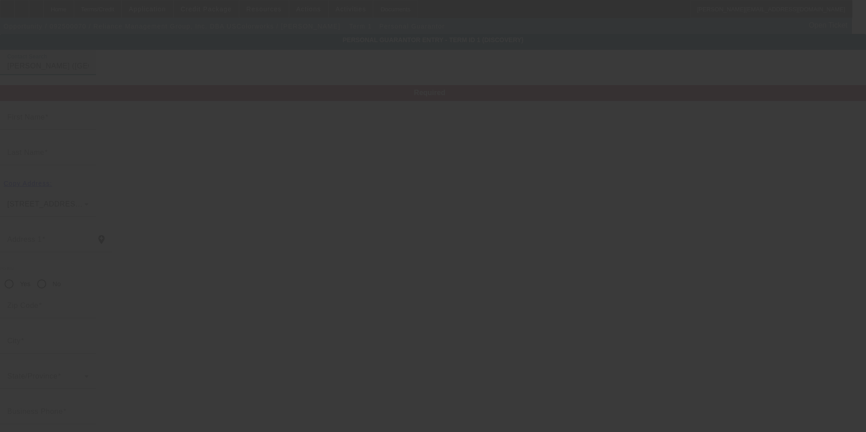
type input "Anthony"
type input "Mizzi"
type input "13006 Simoneaux Lane"
radio input "true"
type input "28277"
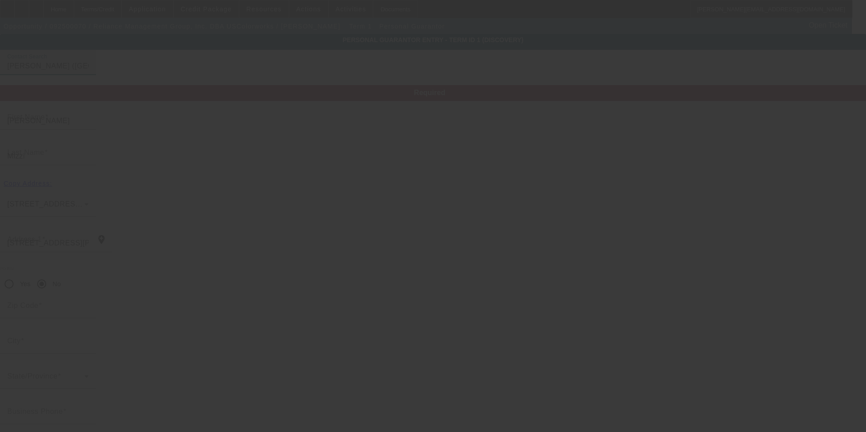
type input "Charlotte"
type input "(704) 282-2255"
type input "40"
type input "376-84-6303"
type input "tmizzi@uscolorworks.com"
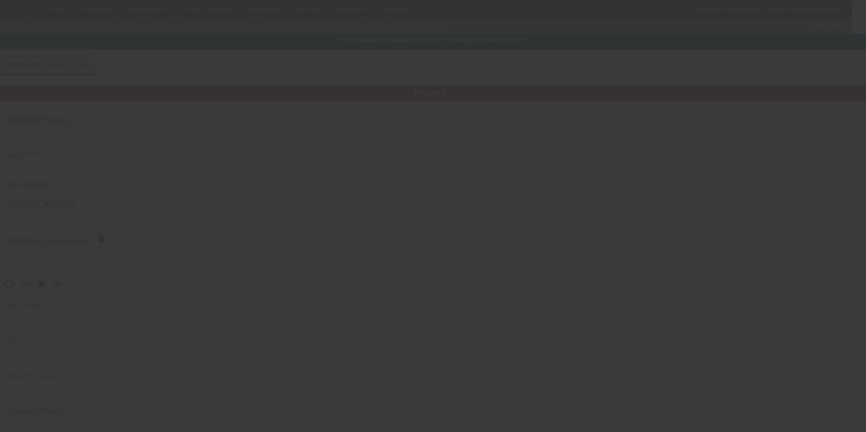
type input "(704) 763-9977"
type input "$552,604.00"
type input "$0.00"
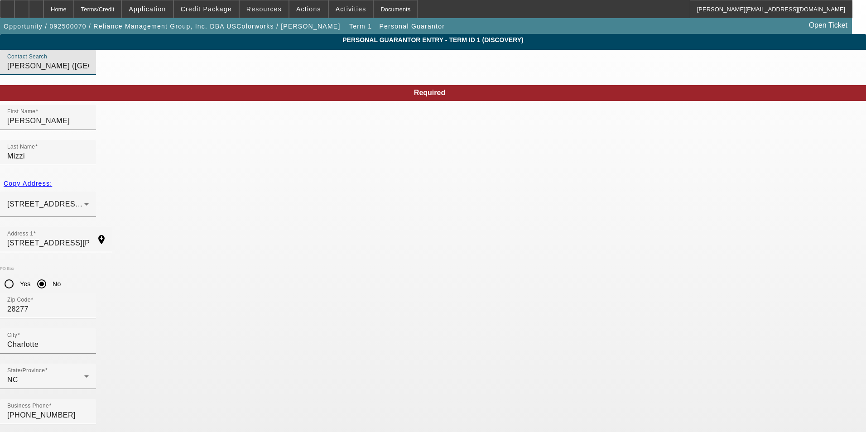
type input "552604"
drag, startPoint x: 556, startPoint y: 242, endPoint x: 729, endPoint y: 237, distance: 172.7
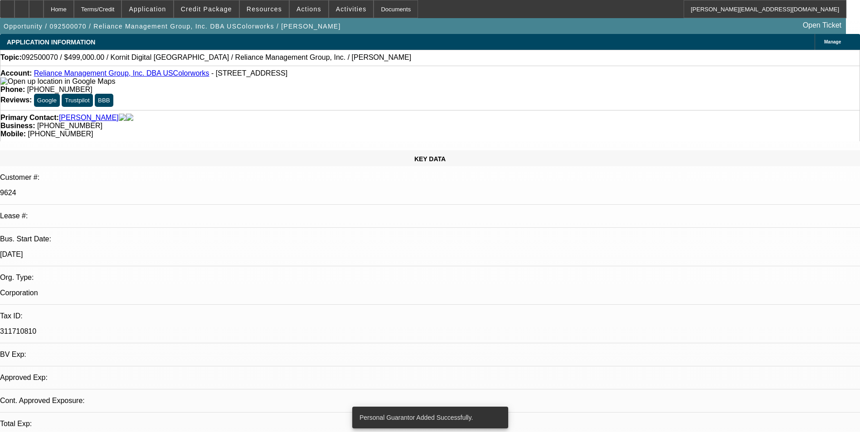
select select "0"
select select "2"
select select "0.1"
select select "4"
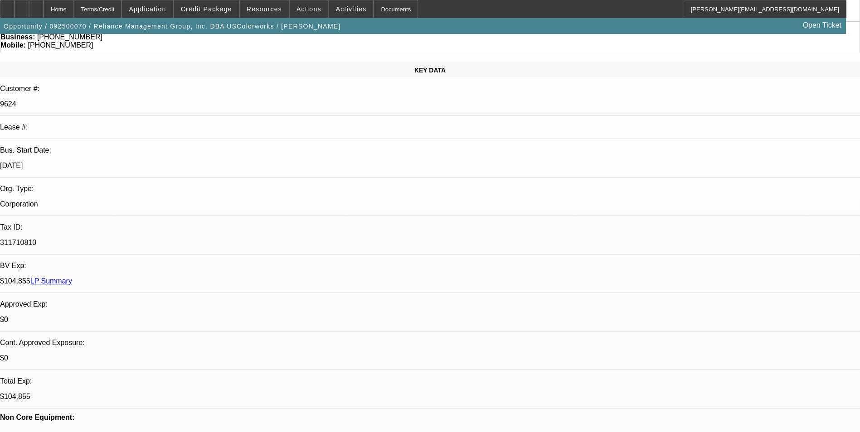
scroll to position [91, 0]
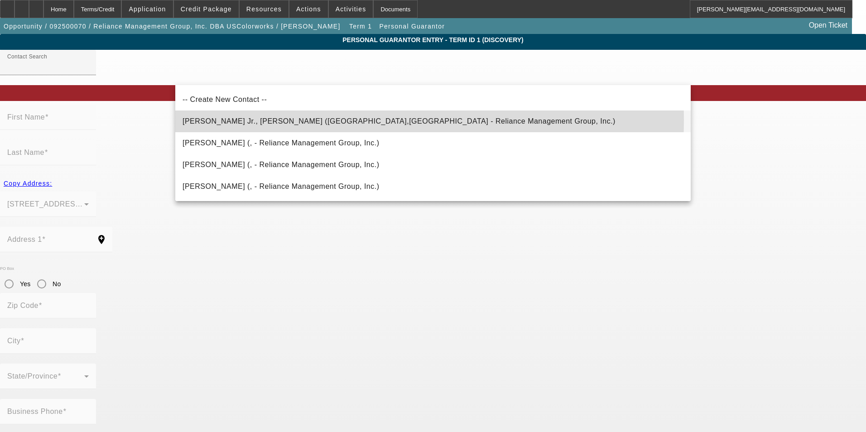
click at [288, 120] on span "Bohle Jr., George (Charlotte,NC - Reliance Management Group, Inc.)" at bounding box center [399, 121] width 433 height 8
type input "Bohle Jr., George (Charlotte,NC - Reliance Management Group, Inc.)"
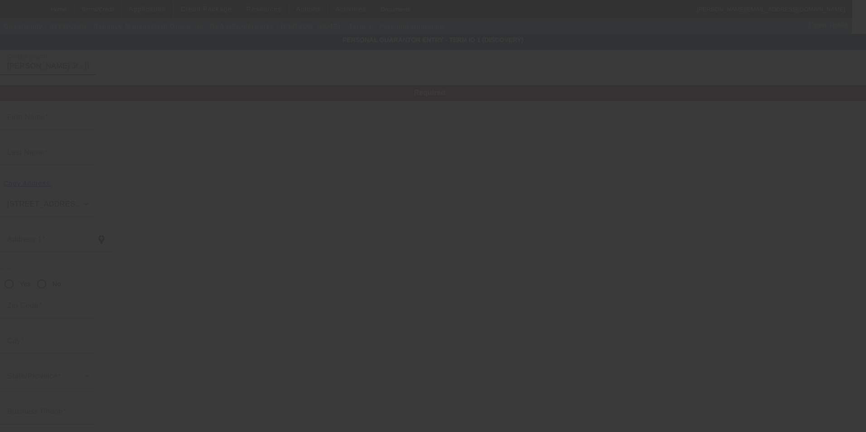
type input "George"
type input "Bohle"
type input "1530 Lilac Drive"
radio input "true"
type input "28209"
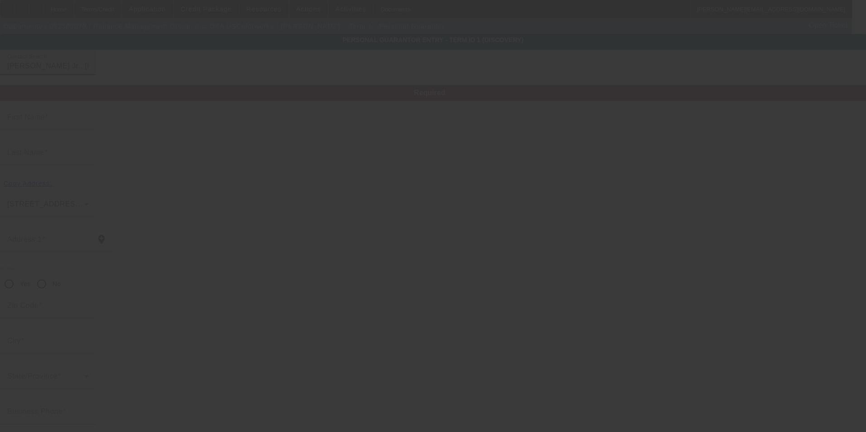
type input "Charlotte"
type input "(704) 282-2255"
type input "20"
type input "212-80-8702"
type input "gbohle20@gmail.com"
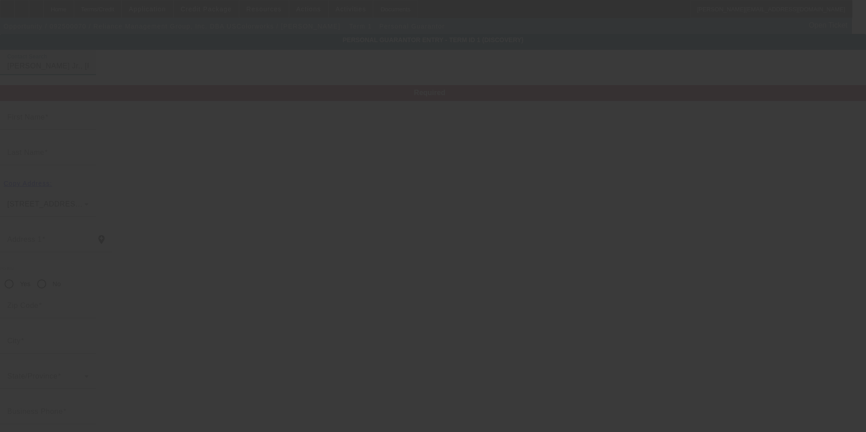
type input "(704) 906-3939"
type input "$600,000.00"
type input "$210,000.00"
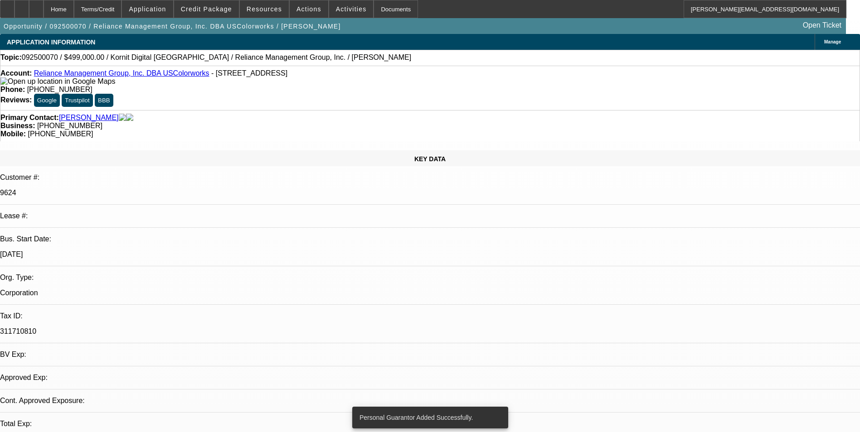
select select "0"
select select "2"
select select "0.1"
select select "4"
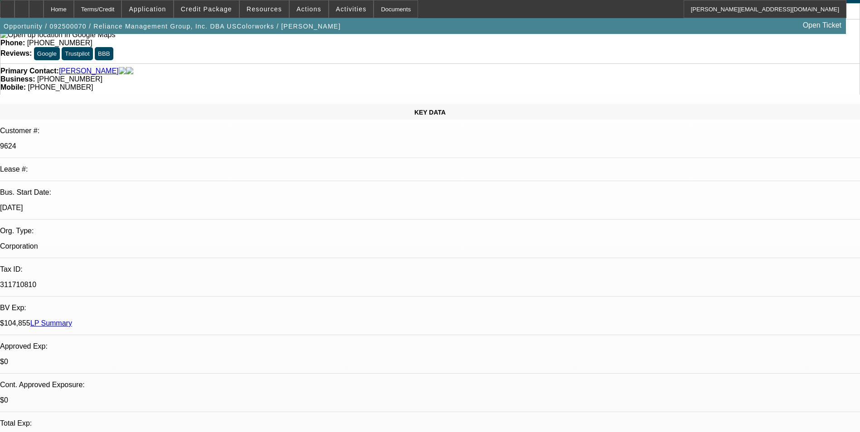
scroll to position [91, 0]
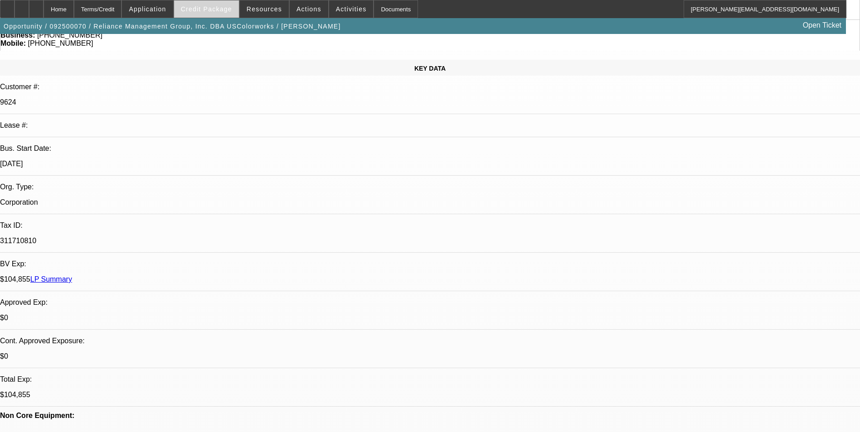
click at [230, 10] on span "Credit Package" at bounding box center [206, 8] width 51 height 7
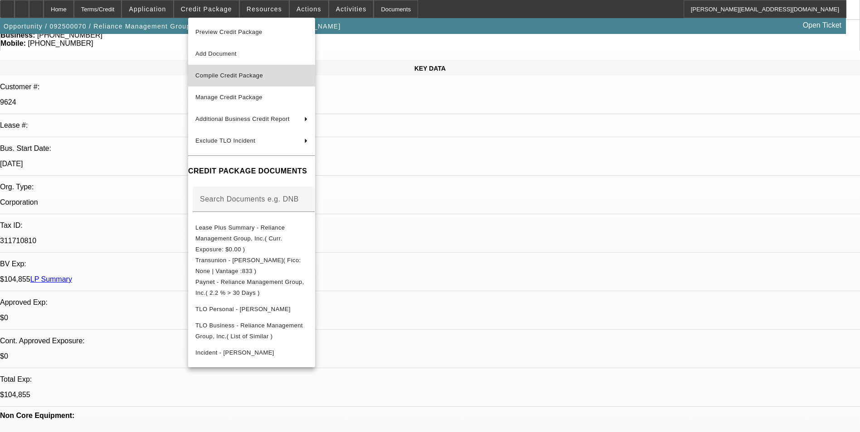
click at [237, 74] on span "Compile Credit Package" at bounding box center [229, 75] width 68 height 7
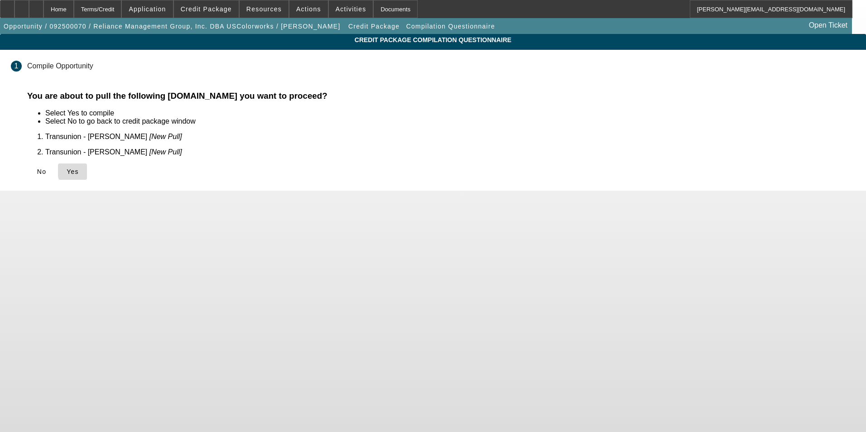
click at [79, 168] on span "Yes" at bounding box center [73, 171] width 12 height 7
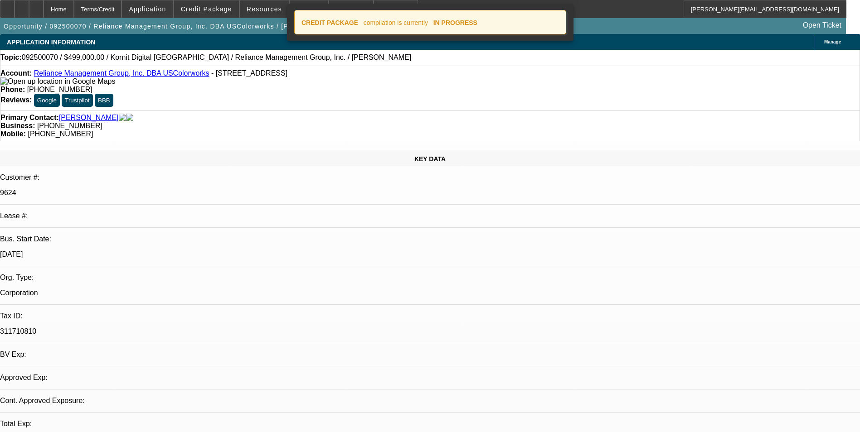
select select "0"
select select "2"
select select "0.1"
select select "4"
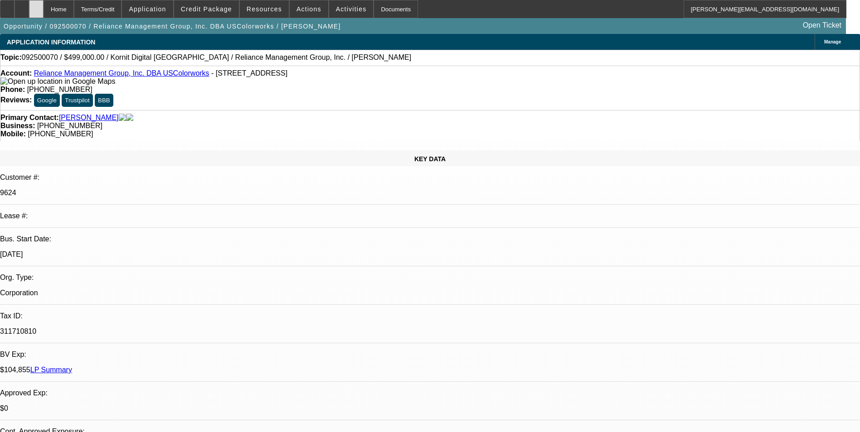
click at [44, 8] on div at bounding box center [36, 9] width 15 height 18
select select "0"
select select "2"
select select "0.1"
select select "1"
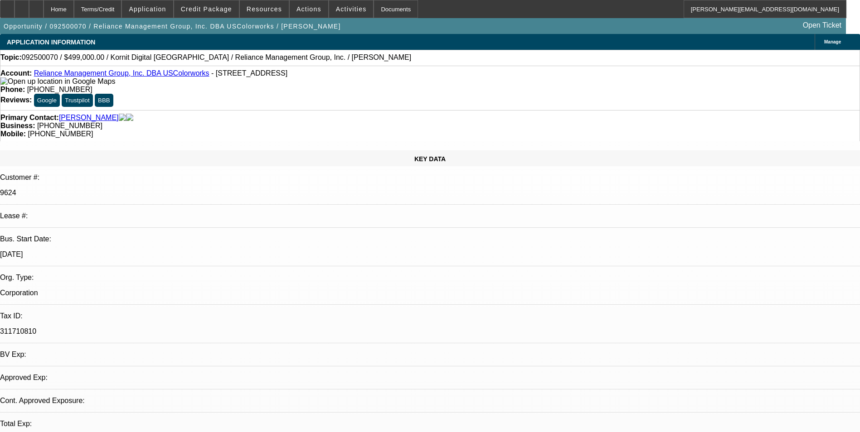
select select "2"
select select "4"
click at [22, 6] on icon at bounding box center [22, 6] width 0 height 0
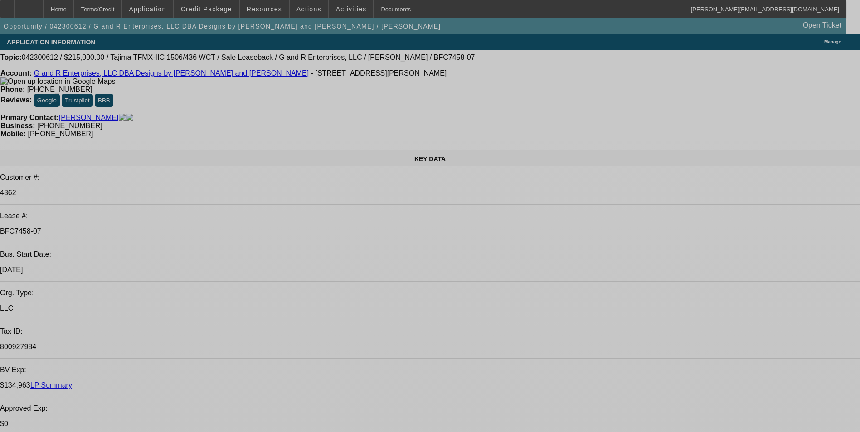
select select "0"
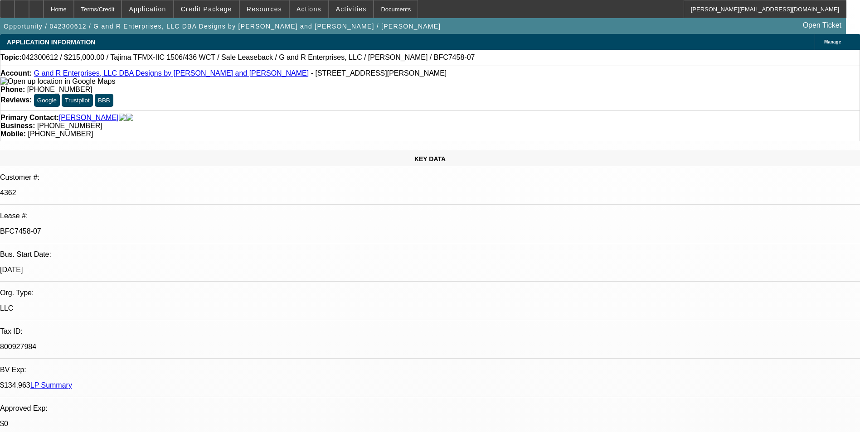
select select "2"
select select "0"
select select "2"
select select "0"
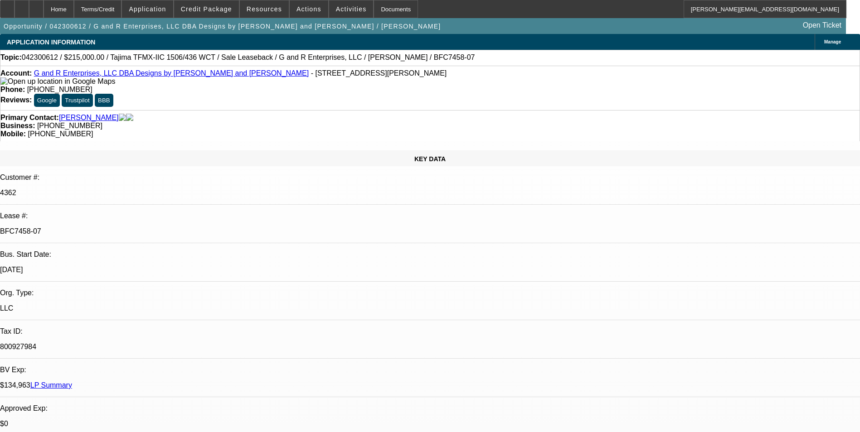
select select "0"
select select "2"
select select "0"
select select "2"
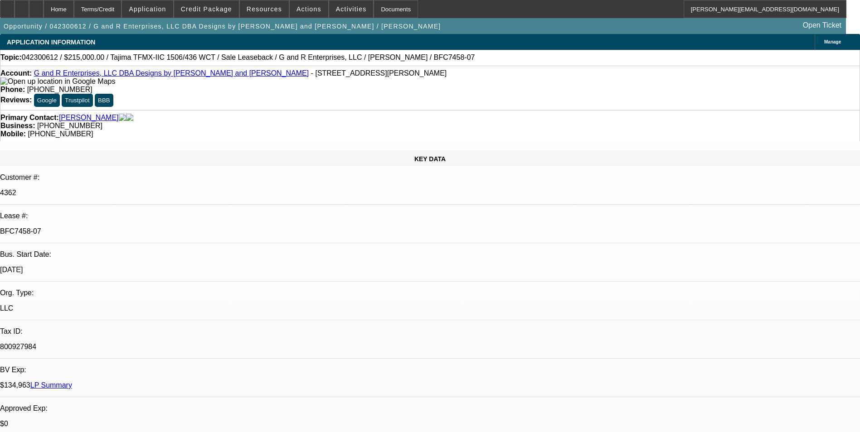
select select "0"
select select "2"
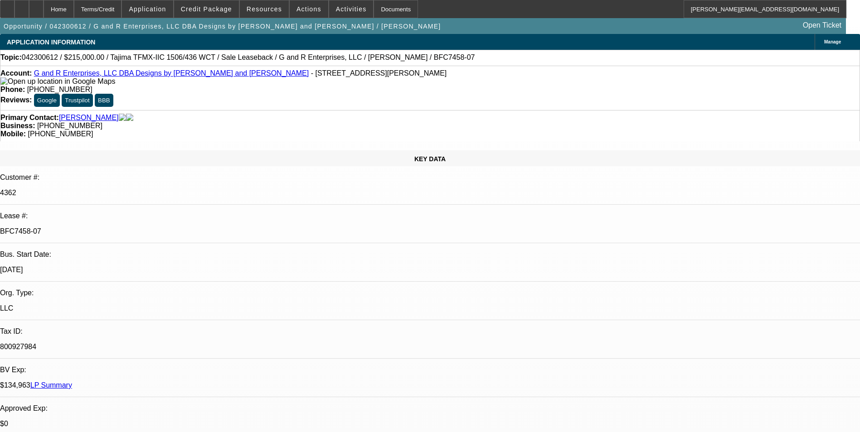
select select "2"
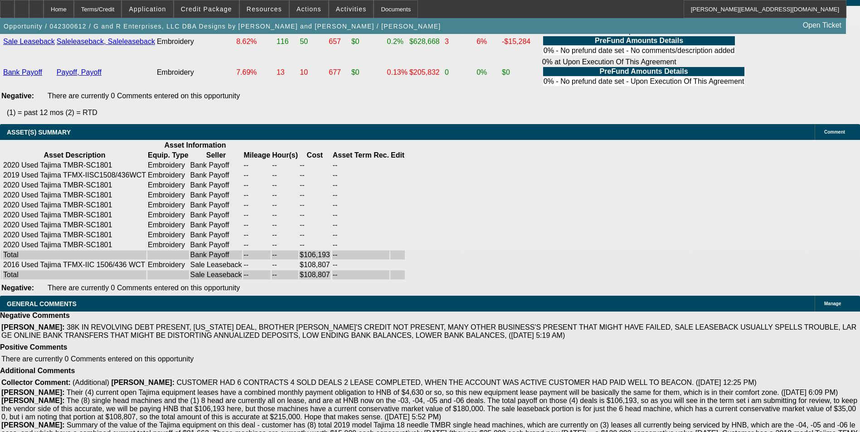
scroll to position [1041, 0]
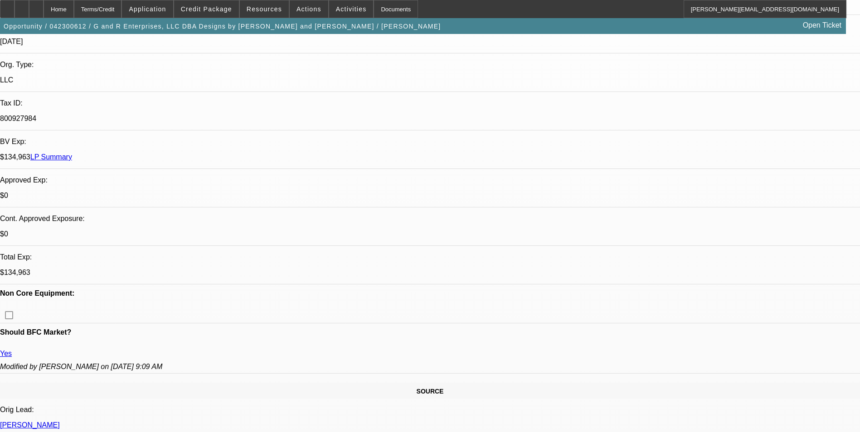
scroll to position [222, 0]
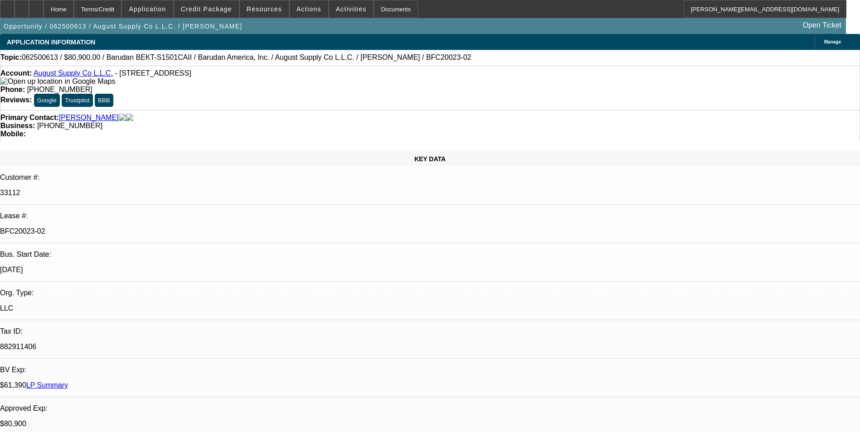
select select "0"
select select "2"
select select "0.1"
select select "4"
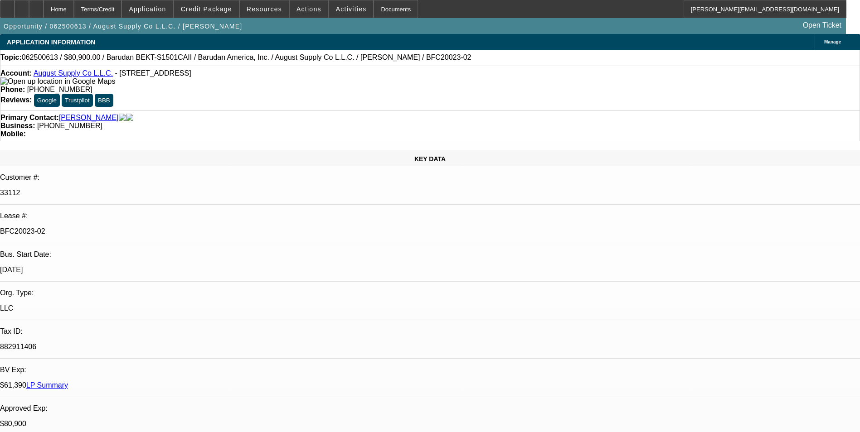
select select "0"
select select "2"
select select "0.1"
select select "4"
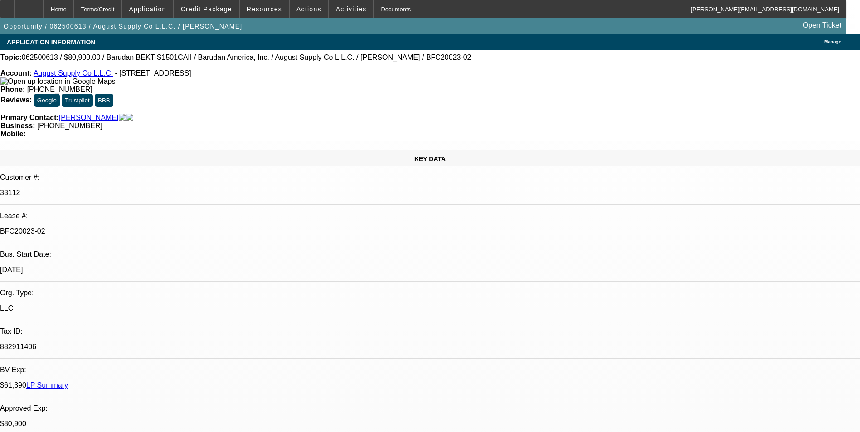
select select "0"
select select "2"
select select "0.1"
select select "4"
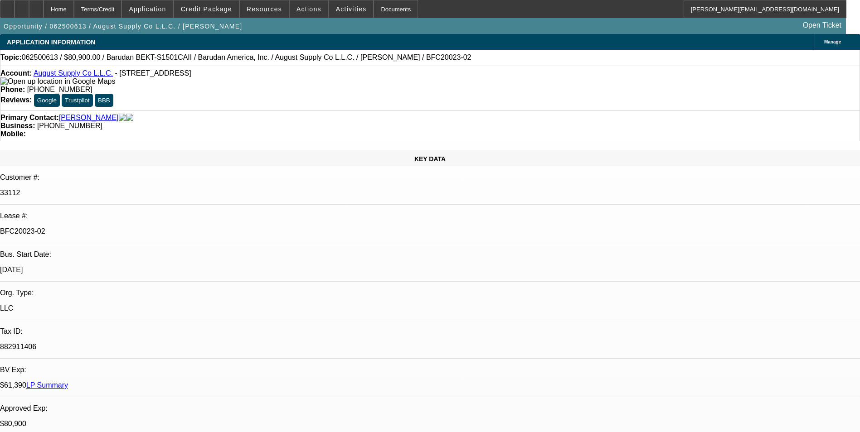
select select "0"
select select "2"
select select "0.1"
select select "4"
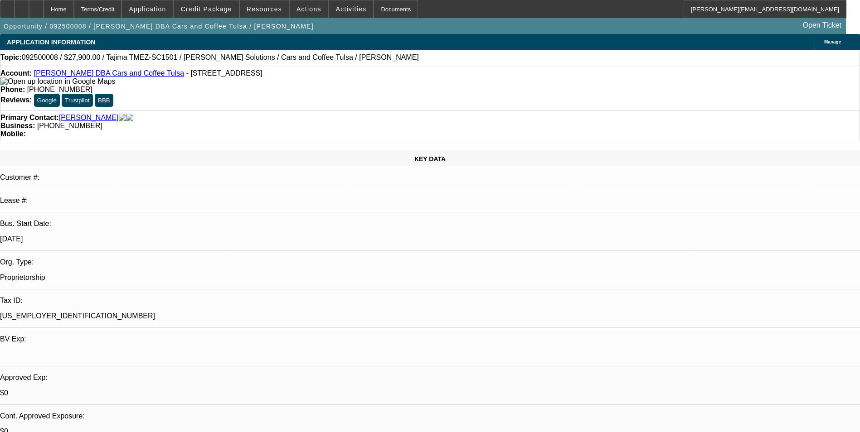
select select "0.1"
select select "2"
select select "0"
select select "6"
